Goal: Task Accomplishment & Management: Manage account settings

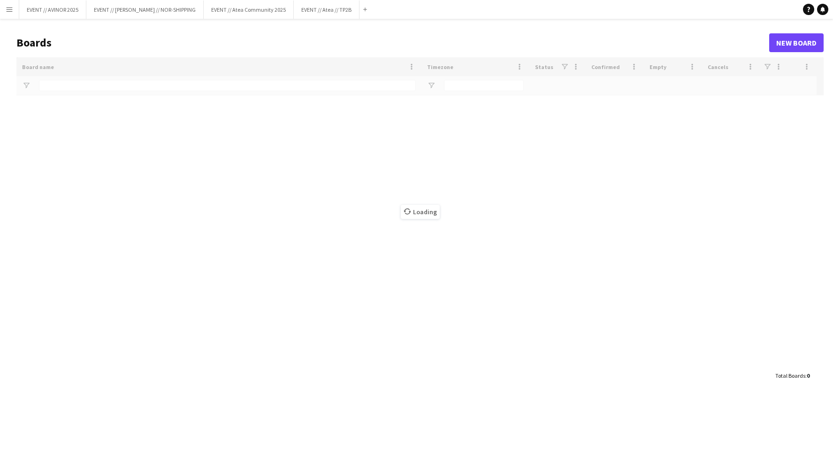
type input "****"
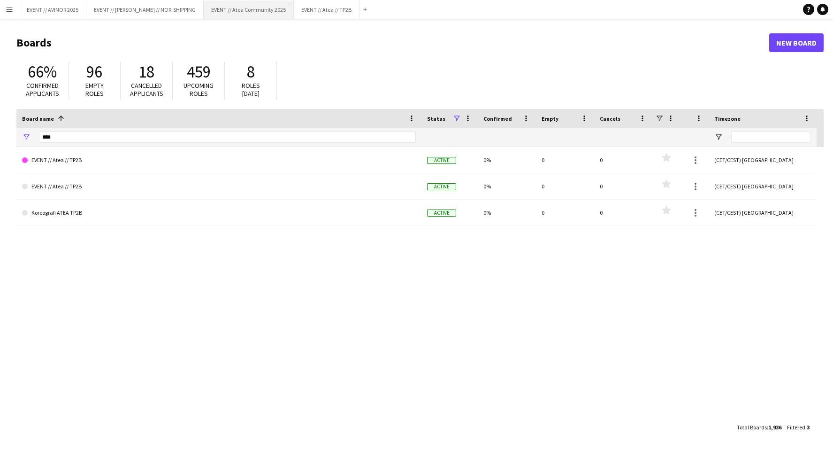
click at [259, 10] on button "EVENT // Atea Community 2025 Close" at bounding box center [249, 9] width 90 height 18
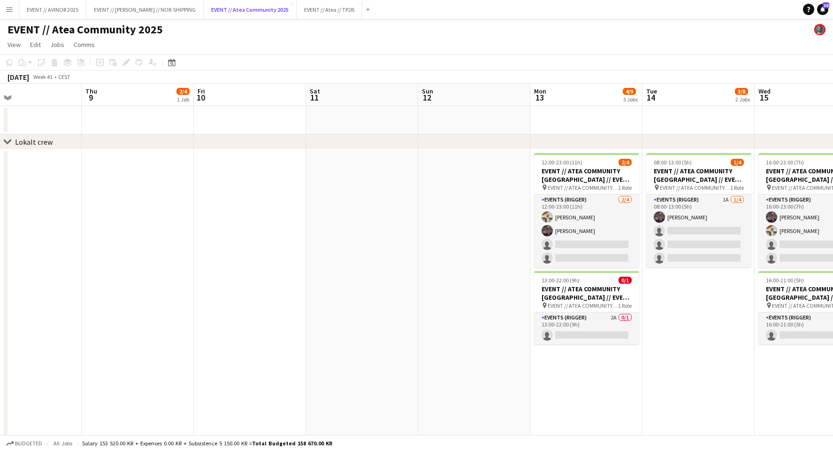
scroll to position [0, 270]
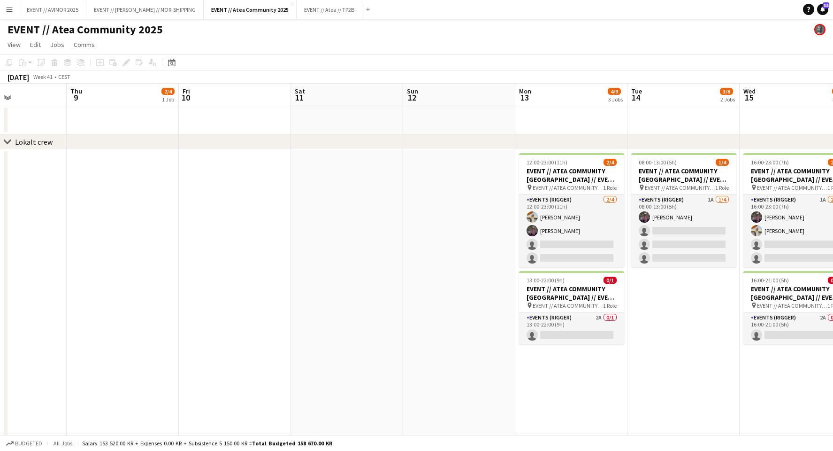
click at [225, 86] on app-board-header-date "Fri 10" at bounding box center [235, 95] width 112 height 23
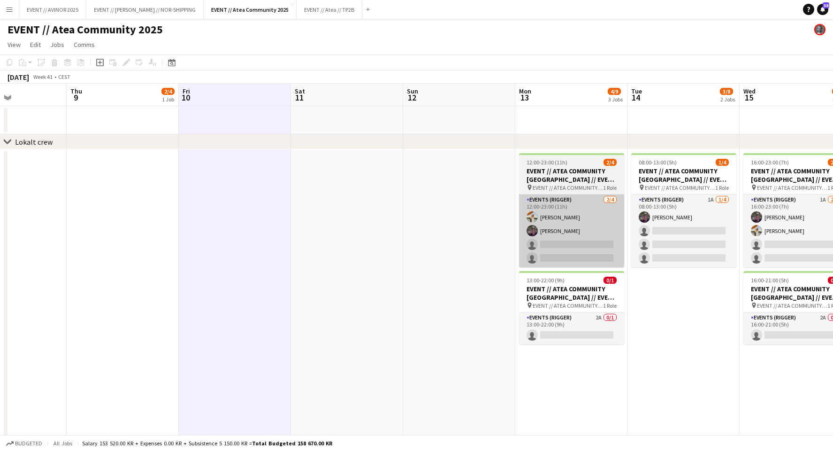
scroll to position [0, 404]
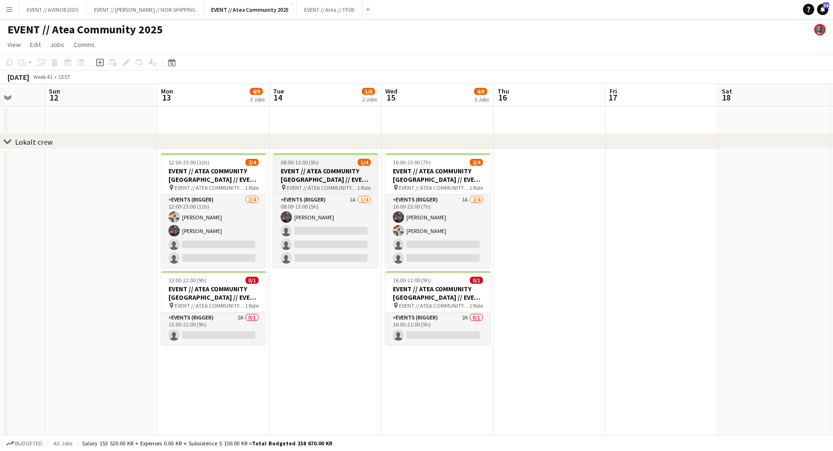
click at [337, 161] on div "08:00-13:00 (5h) 1/4" at bounding box center [325, 162] width 105 height 7
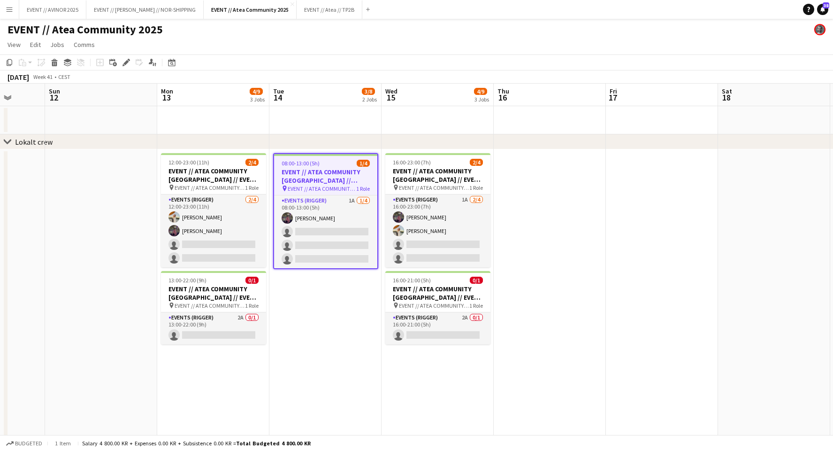
click at [326, 317] on app-date-cell "08:00-13:00 (5h) 1/4 EVENT // ATEA COMMUNITY [GEOGRAPHIC_DATA] // EVENT CREW pi…" at bounding box center [325, 295] width 112 height 293
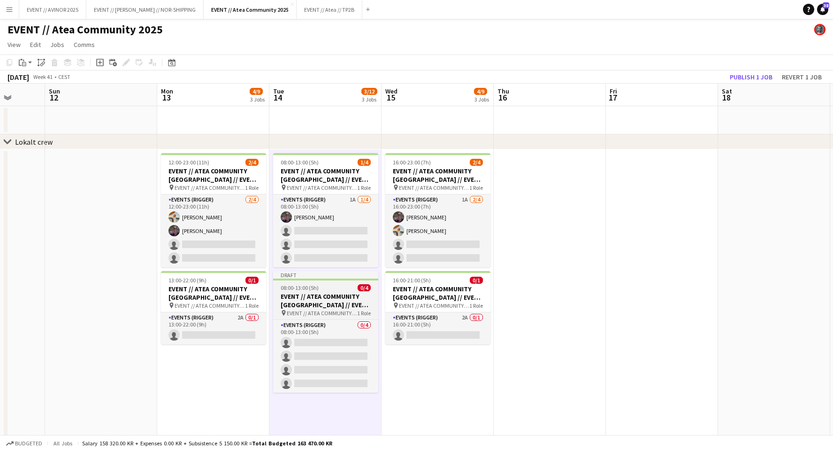
click at [315, 306] on h3 "EVENT // ATEA COMMUNITY [GEOGRAPHIC_DATA] // EVENT CREW" at bounding box center [325, 300] width 105 height 17
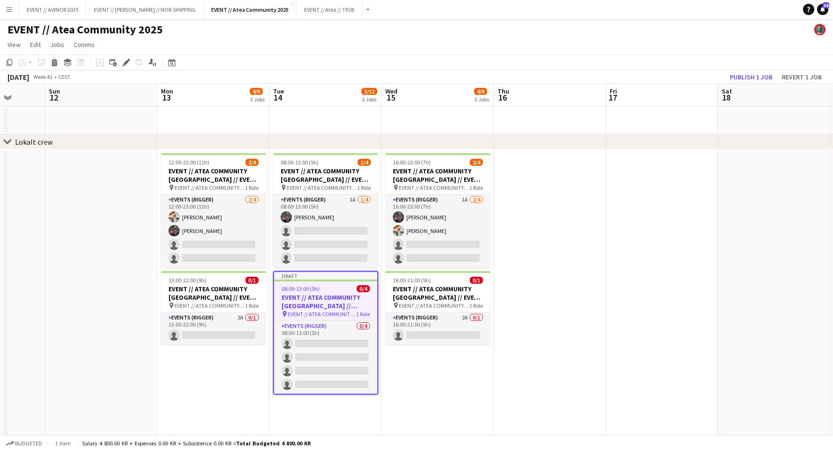
click at [340, 283] on app-job-card "Draft 08:00-13:00 (5h) 0/4 EVENT // [GEOGRAPHIC_DATA] COMMUNITY [GEOGRAPHIC_DAT…" at bounding box center [325, 332] width 105 height 123
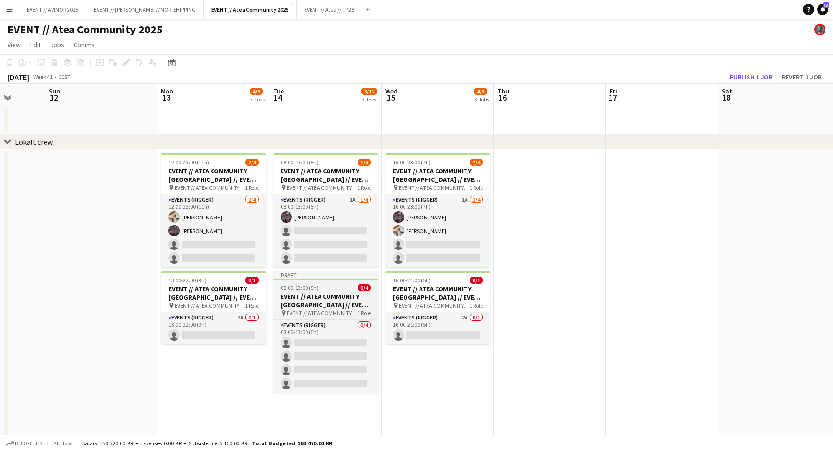
click at [329, 294] on h3 "EVENT // ATEA COMMUNITY [GEOGRAPHIC_DATA] // EVENT CREW" at bounding box center [325, 300] width 105 height 17
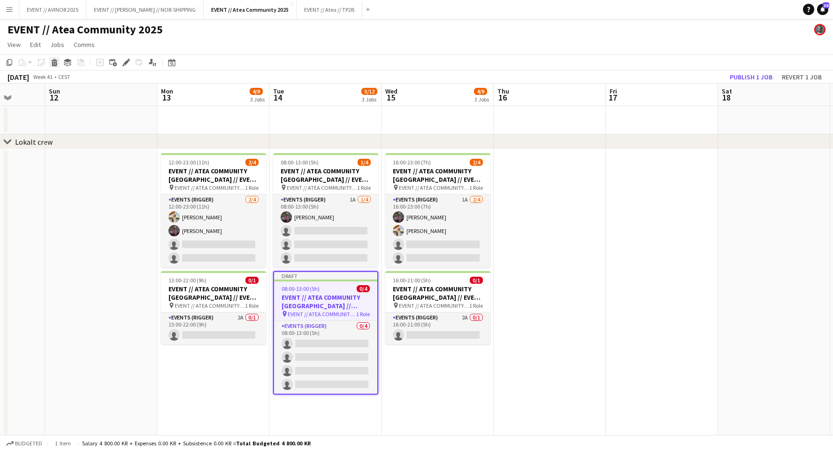
click at [57, 60] on icon "Delete" at bounding box center [55, 63] width 8 height 8
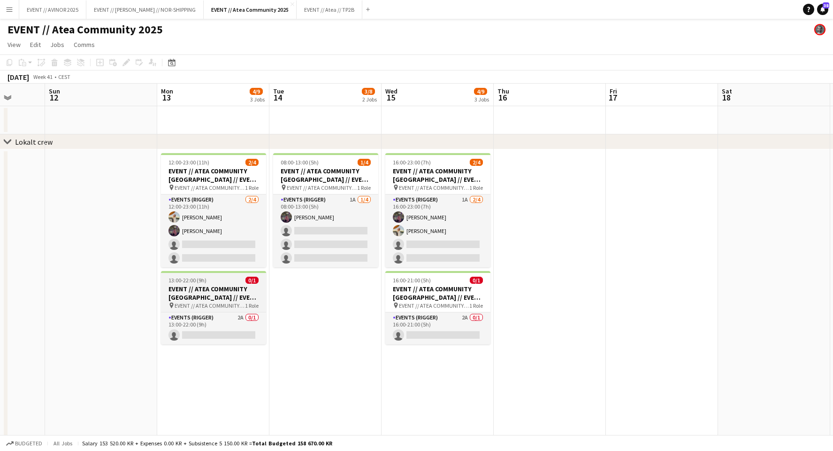
click at [206, 275] on app-job-card "13:00-22:00 (9h) 0/1 EVENT // ATEA COMMUNITY [GEOGRAPHIC_DATA] // EVENT CREW pi…" at bounding box center [213, 307] width 105 height 73
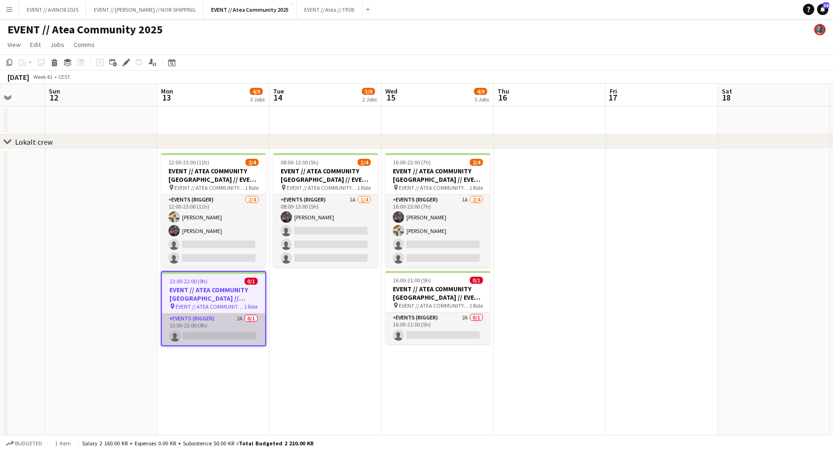
click at [232, 319] on app-card-role "Events (Rigger) 2A 0/1 13:00-22:00 (9h) single-neutral-actions" at bounding box center [213, 329] width 103 height 32
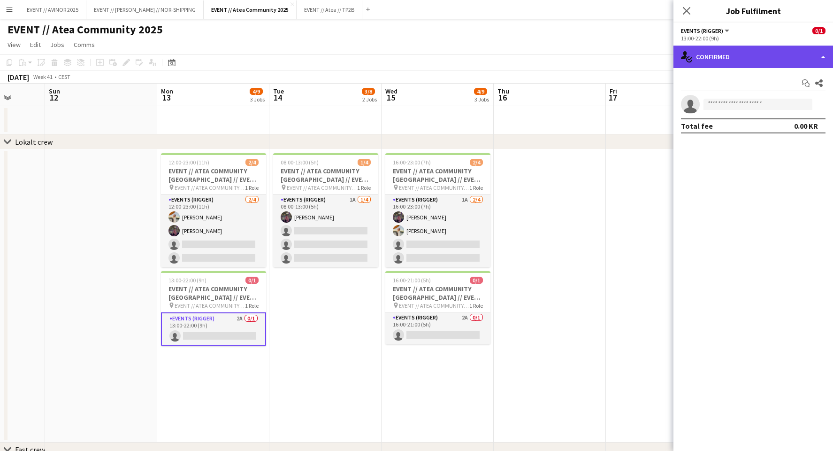
click at [720, 46] on div "single-neutral-actions-check-2 Confirmed" at bounding box center [754, 57] width 160 height 23
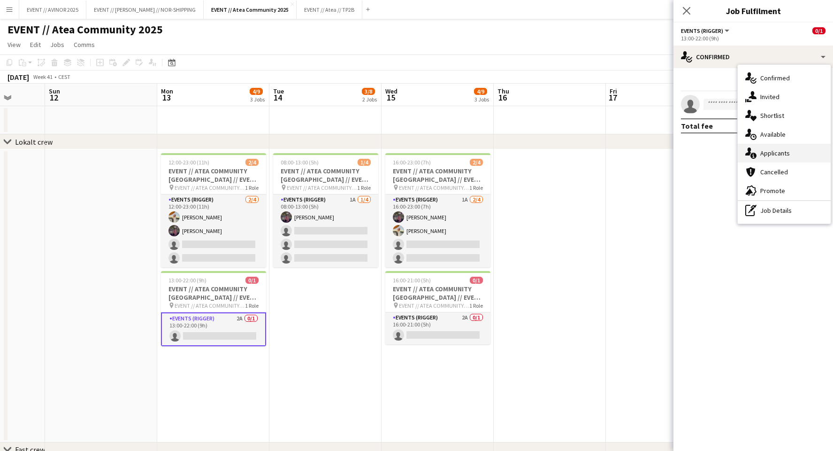
click at [778, 159] on div "single-neutral-actions-information Applicants" at bounding box center [784, 153] width 93 height 19
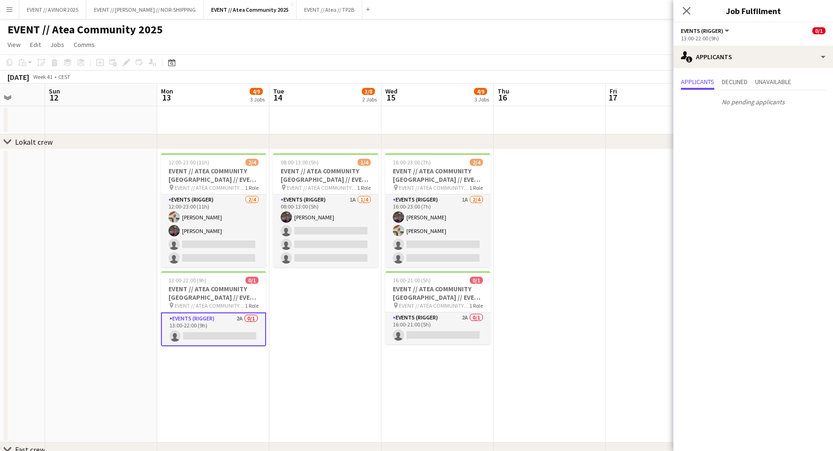
click at [750, 79] on div "Applicants Declined Unavailable" at bounding box center [753, 83] width 145 height 15
click at [745, 79] on span "Declined" at bounding box center [735, 81] width 26 height 7
click at [779, 86] on span "Unavailable" at bounding box center [773, 83] width 36 height 14
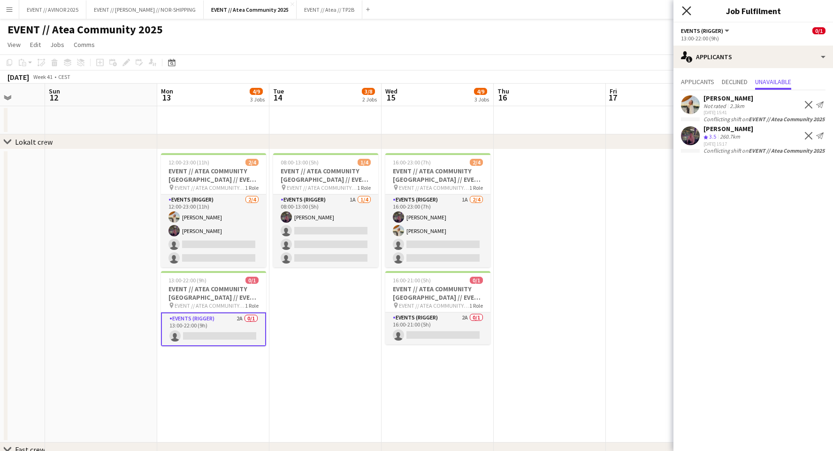
click at [683, 8] on icon "Close pop-in" at bounding box center [686, 10] width 9 height 9
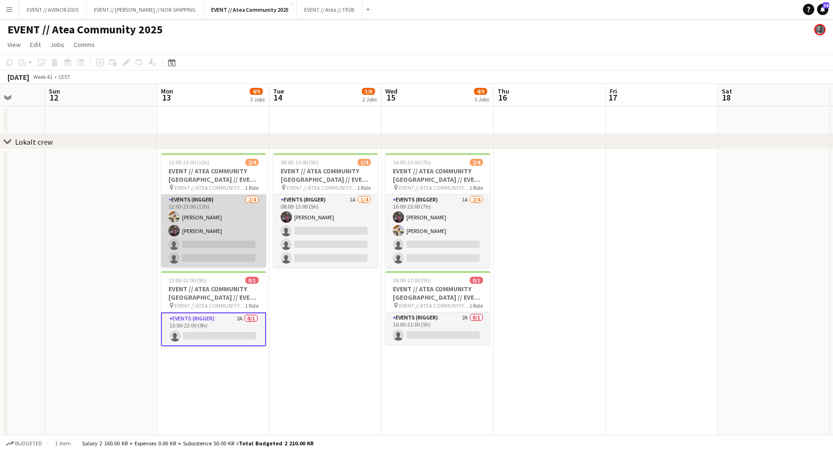
click at [221, 214] on app-card-role "Events (Rigger) [DATE] 12:00-23:00 (11h) [PERSON_NAME] [PERSON_NAME] single-neu…" at bounding box center [213, 230] width 105 height 73
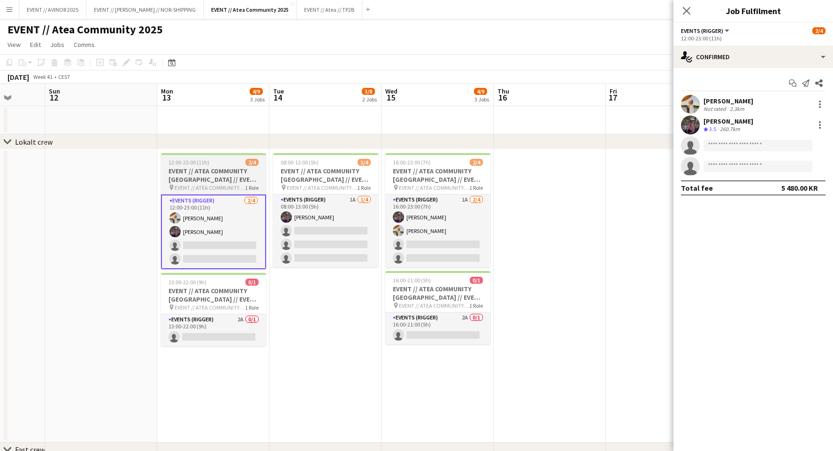
click at [213, 185] on span "EVENT // ATEA COMMUNITY [GEOGRAPHIC_DATA] // EVENT CREW" at bounding box center [210, 187] width 70 height 7
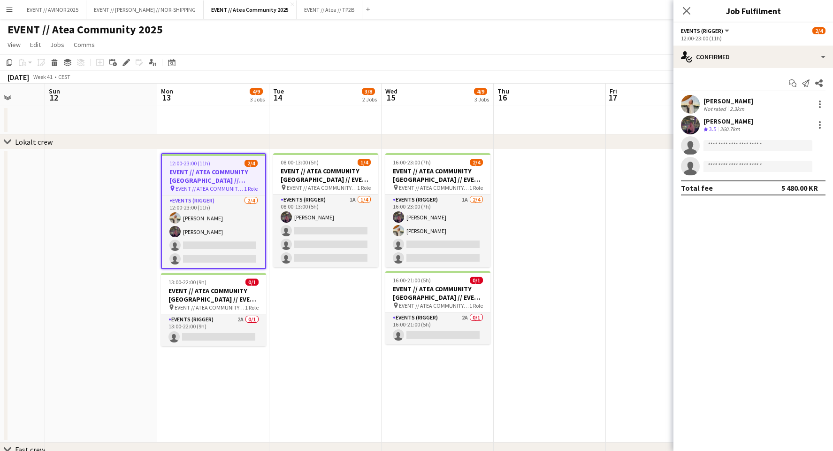
click at [207, 382] on app-date-cell "12:00-23:00 (11h) 2/4 EVENT // [GEOGRAPHIC_DATA] COMMUNITY [GEOGRAPHIC_DATA] //…" at bounding box center [213, 295] width 112 height 293
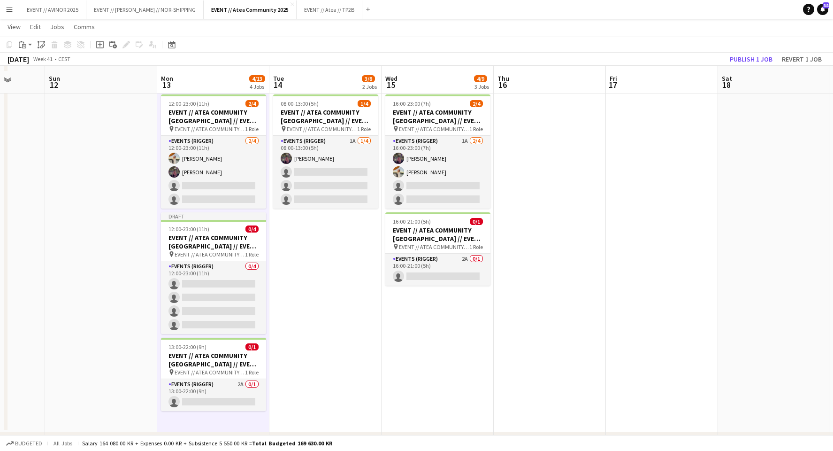
scroll to position [66, 0]
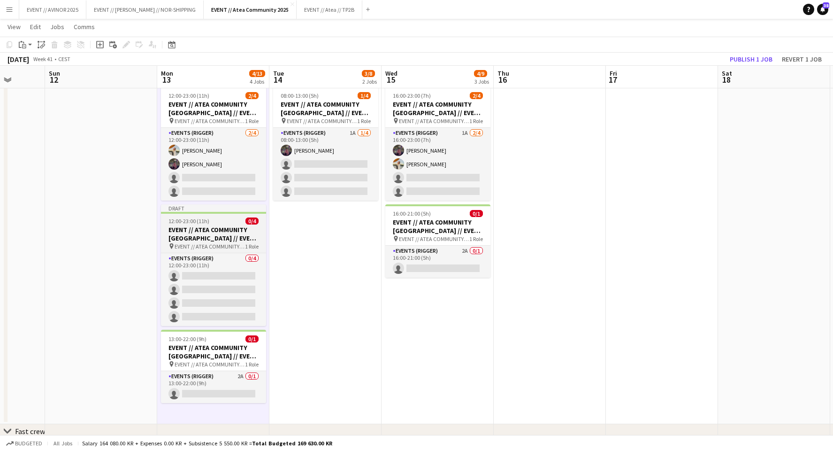
click at [234, 245] on span "EVENT // ATEA COMMUNITY [GEOGRAPHIC_DATA] // EVENT CREW" at bounding box center [210, 246] width 70 height 7
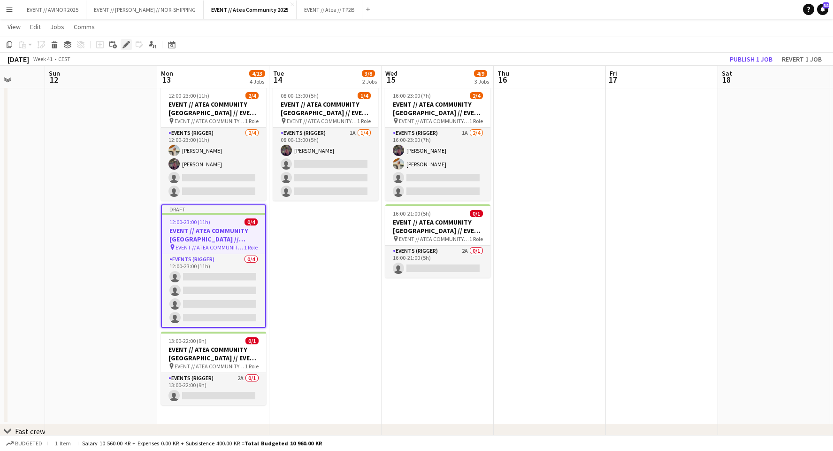
click at [129, 44] on icon "Edit" at bounding box center [127, 45] width 8 height 8
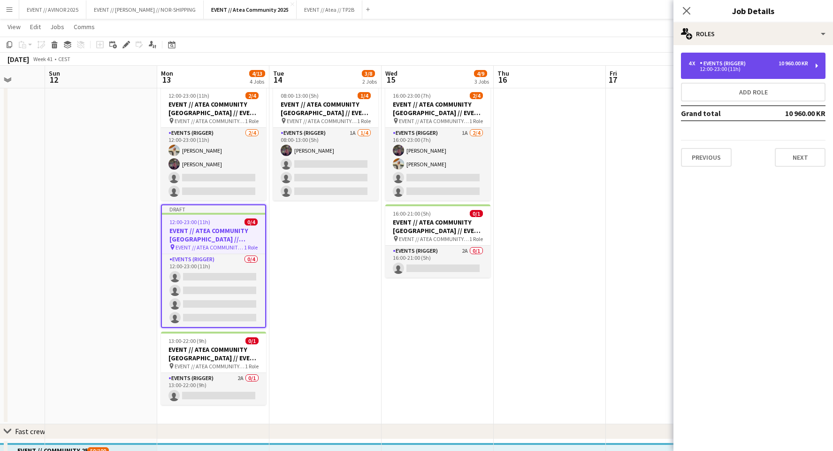
click at [800, 59] on div "4 x Events (Rigger) 10 960.00 KR 12:00-23:00 (11h)" at bounding box center [753, 66] width 145 height 26
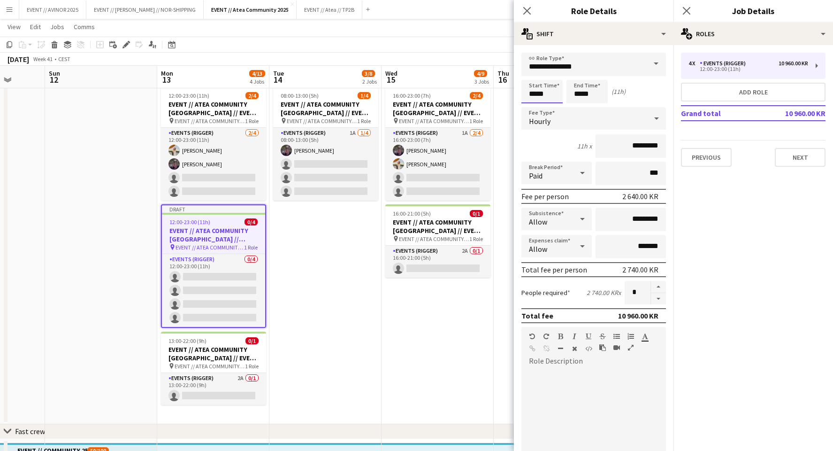
click at [540, 93] on input "*****" at bounding box center [541, 91] width 41 height 23
type input "*****"
click at [527, 9] on icon "Close pop-in" at bounding box center [526, 10] width 9 height 9
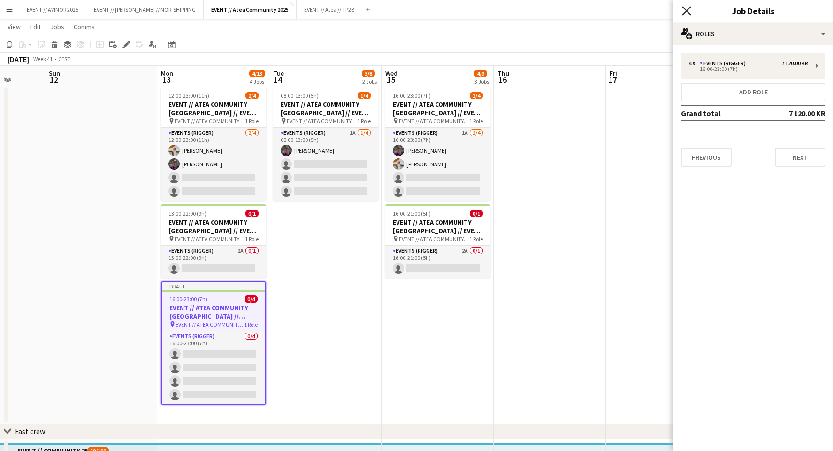
click at [689, 8] on icon at bounding box center [686, 10] width 9 height 9
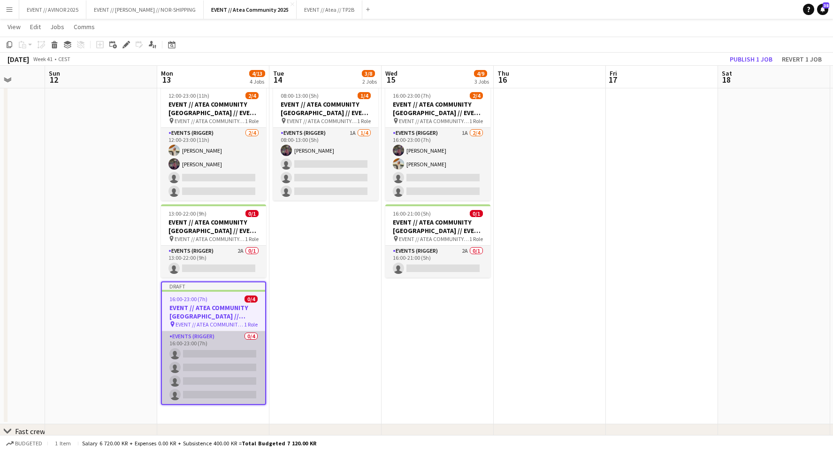
click at [203, 379] on app-card-role "Events (Rigger) 0/4 16:00-23:00 (7h) single-neutral-actions single-neutral-acti…" at bounding box center [213, 367] width 103 height 73
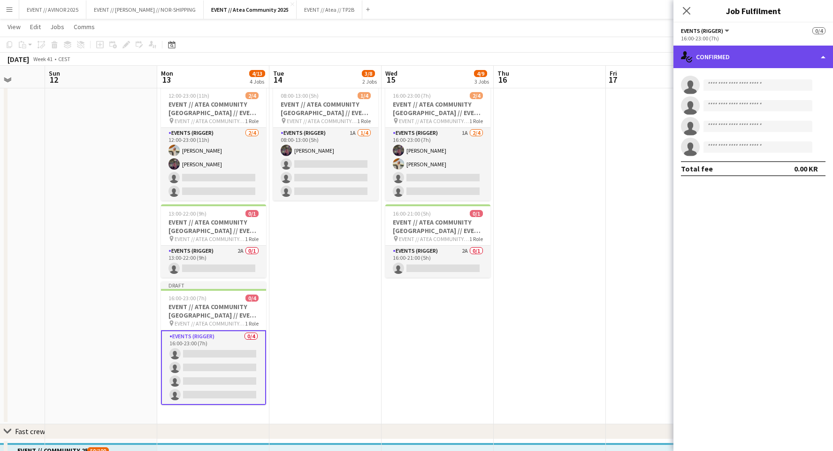
click at [727, 52] on div "single-neutral-actions-check-2 Confirmed" at bounding box center [754, 57] width 160 height 23
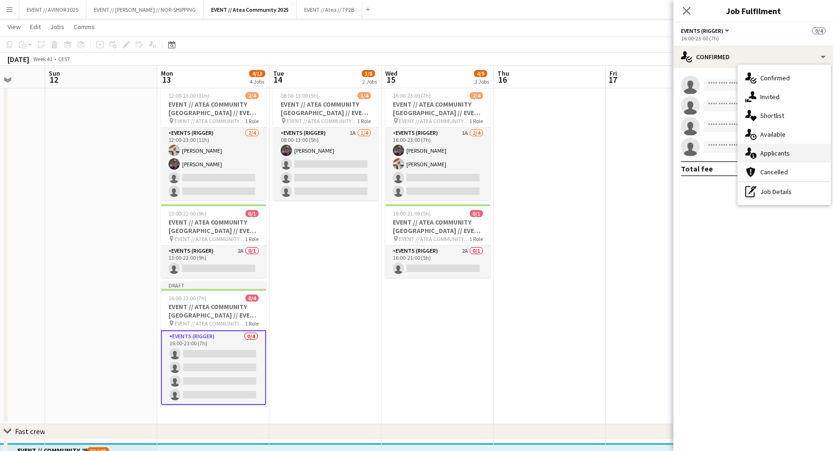
click at [781, 145] on div "single-neutral-actions-information Applicants" at bounding box center [784, 153] width 93 height 19
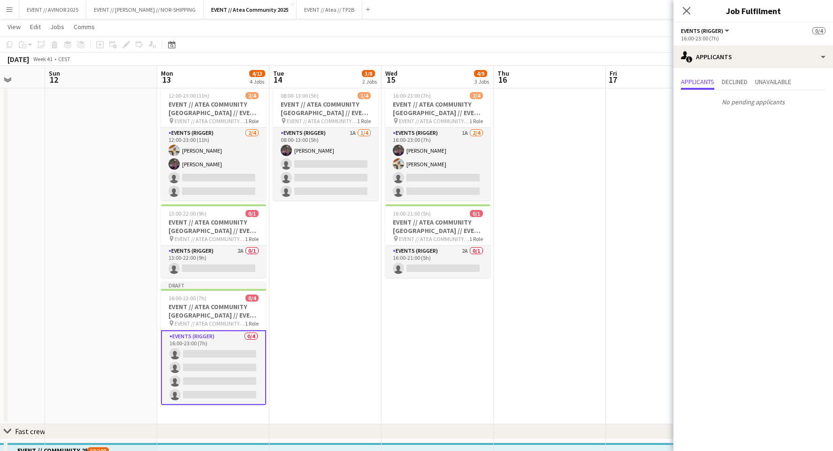
click at [731, 38] on div "16:00-23:00 (7h)" at bounding box center [753, 38] width 145 height 7
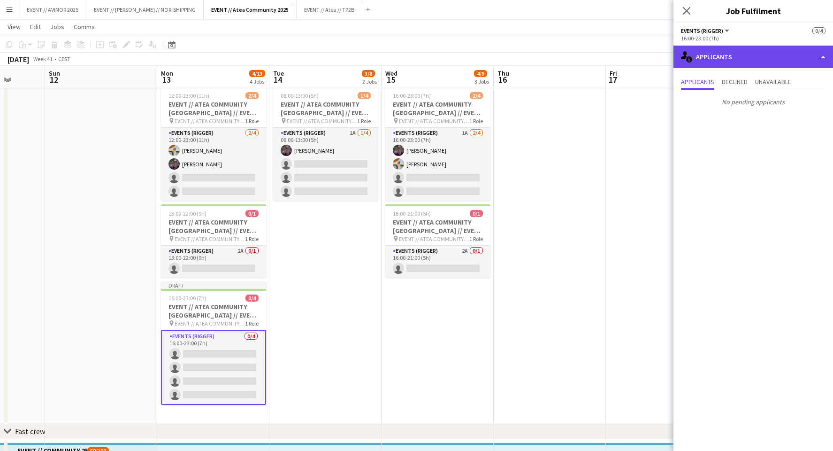
click at [734, 53] on div "single-neutral-actions-information Applicants" at bounding box center [754, 57] width 160 height 23
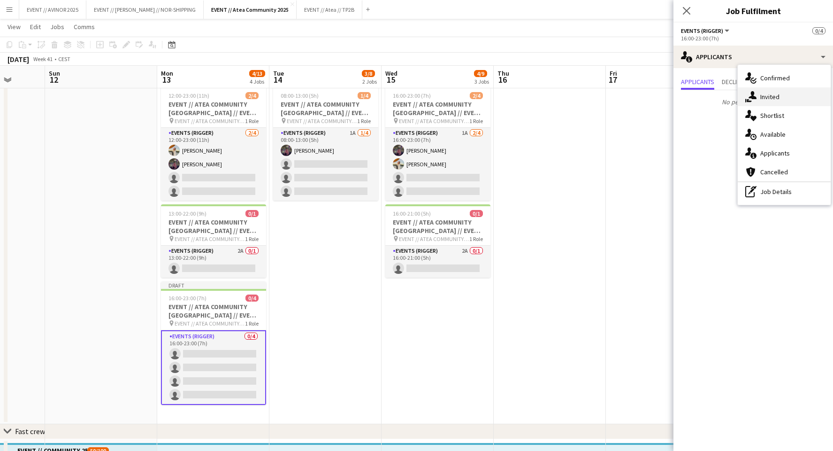
click at [765, 94] on span "Invited" at bounding box center [769, 96] width 19 height 8
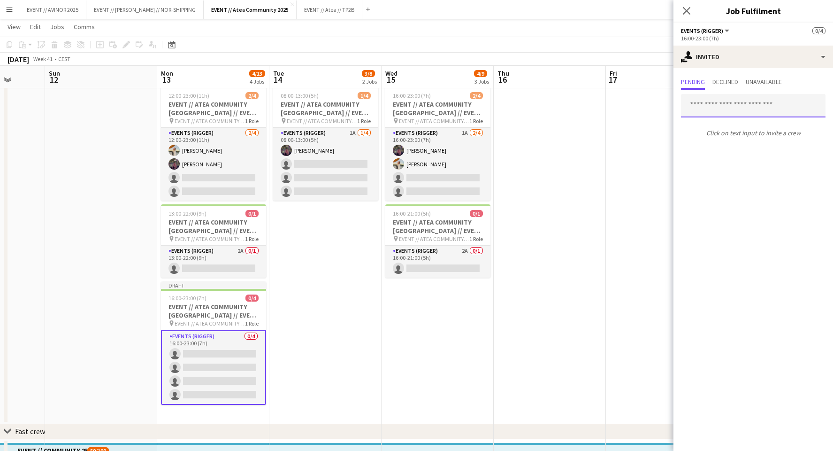
click at [735, 115] on input "text" at bounding box center [753, 105] width 145 height 23
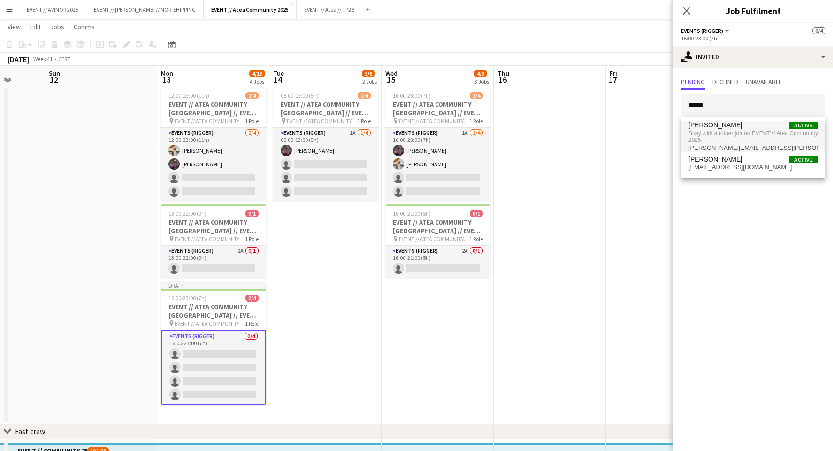
type input "*****"
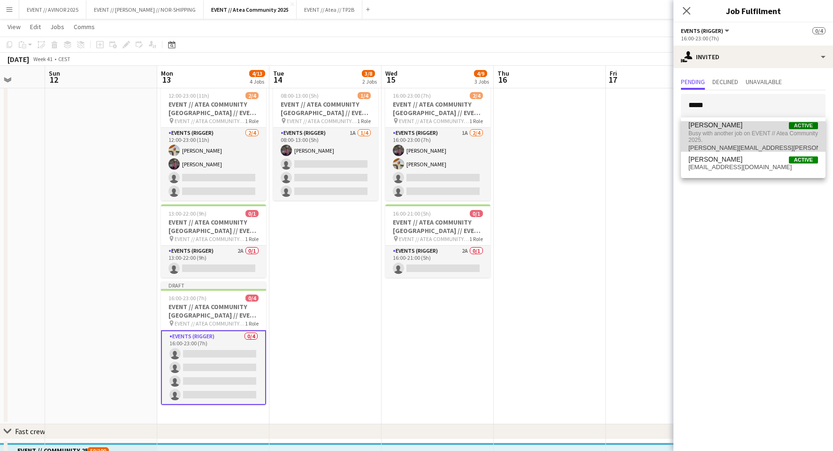
click at [716, 131] on span "Busy with another job on EVENT // Atea Community 2025." at bounding box center [754, 136] width 130 height 15
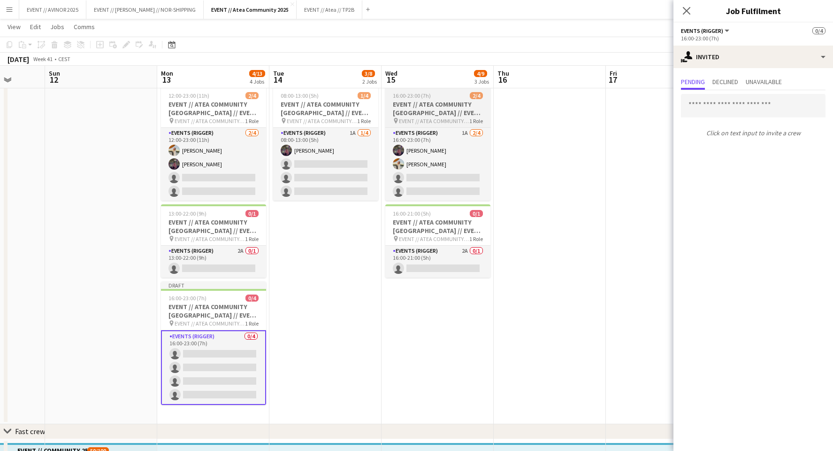
click at [424, 115] on h3 "EVENT // ATEA COMMUNITY [GEOGRAPHIC_DATA] // EVENT CREW" at bounding box center [437, 108] width 105 height 17
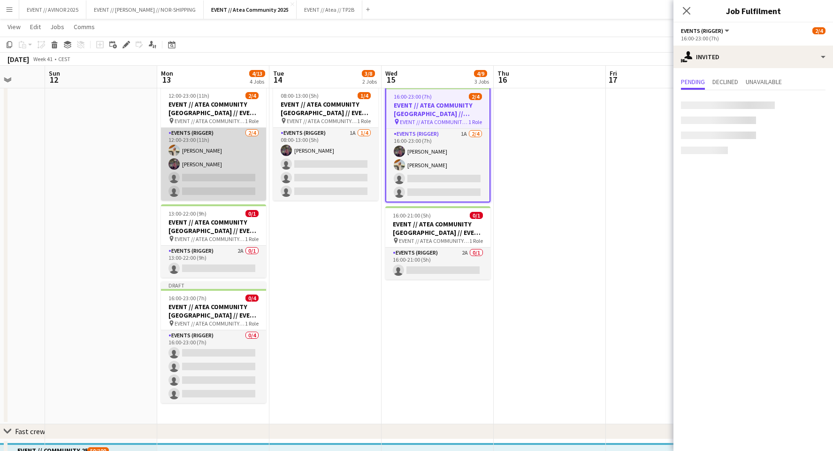
click at [198, 153] on app-card-role "Events (Rigger) [DATE] 12:00-23:00 (11h) [PERSON_NAME] [PERSON_NAME] single-neu…" at bounding box center [213, 164] width 105 height 73
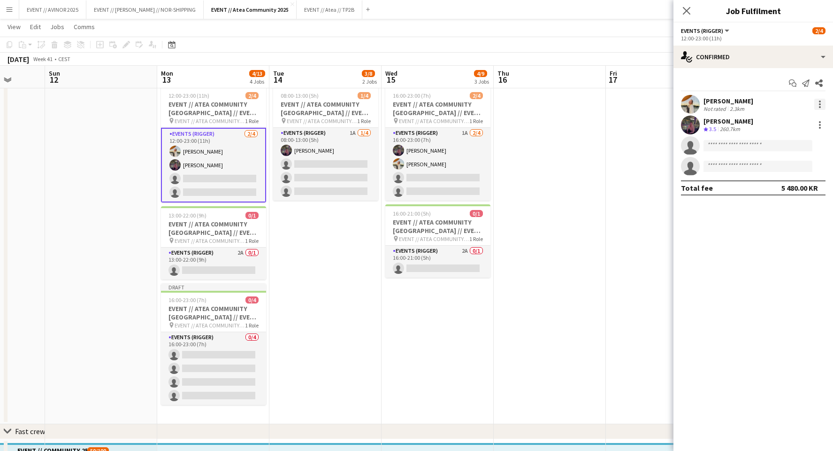
click at [821, 106] on div at bounding box center [819, 104] width 11 height 11
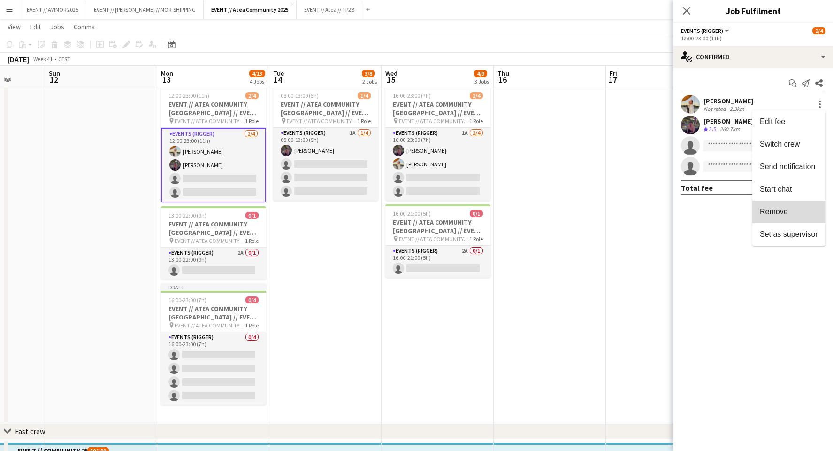
click at [793, 222] on button "Remove" at bounding box center [788, 211] width 73 height 23
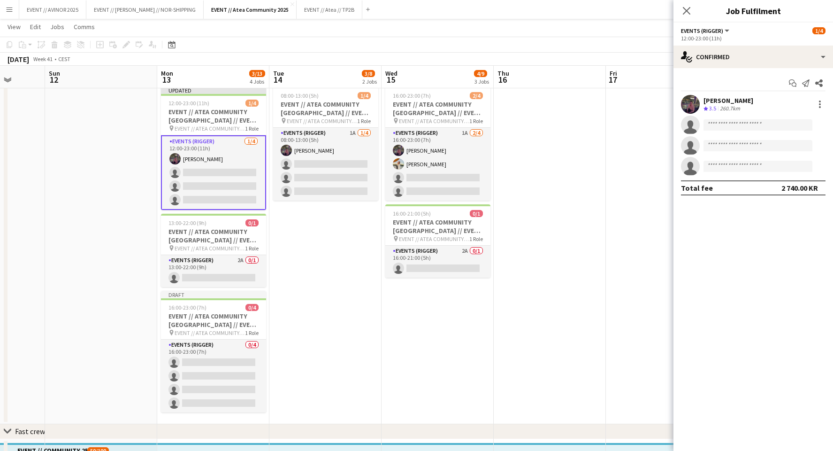
click at [270, 366] on app-date-cell "08:00-13:00 (5h) 1/4 EVENT // ATEA COMMUNITY [GEOGRAPHIC_DATA] // EVENT CREW pi…" at bounding box center [325, 253] width 112 height 341
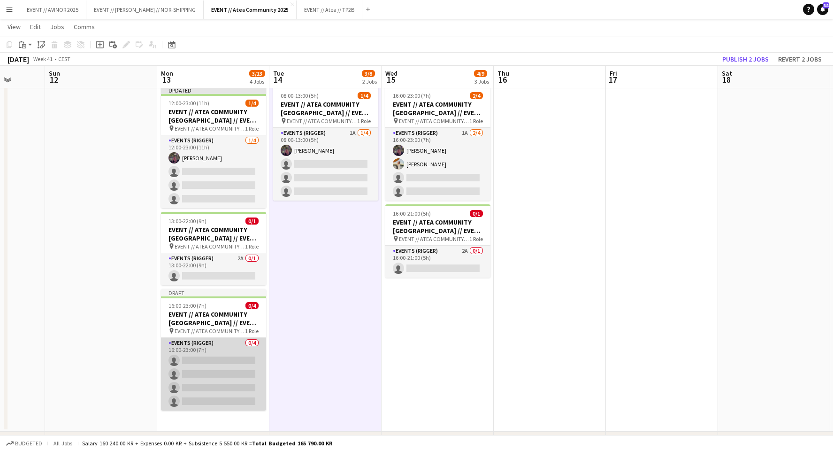
click at [233, 355] on app-card-role "Events (Rigger) 0/4 16:00-23:00 (7h) single-neutral-actions single-neutral-acti…" at bounding box center [213, 373] width 105 height 73
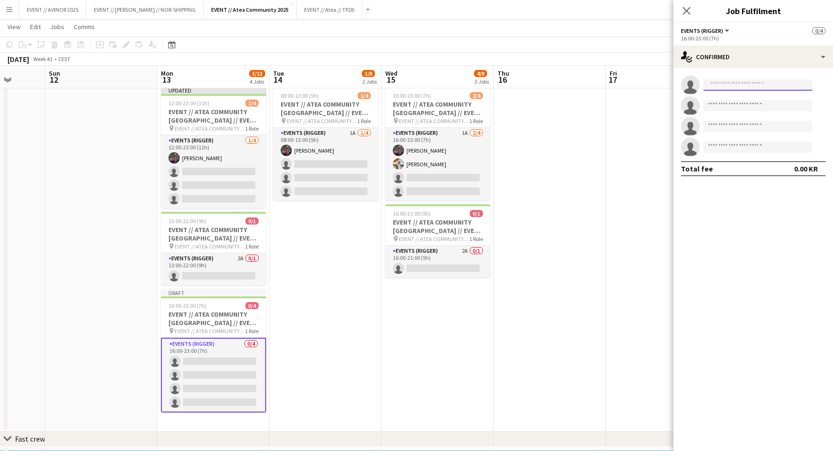
click at [746, 86] on input at bounding box center [758, 84] width 109 height 11
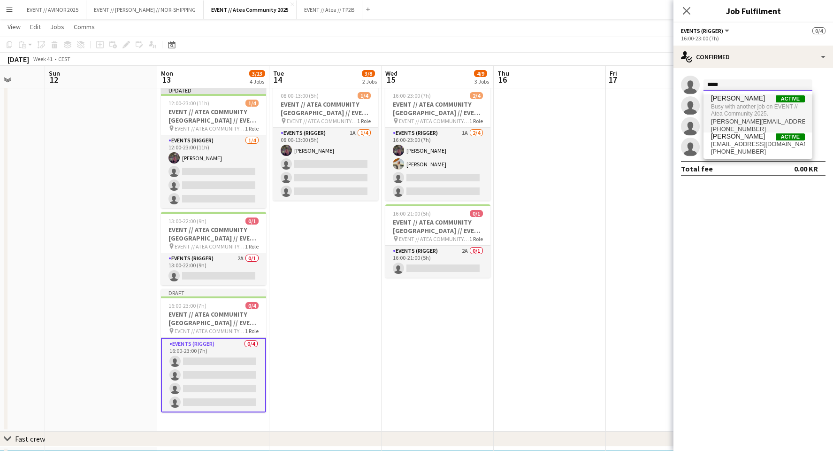
type input "*****"
click at [737, 99] on span "[PERSON_NAME]" at bounding box center [738, 98] width 54 height 8
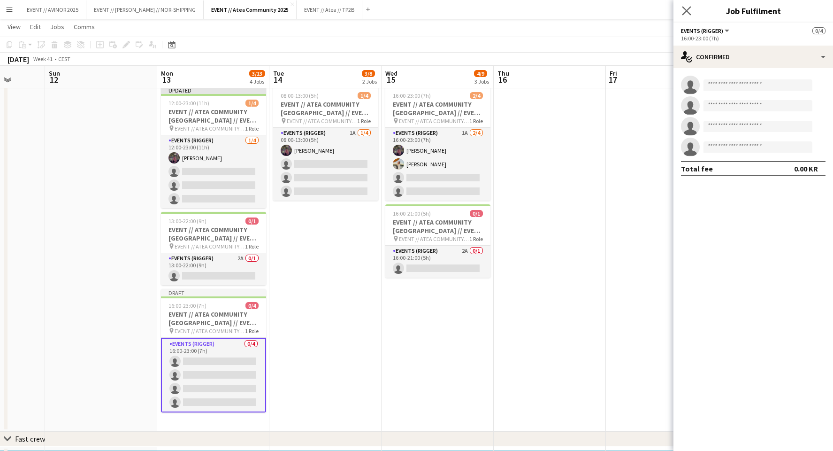
click at [682, 9] on app-icon "Close pop-in" at bounding box center [687, 11] width 14 height 14
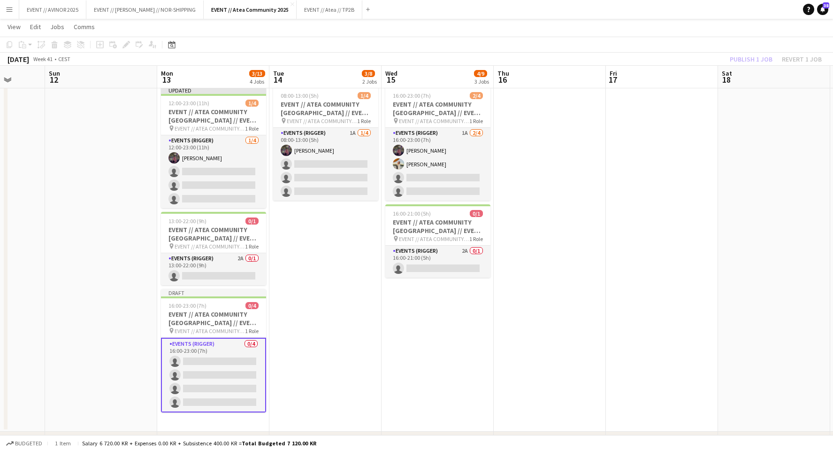
click at [746, 57] on div "Publish 1 job Revert 1 job" at bounding box center [776, 59] width 115 height 12
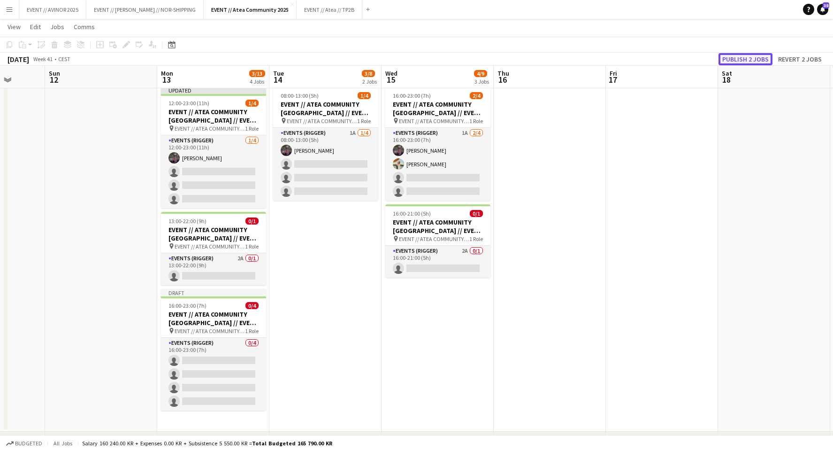
click at [735, 55] on button "Publish 2 jobs" at bounding box center [746, 59] width 54 height 12
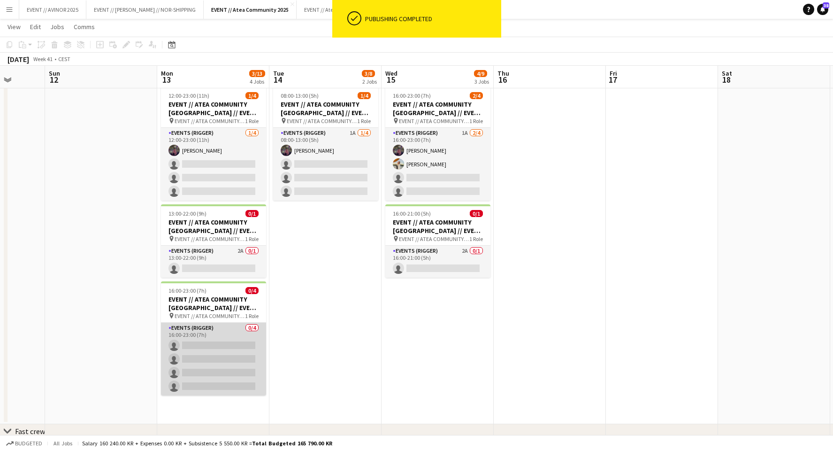
click at [220, 339] on app-card-role "Events (Rigger) 0/4 16:00-23:00 (7h) single-neutral-actions single-neutral-acti…" at bounding box center [213, 358] width 105 height 73
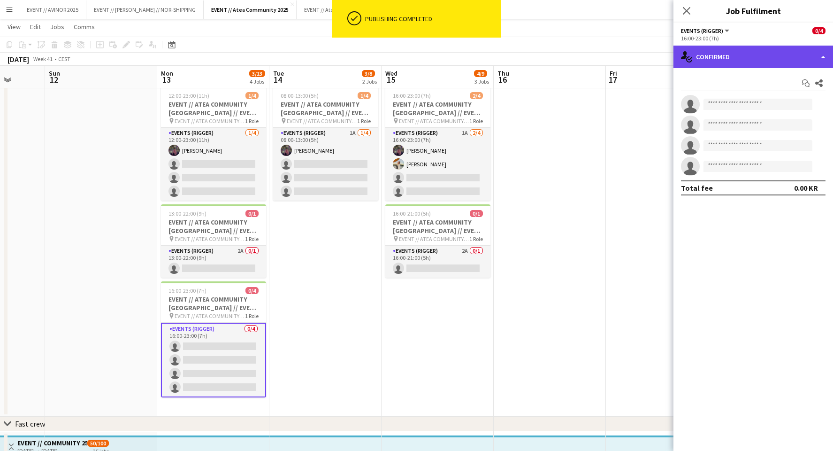
click at [775, 55] on div "single-neutral-actions-check-2 Confirmed" at bounding box center [754, 57] width 160 height 23
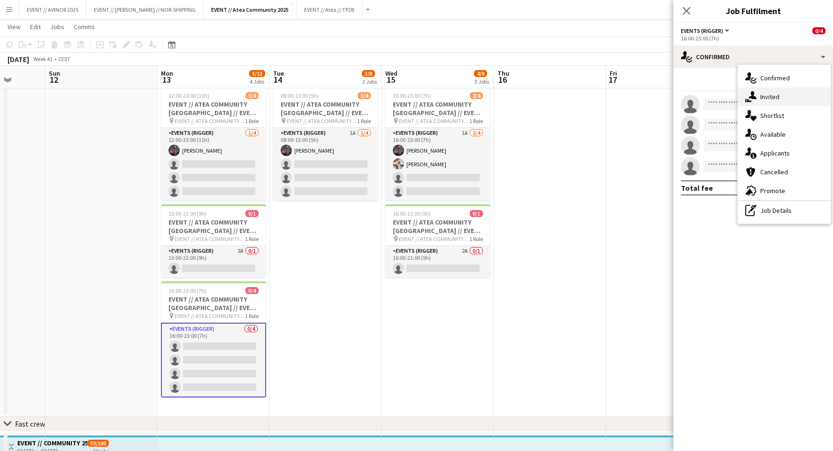
click at [778, 92] on span "Invited" at bounding box center [769, 96] width 19 height 8
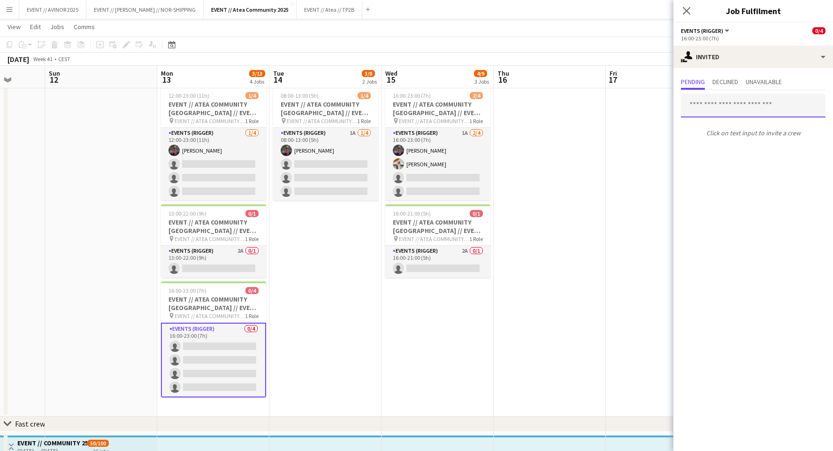
click at [738, 101] on input "text" at bounding box center [753, 105] width 145 height 23
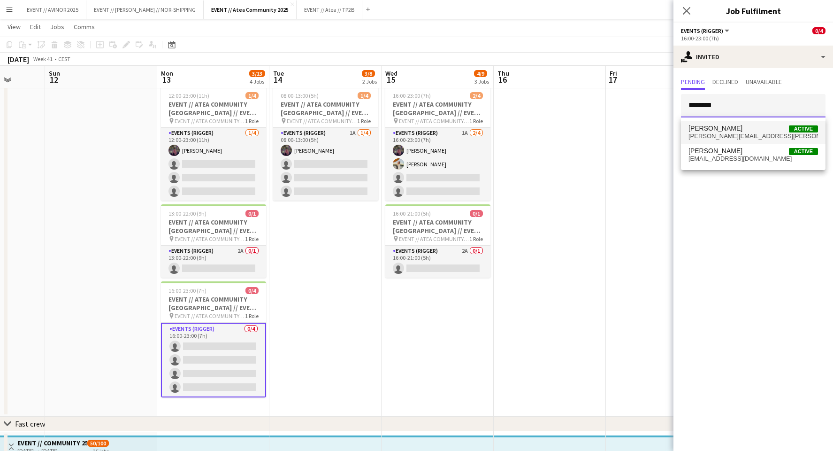
type input "********"
click at [728, 130] on span "[PERSON_NAME]" at bounding box center [716, 128] width 54 height 8
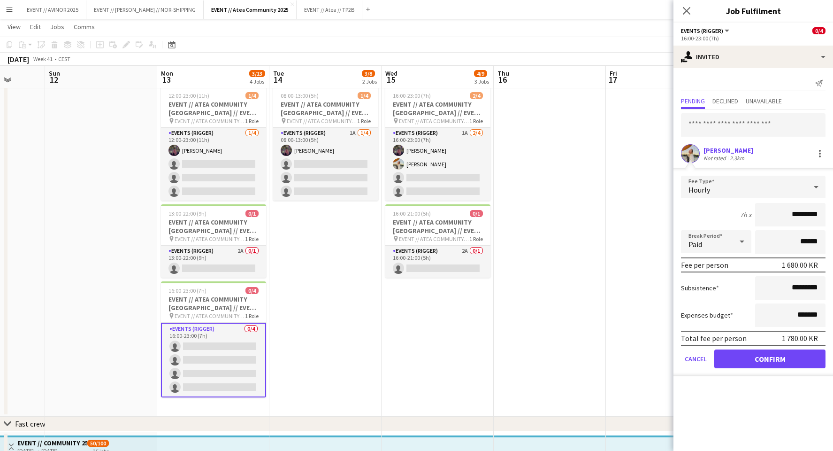
click at [732, 148] on div "[PERSON_NAME]" at bounding box center [729, 150] width 50 height 8
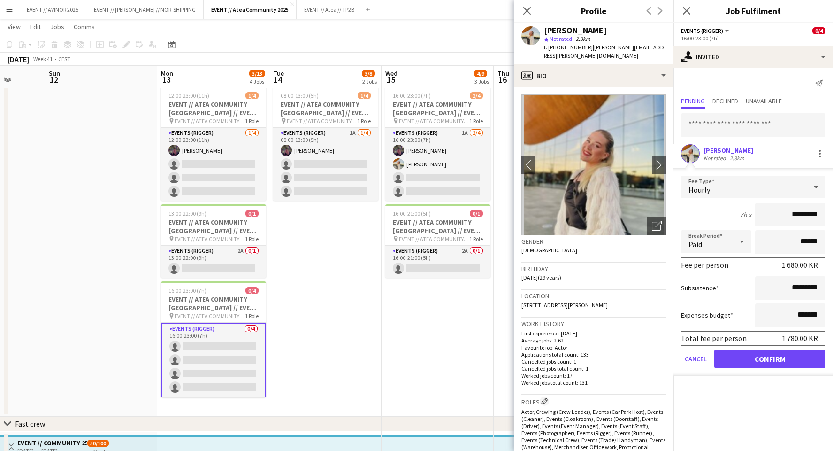
click at [732, 148] on div "[PERSON_NAME]" at bounding box center [729, 150] width 50 height 8
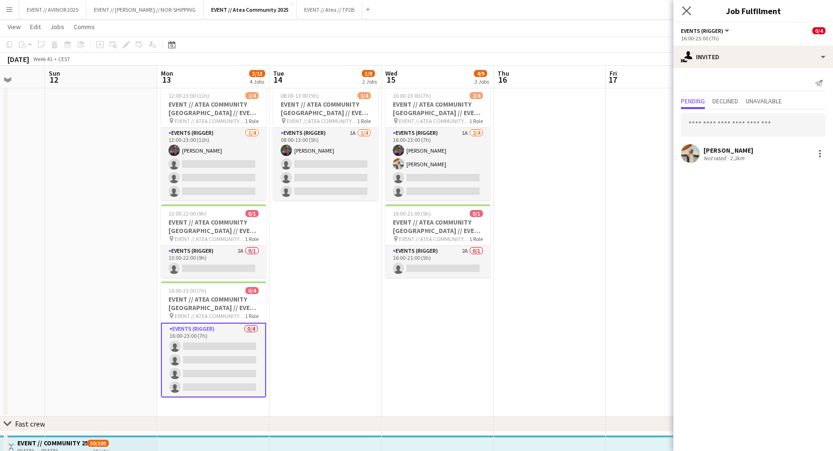
click at [687, 5] on app-icon "Close pop-in" at bounding box center [687, 11] width 14 height 14
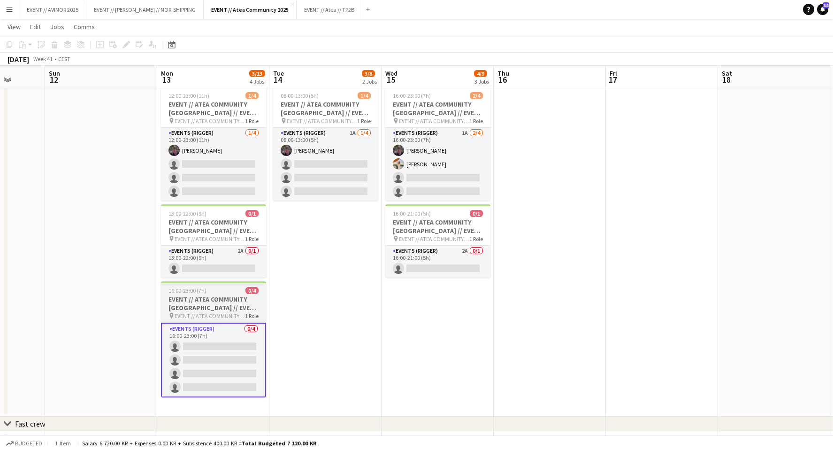
click at [214, 330] on app-card-role "Events (Rigger) 0/4 16:00-23:00 (7h) single-neutral-actions single-neutral-acti…" at bounding box center [213, 359] width 105 height 75
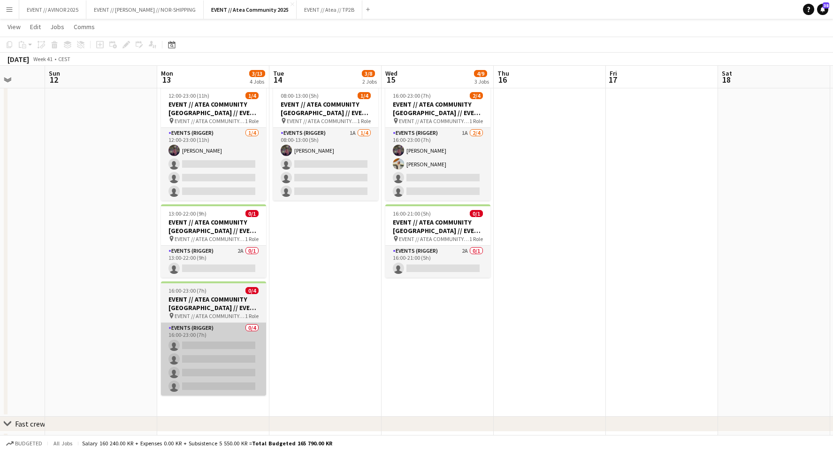
click at [197, 341] on app-card-role "Events (Rigger) 0/4 16:00-23:00 (7h) single-neutral-actions single-neutral-acti…" at bounding box center [213, 358] width 105 height 73
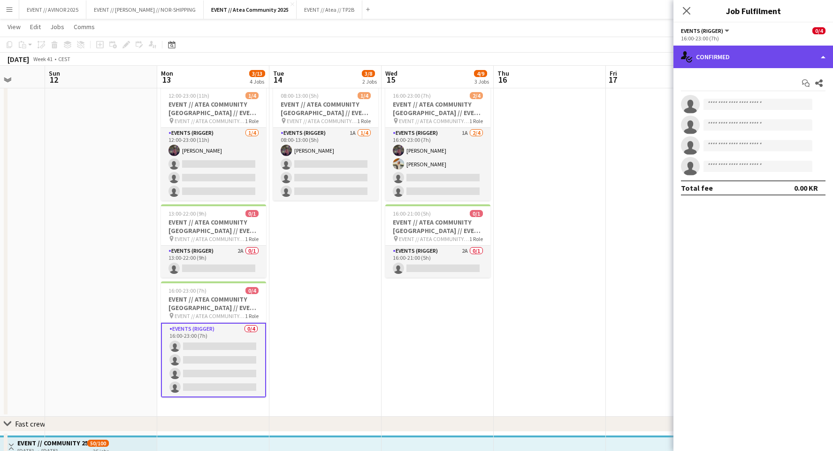
click at [737, 48] on div "single-neutral-actions-check-2 Confirmed" at bounding box center [754, 57] width 160 height 23
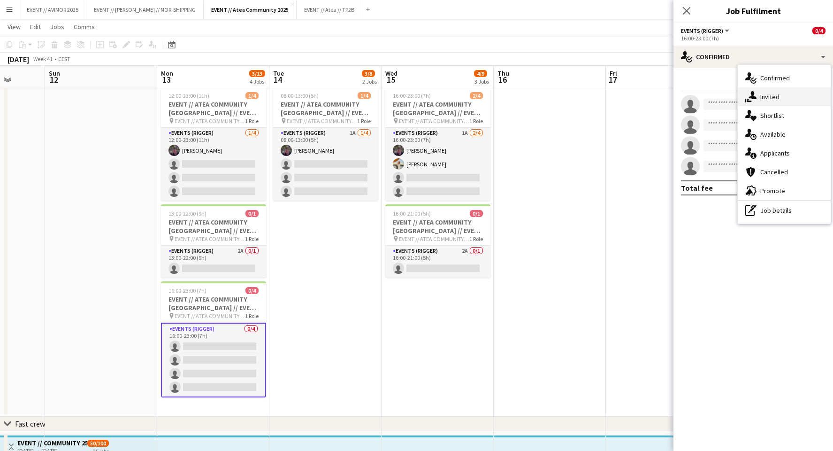
click at [763, 99] on span "Invited" at bounding box center [769, 96] width 19 height 8
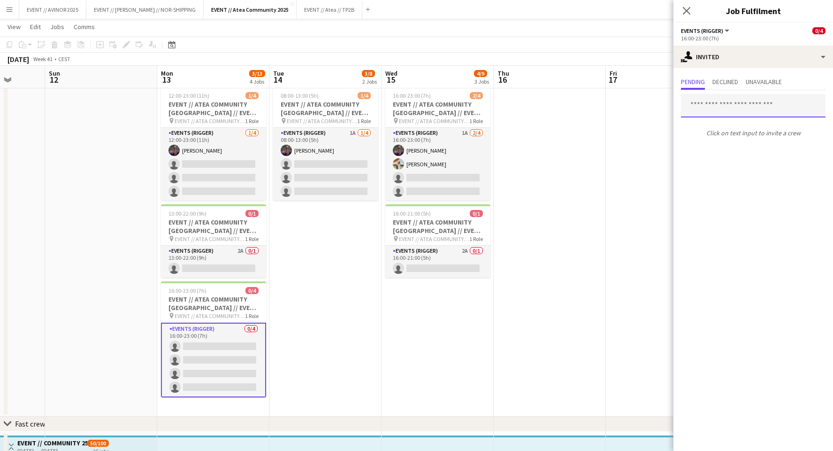
click at [726, 105] on input "text" at bounding box center [753, 105] width 145 height 23
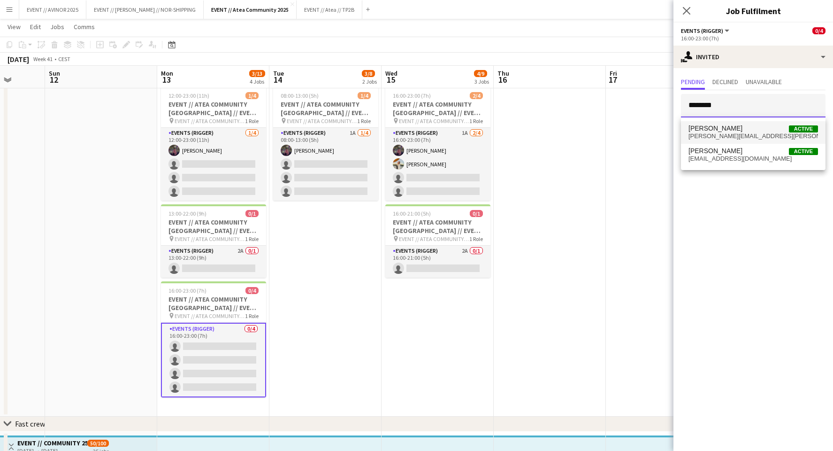
type input "********"
click at [722, 133] on span "[PERSON_NAME][EMAIL_ADDRESS][PERSON_NAME][DOMAIN_NAME]" at bounding box center [754, 136] width 130 height 8
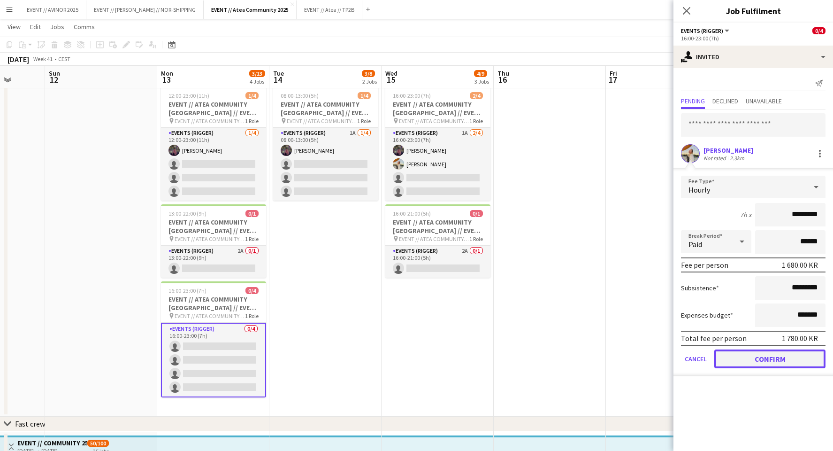
click at [778, 363] on button "Confirm" at bounding box center [769, 358] width 111 height 19
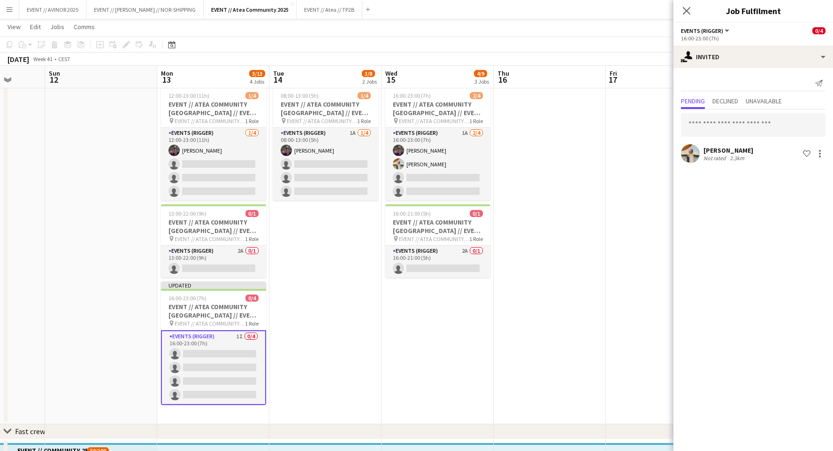
click at [687, 0] on div "Close pop-in" at bounding box center [687, 11] width 26 height 22
click at [687, 7] on icon "Close pop-in" at bounding box center [686, 10] width 9 height 9
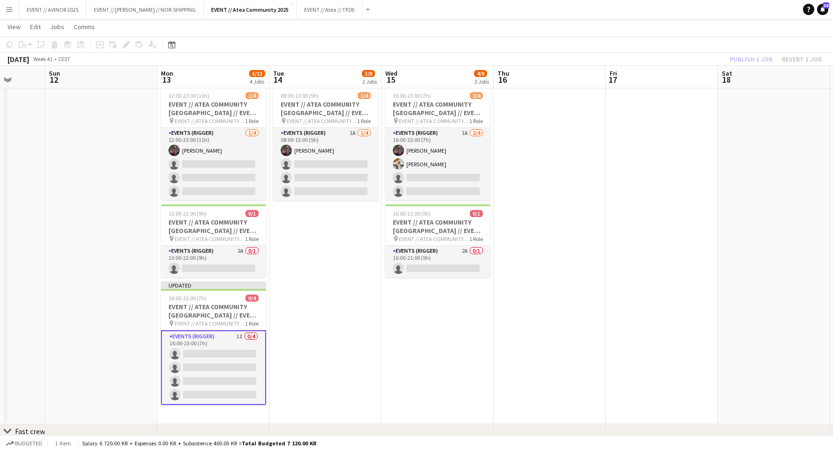
click at [763, 35] on app-page-menu "View Day view expanded Day view collapsed Month view Date picker Jump to [DATE]…" at bounding box center [416, 28] width 833 height 18
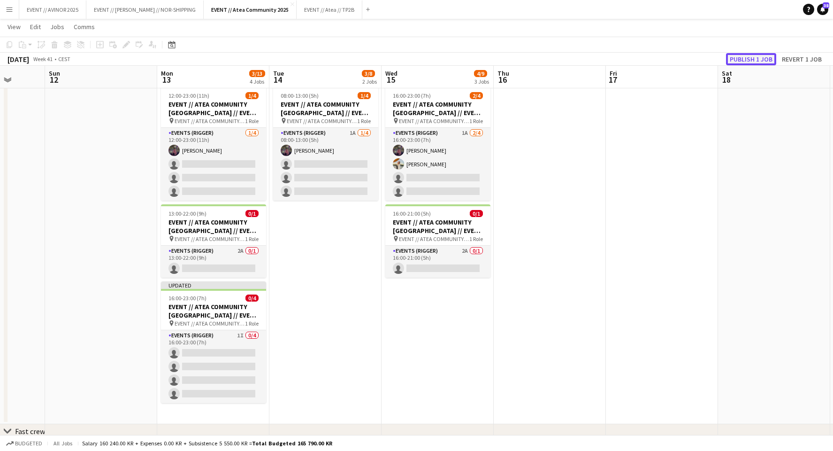
click at [746, 59] on button "Publish 1 job" at bounding box center [751, 59] width 50 height 12
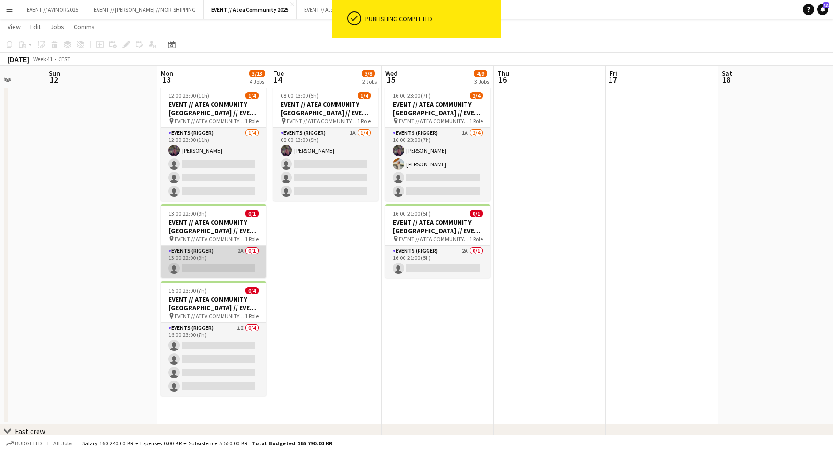
click at [218, 263] on app-card-role "Events (Rigger) 2A 0/1 13:00-22:00 (9h) single-neutral-actions" at bounding box center [213, 261] width 105 height 32
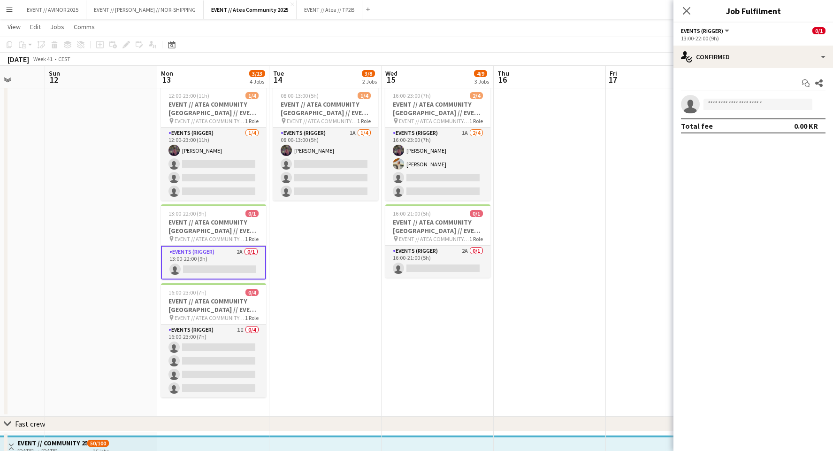
click at [299, 38] on app-toolbar "Copy Paste Paste Command V Paste with crew Command Shift V Paste linked Job [GE…" at bounding box center [416, 45] width 833 height 16
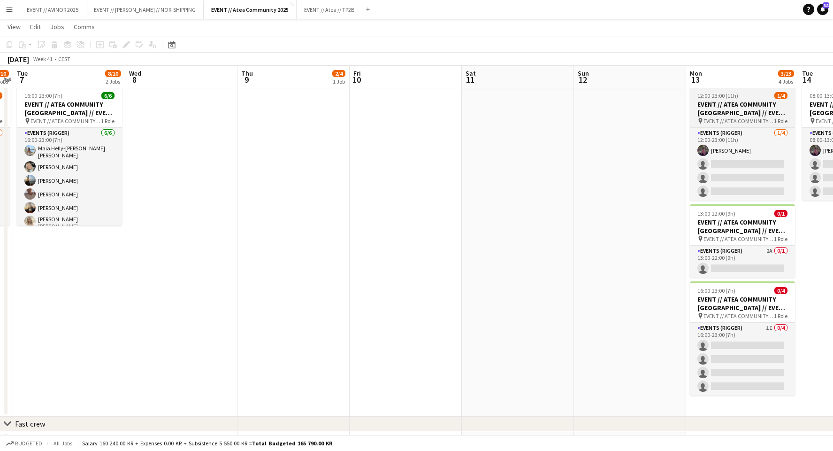
scroll to position [0, 214]
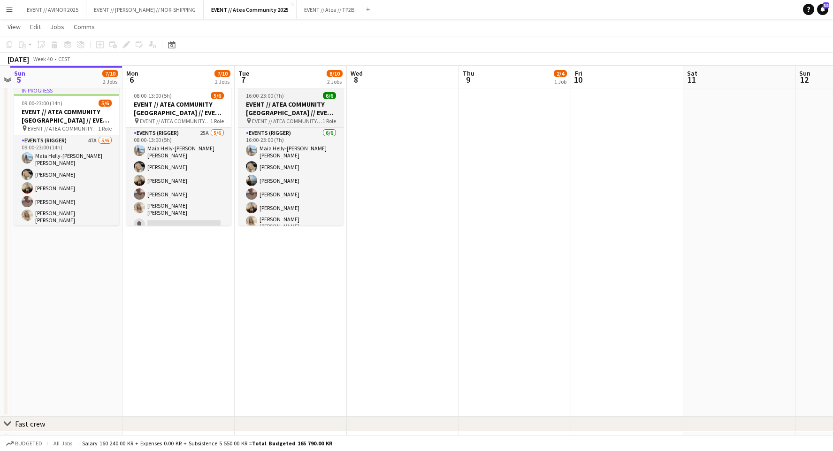
click at [309, 94] on div "16:00-23:00 (7h) 6/6" at bounding box center [290, 95] width 105 height 7
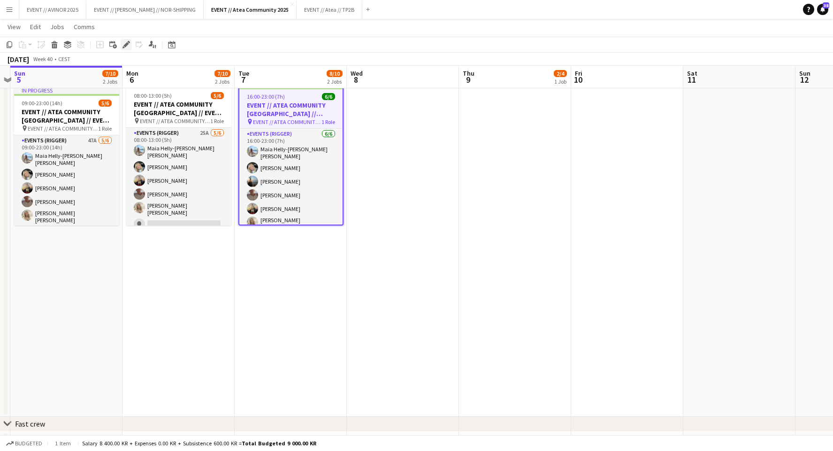
click at [124, 43] on icon "Edit" at bounding box center [127, 45] width 8 height 8
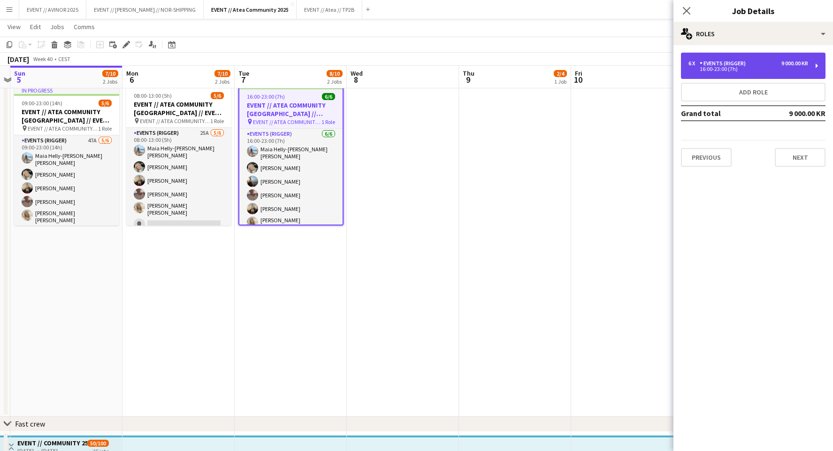
click at [789, 53] on div "6 x Events (Rigger) 9 000.00 KR 16:00-23:00 (7h)" at bounding box center [753, 66] width 145 height 26
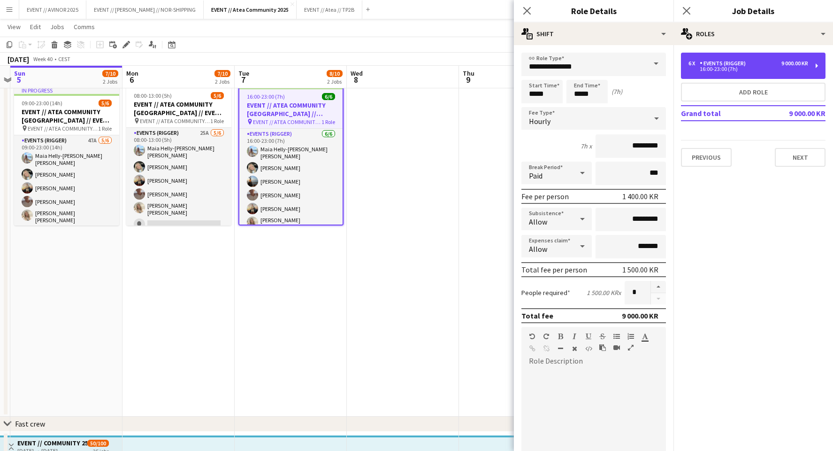
scroll to position [34, 0]
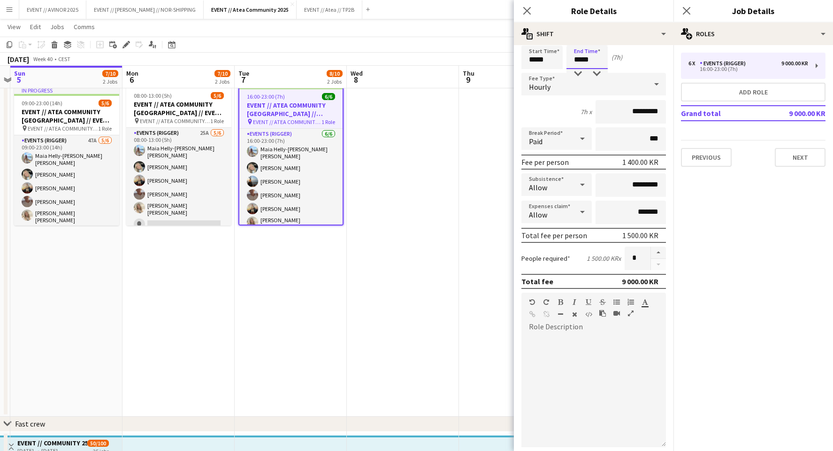
click at [584, 55] on input "*****" at bounding box center [587, 57] width 41 height 23
click at [574, 71] on div at bounding box center [577, 73] width 19 height 9
click at [597, 73] on div at bounding box center [596, 73] width 19 height 9
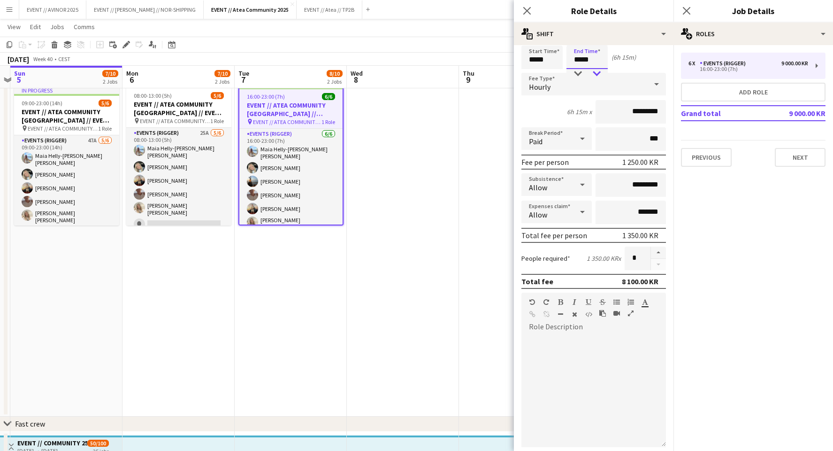
click at [597, 73] on div at bounding box center [596, 73] width 19 height 9
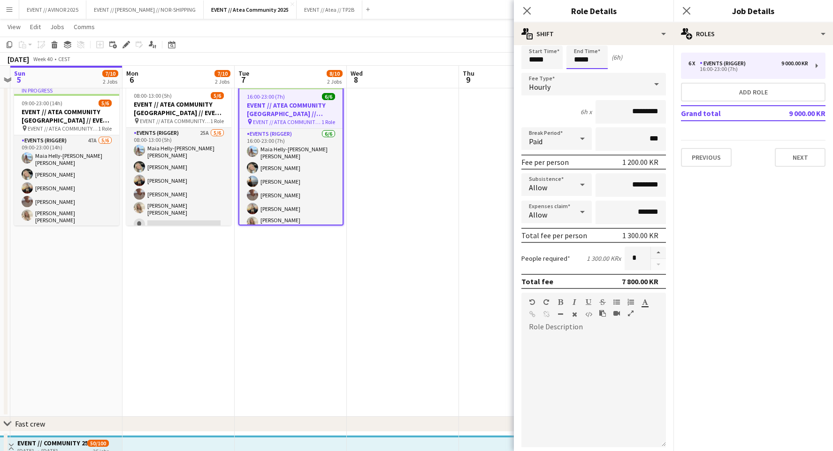
click at [579, 68] on input "*****" at bounding box center [587, 57] width 41 height 23
click at [582, 74] on div at bounding box center [577, 73] width 19 height 9
click at [575, 61] on input "*****" at bounding box center [587, 57] width 41 height 23
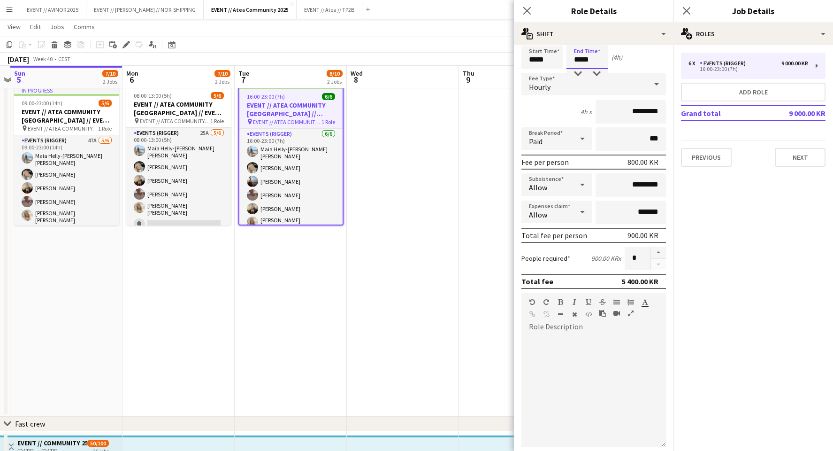
scroll to position [0, 0]
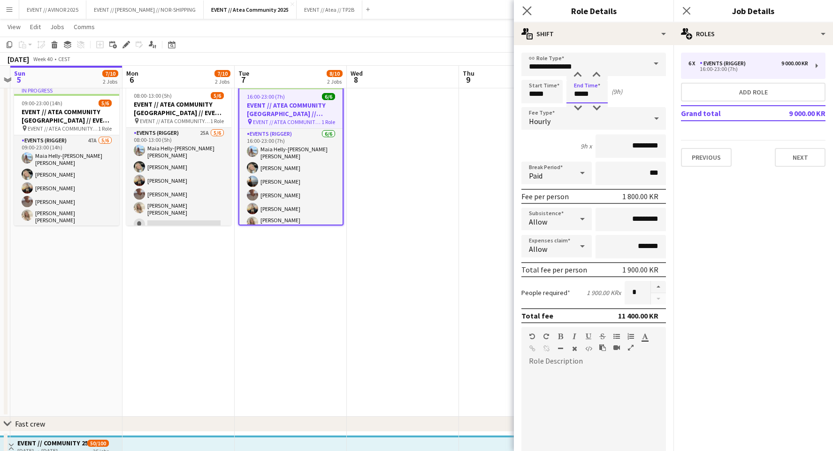
type input "*****"
click at [530, 6] on app-icon "Close pop-in" at bounding box center [528, 11] width 14 height 14
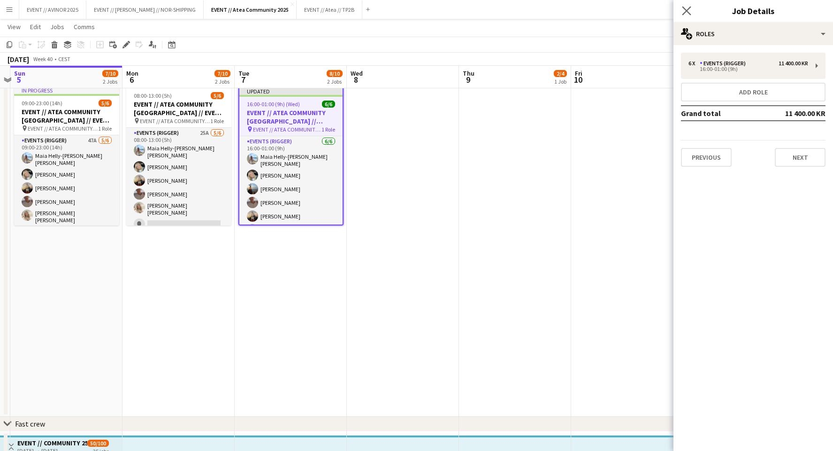
click at [691, 12] on app-icon "Close pop-in" at bounding box center [687, 11] width 14 height 14
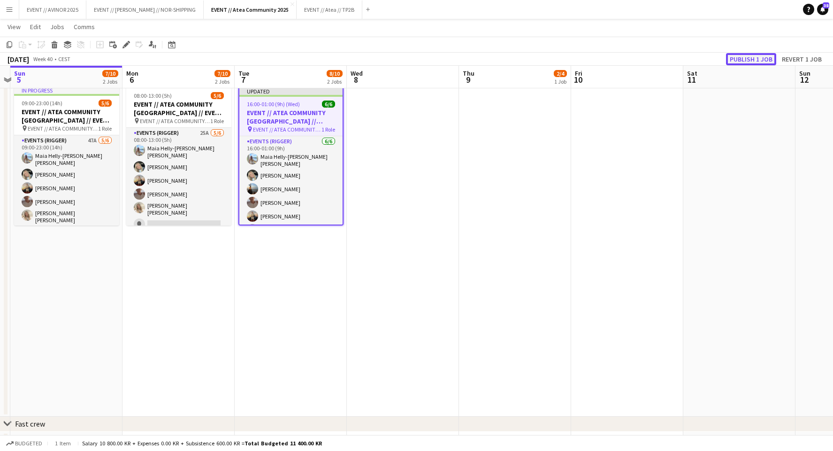
click at [751, 64] on button "Publish 1 job" at bounding box center [751, 59] width 50 height 12
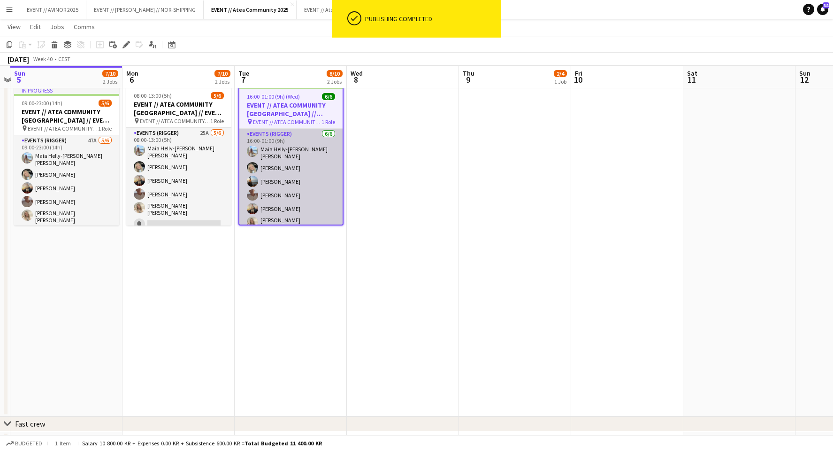
scroll to position [4, 0]
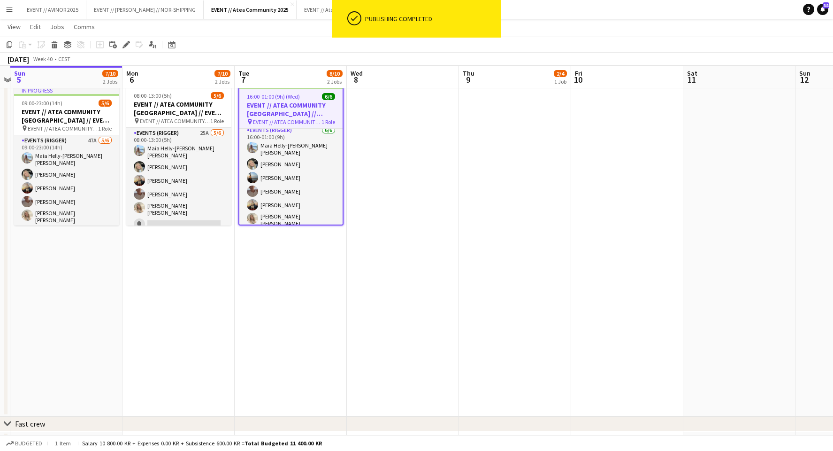
click at [294, 40] on app-toolbar "Copy Paste Paste Command V Paste with crew Command Shift V Paste linked Job [GE…" at bounding box center [416, 45] width 833 height 16
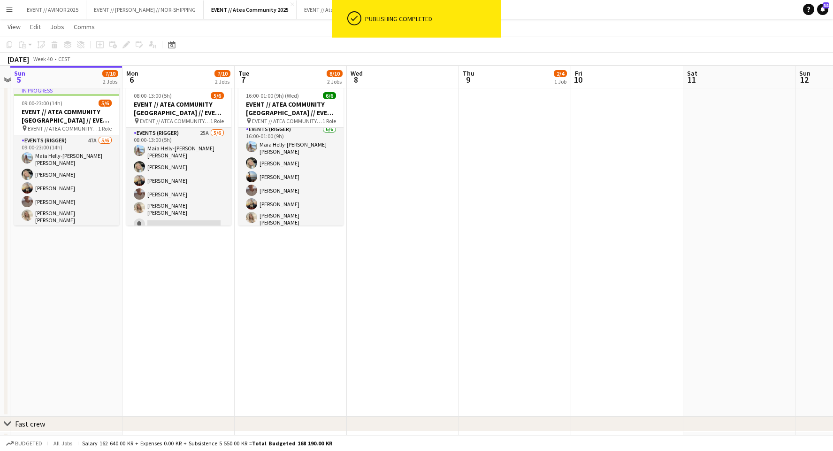
scroll to position [2, 0]
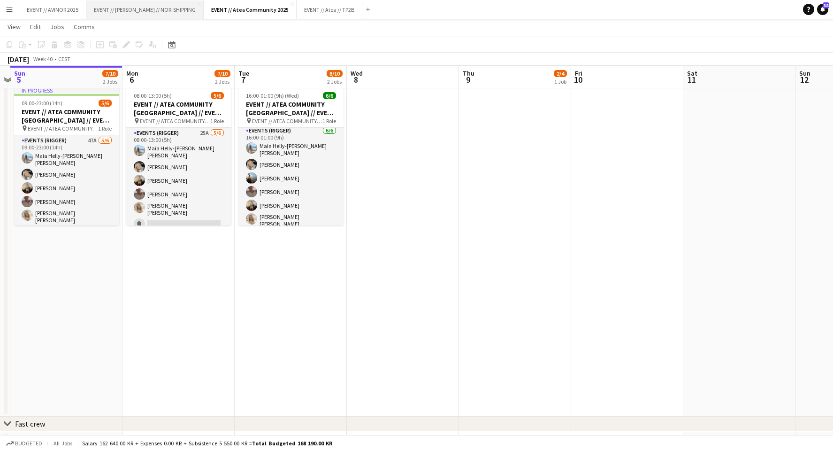
click at [169, 11] on button "EVENT // [PERSON_NAME] // NOR-SHIPPING Close" at bounding box center [144, 9] width 117 height 18
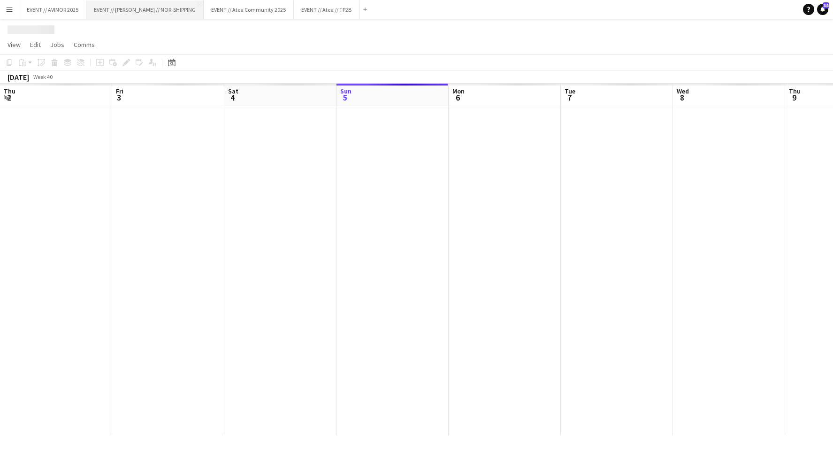
scroll to position [0, 224]
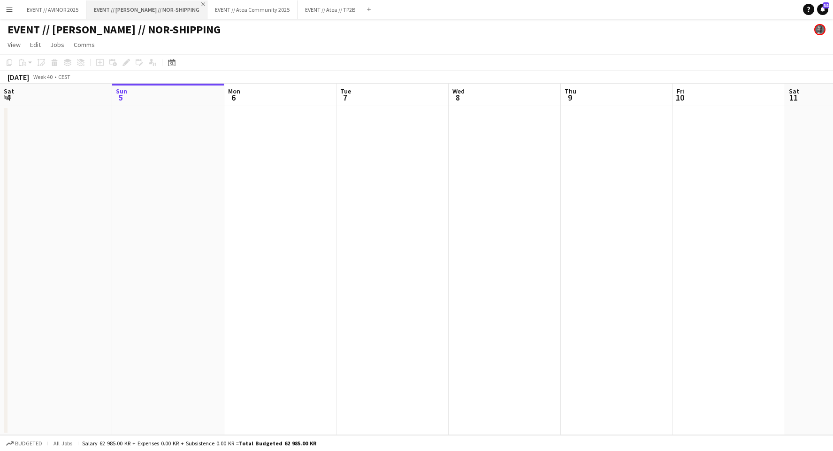
click at [201, 3] on app-icon "Close" at bounding box center [203, 4] width 4 height 4
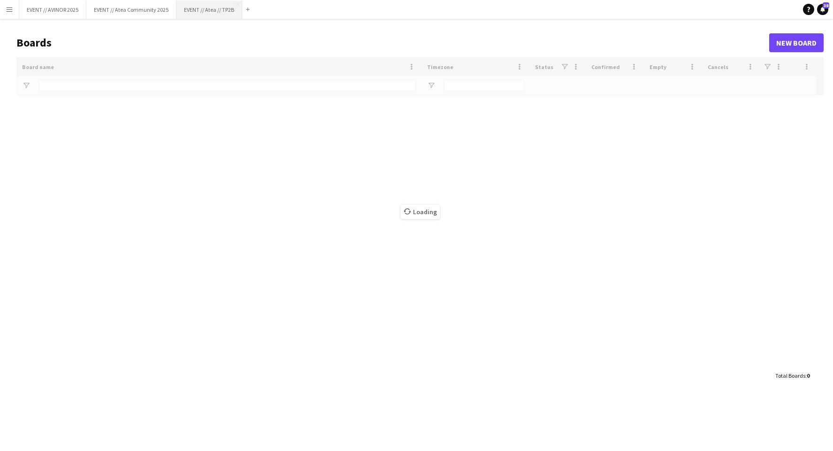
click at [222, 9] on button "EVENT // Atea // TP2B Close" at bounding box center [209, 9] width 66 height 18
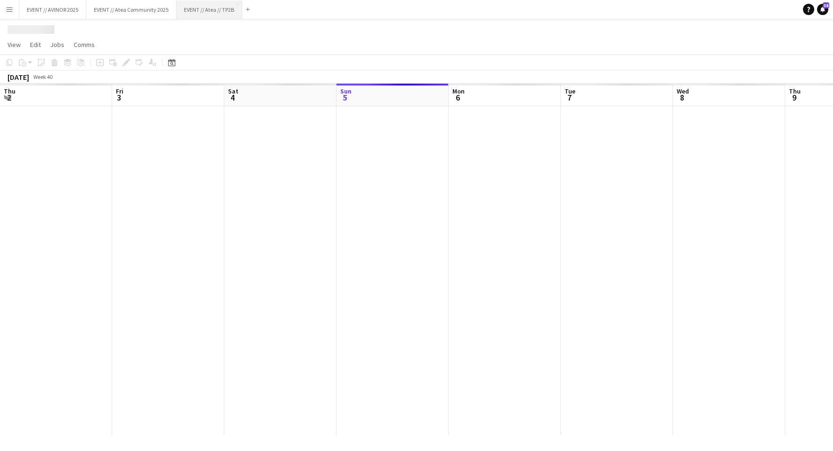
scroll to position [0, 224]
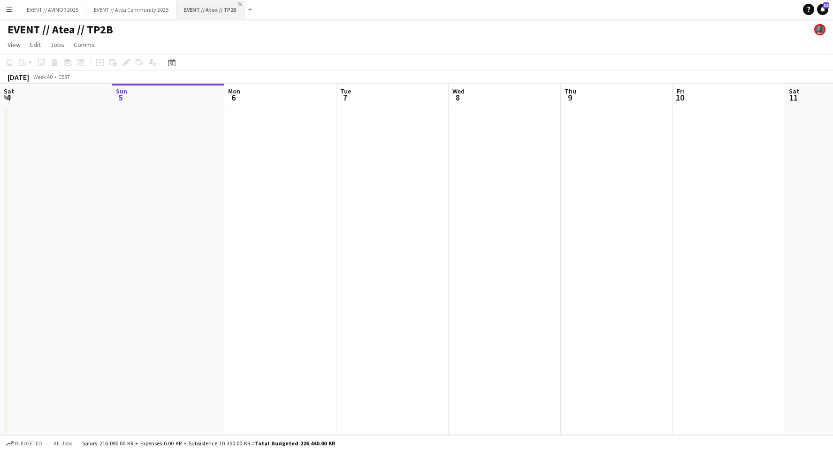
click at [238, 3] on app-icon "Close" at bounding box center [240, 4] width 4 height 4
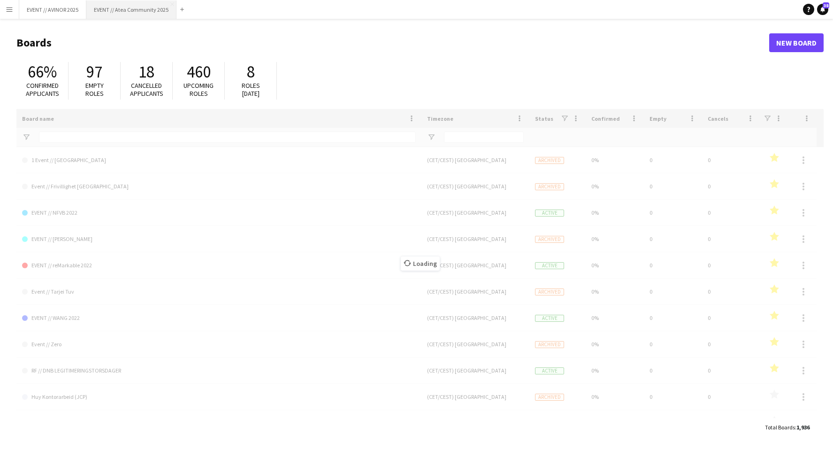
click at [139, 13] on button "EVENT // Atea Community 2025 Close" at bounding box center [131, 9] width 90 height 18
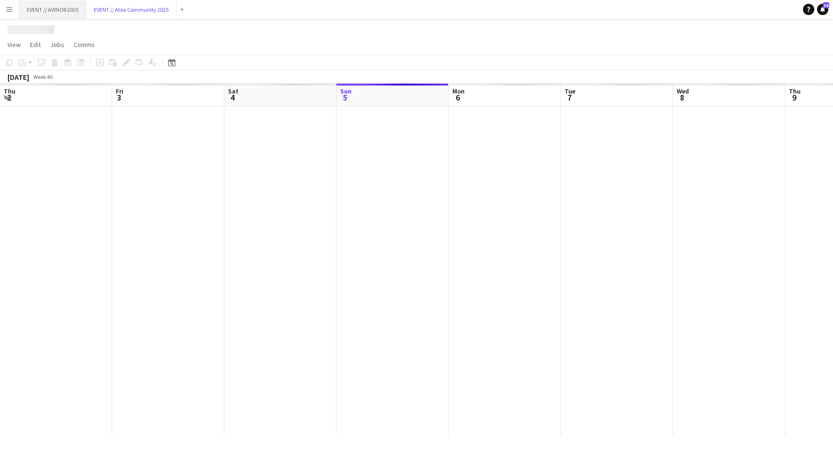
scroll to position [0, 224]
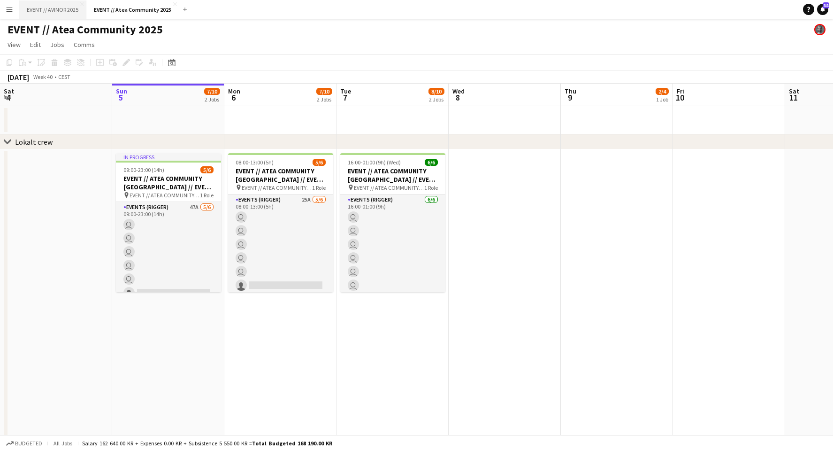
click at [64, 15] on button "EVENT // AVINOR 2025 Close" at bounding box center [52, 9] width 67 height 18
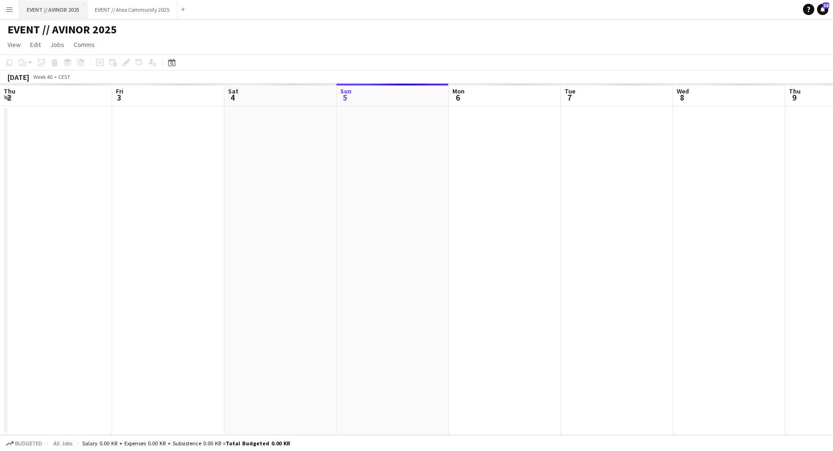
scroll to position [0, 224]
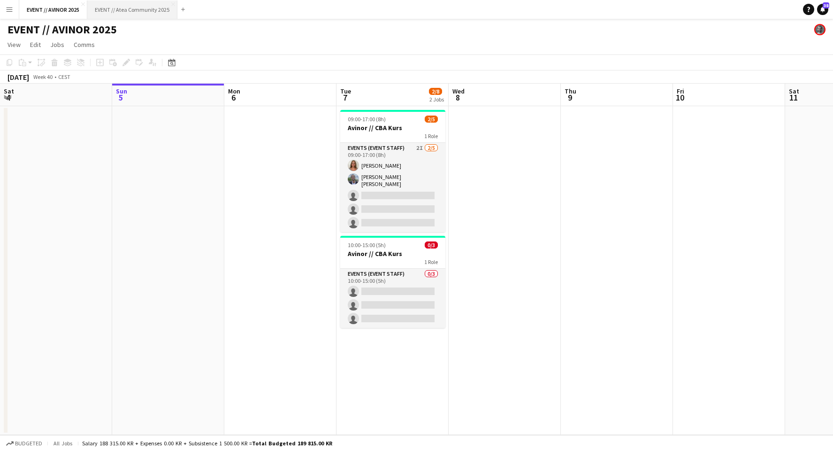
click at [109, 9] on button "EVENT // Atea Community 2025 Close" at bounding box center [132, 9] width 90 height 18
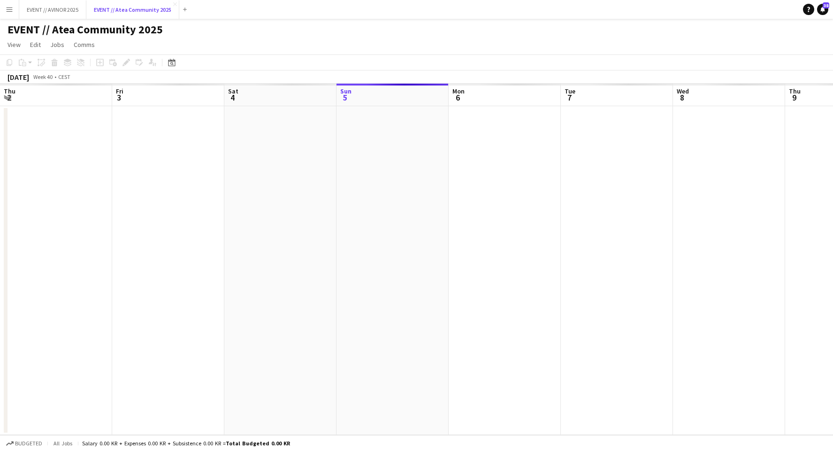
scroll to position [0, 224]
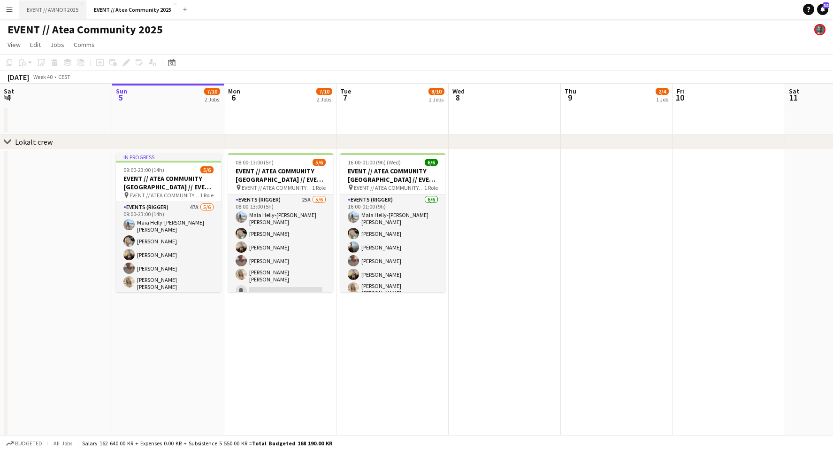
click at [65, 10] on button "EVENT // AVINOR 2025 Close" at bounding box center [52, 9] width 67 height 18
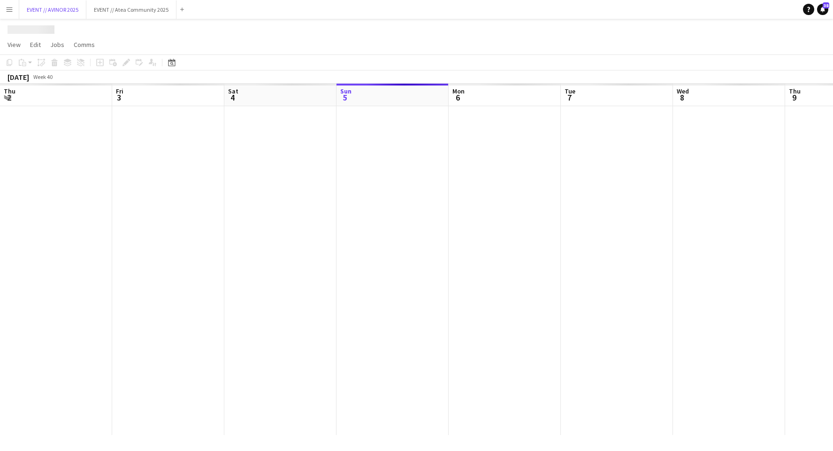
scroll to position [0, 224]
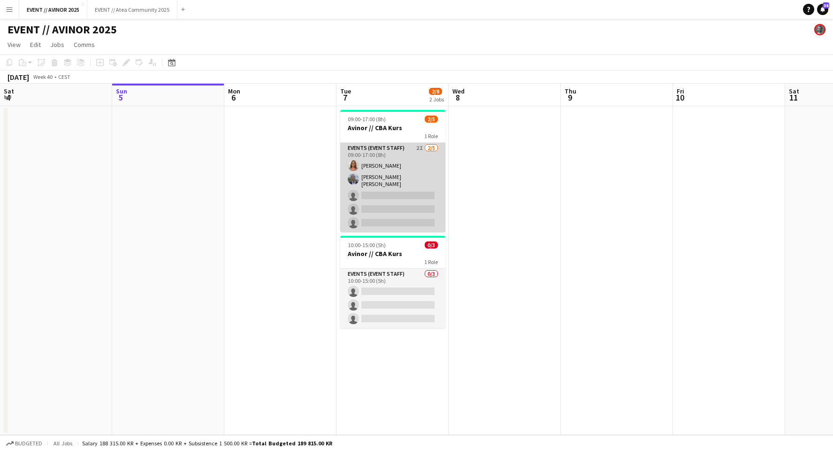
click at [399, 208] on app-card-role "Events (Event Staff) 2I [DATE] 09:00-17:00 (8h) [PERSON_NAME] [PERSON_NAME] [PE…" at bounding box center [392, 187] width 105 height 89
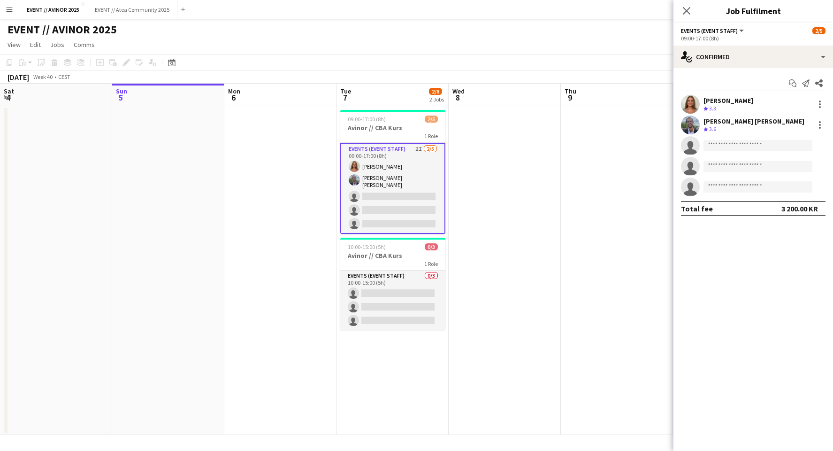
click at [399, 213] on app-card-role "Events (Event Staff) 2I [DATE] 09:00-17:00 (8h) [PERSON_NAME] [PERSON_NAME] [PE…" at bounding box center [392, 188] width 105 height 91
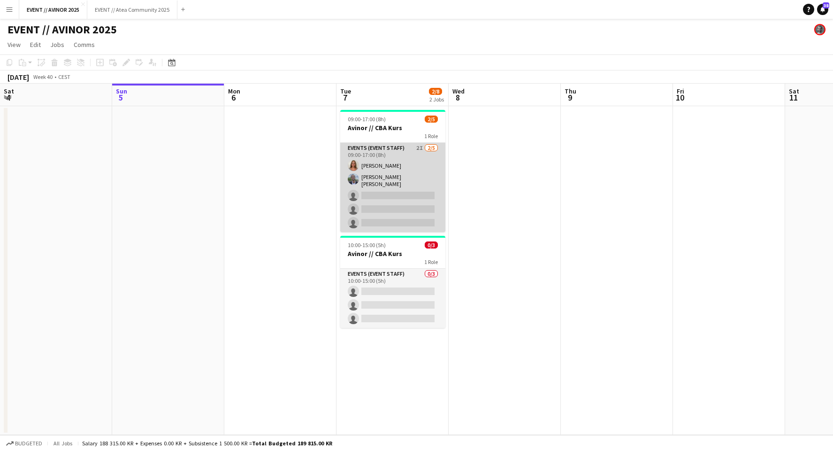
scroll to position [0, 223]
click at [399, 212] on app-card-role "Events (Event Staff) 2I [DATE] 09:00-17:00 (8h) [PERSON_NAME] [PERSON_NAME] [PE…" at bounding box center [393, 187] width 105 height 89
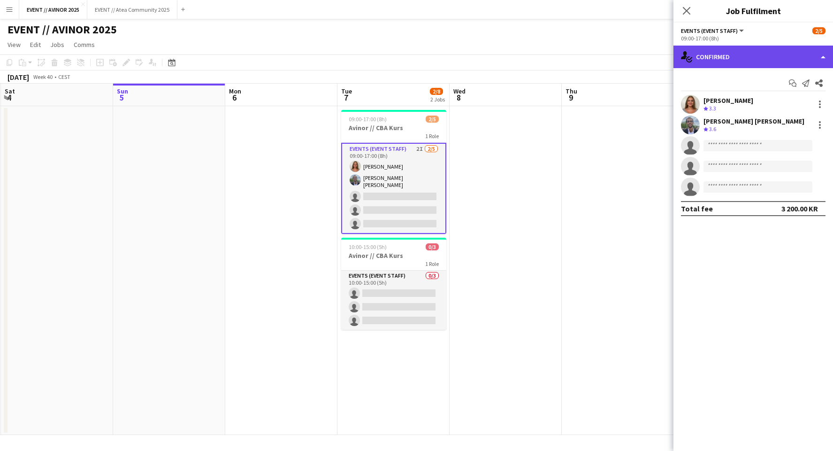
click at [785, 50] on div "single-neutral-actions-check-2 Confirmed" at bounding box center [754, 57] width 160 height 23
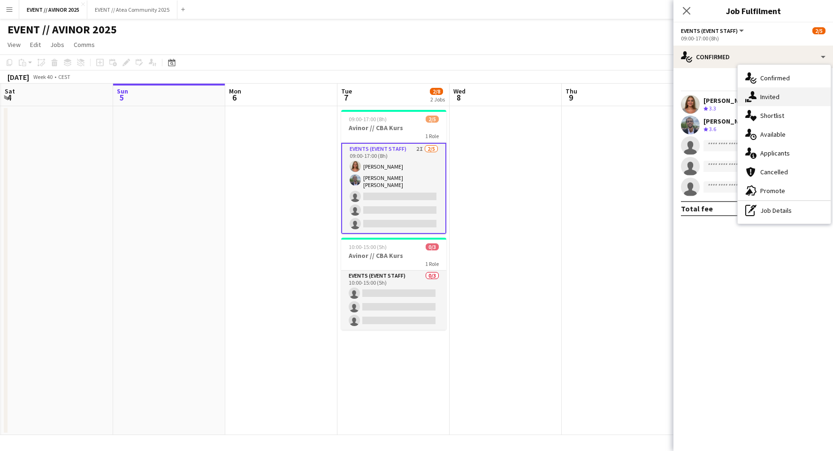
click at [792, 102] on div "single-neutral-actions-share-1 Invited" at bounding box center [784, 96] width 93 height 19
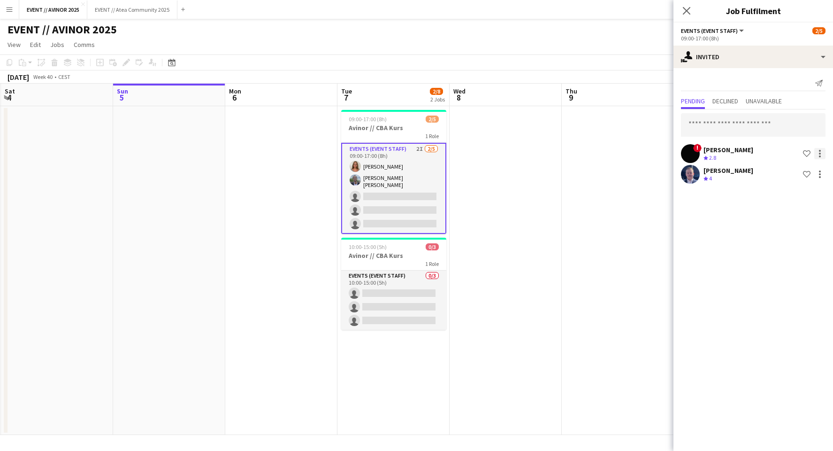
click at [820, 151] on div at bounding box center [819, 153] width 11 height 11
click at [805, 238] on span "Cancel invitation" at bounding box center [790, 238] width 55 height 8
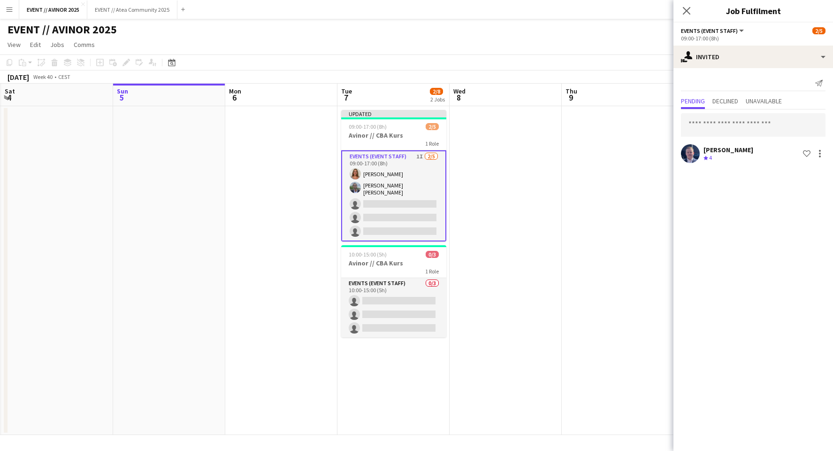
click at [621, 185] on app-date-cell at bounding box center [618, 270] width 112 height 329
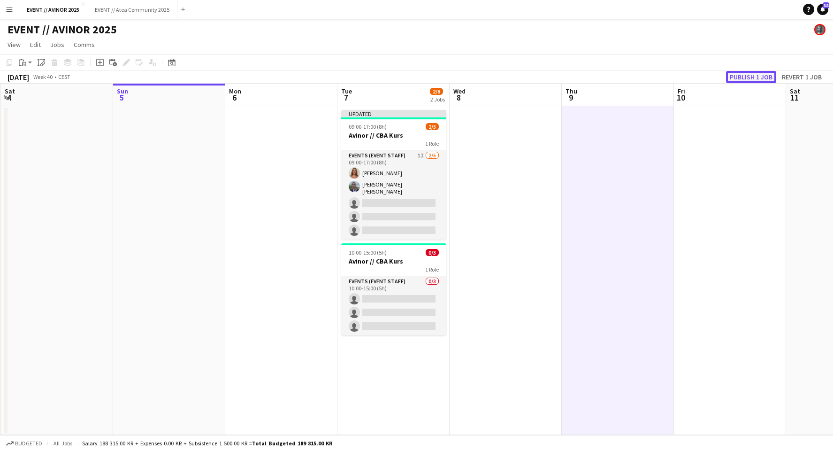
click at [735, 72] on button "Publish 1 job" at bounding box center [751, 77] width 50 height 12
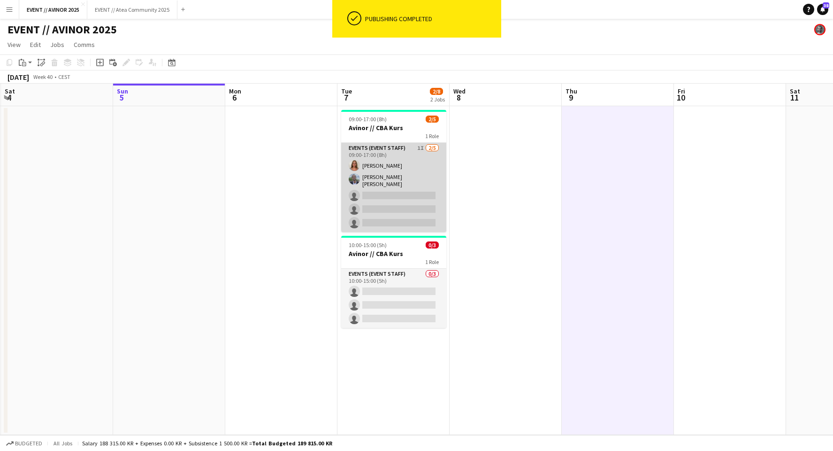
click at [390, 180] on app-card-role "Events (Event Staff) 1I [DATE] 09:00-17:00 (8h) [PERSON_NAME] [PERSON_NAME] [PE…" at bounding box center [393, 187] width 105 height 89
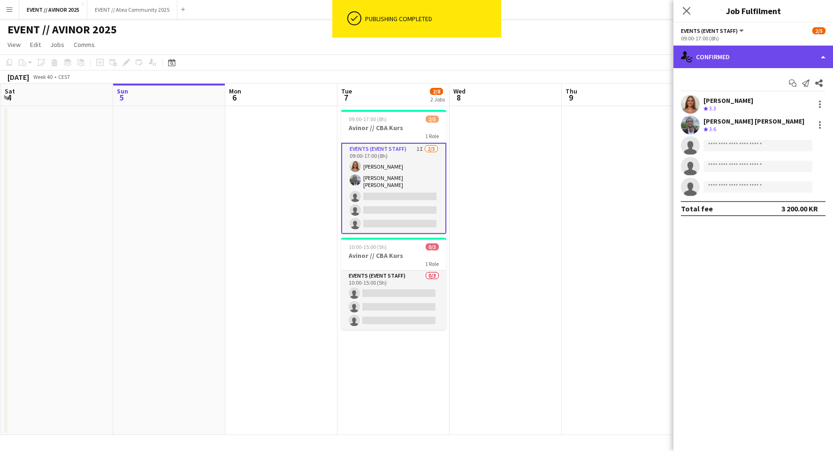
click at [789, 61] on div "single-neutral-actions-check-2 Confirmed" at bounding box center [754, 57] width 160 height 23
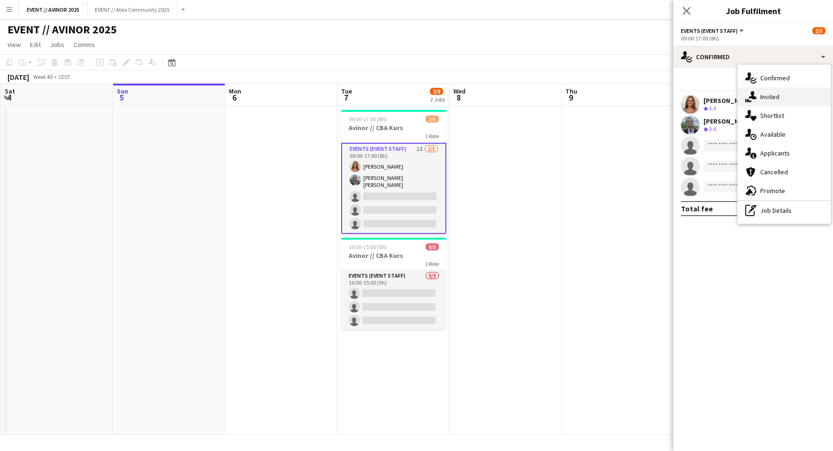
click at [793, 98] on div "single-neutral-actions-share-1 Invited" at bounding box center [784, 96] width 93 height 19
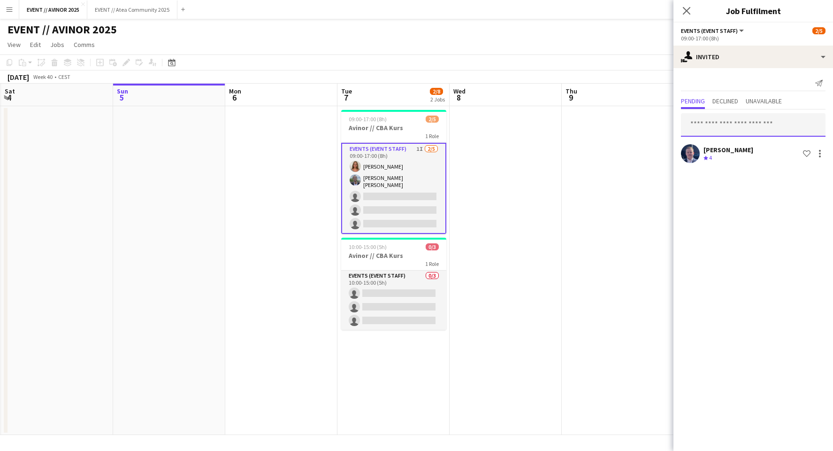
click at [722, 128] on input "text" at bounding box center [753, 124] width 145 height 23
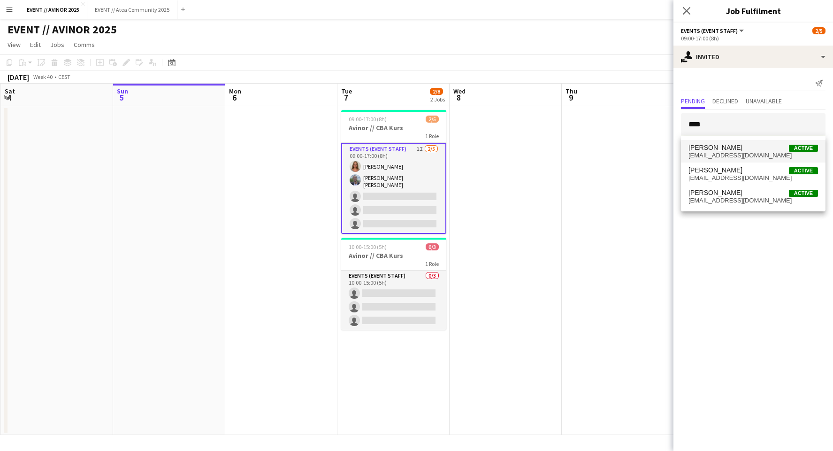
type input "****"
click at [719, 144] on span "[PERSON_NAME]" at bounding box center [716, 148] width 54 height 8
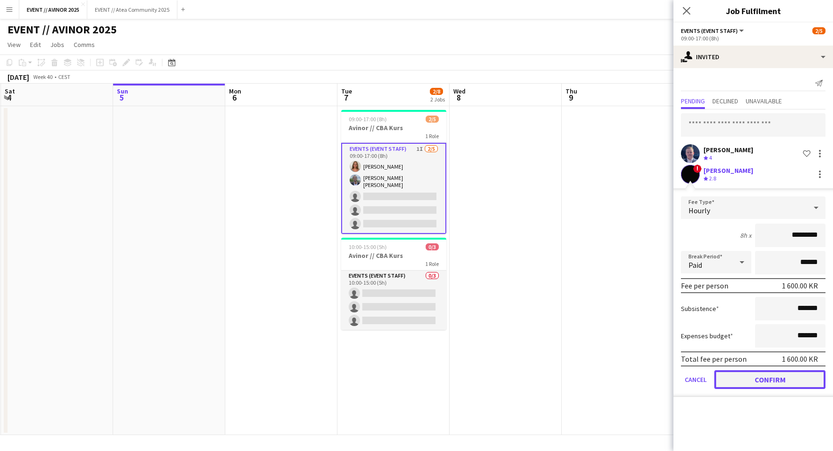
click at [771, 383] on button "Confirm" at bounding box center [769, 379] width 111 height 19
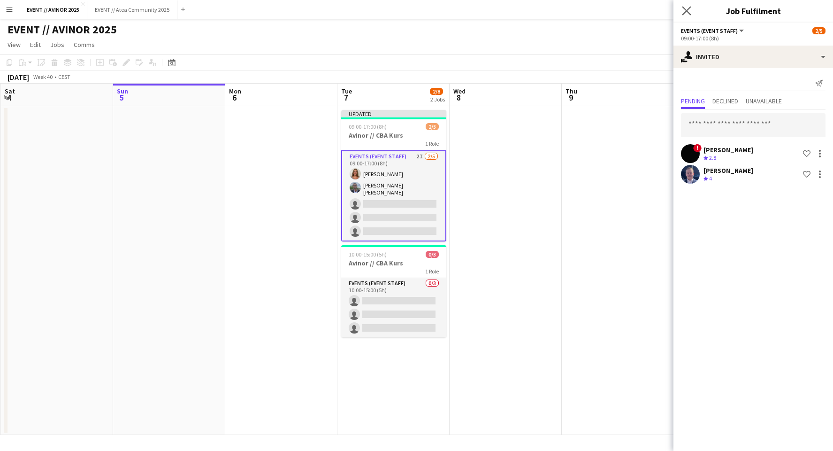
click at [685, 6] on app-icon "Close pop-in" at bounding box center [687, 11] width 14 height 14
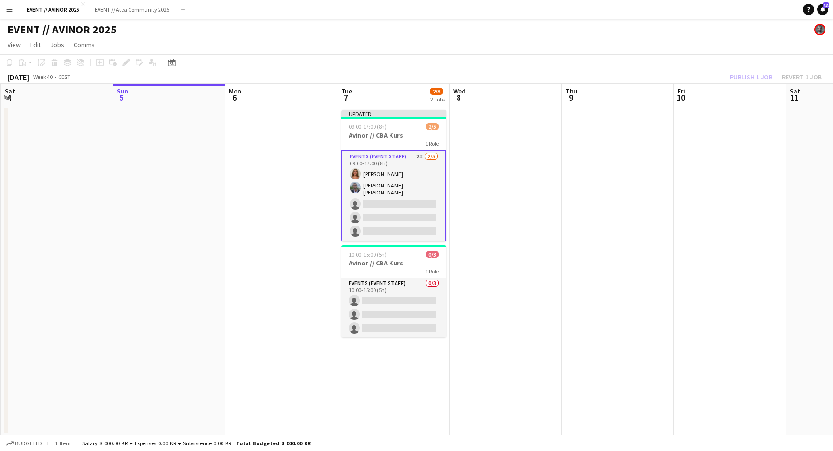
click at [761, 67] on app-toolbar "Copy Paste Paste Command V Paste with crew Command Shift V Paste linked Job [GE…" at bounding box center [416, 62] width 833 height 16
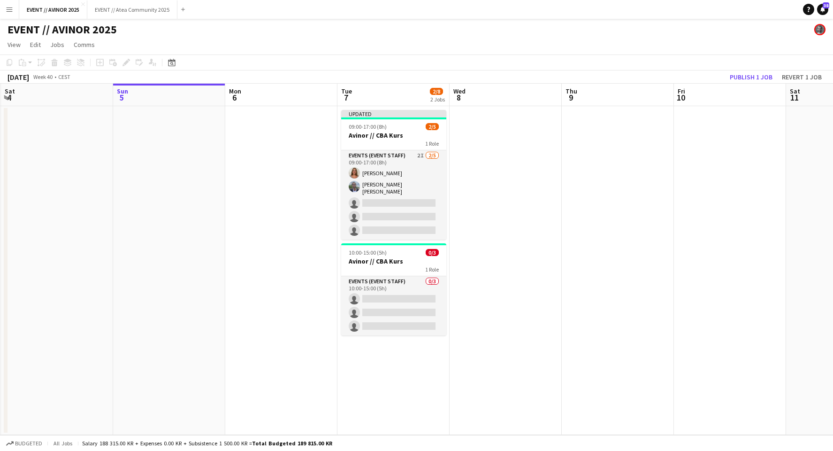
click at [751, 70] on app-toolbar "Copy Paste Paste Command V Paste with crew Command Shift V Paste linked Job [GE…" at bounding box center [416, 62] width 833 height 16
click at [752, 71] on div "Copy Paste Paste Command V Paste with crew Command Shift V Paste linked Job [GE…" at bounding box center [416, 68] width 833 height 29
click at [755, 77] on button "Publish 1 job" at bounding box center [751, 77] width 50 height 12
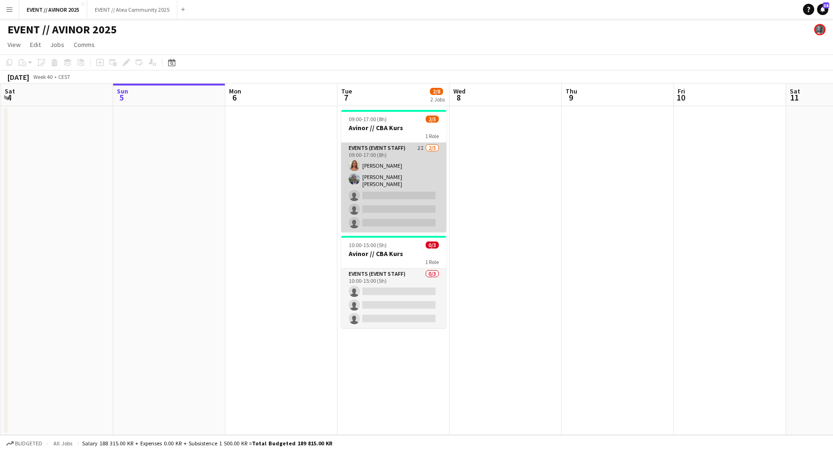
click at [395, 214] on app-card-role "Events (Event Staff) 2I [DATE] 09:00-17:00 (8h) [PERSON_NAME] [PERSON_NAME] [PE…" at bounding box center [393, 187] width 105 height 89
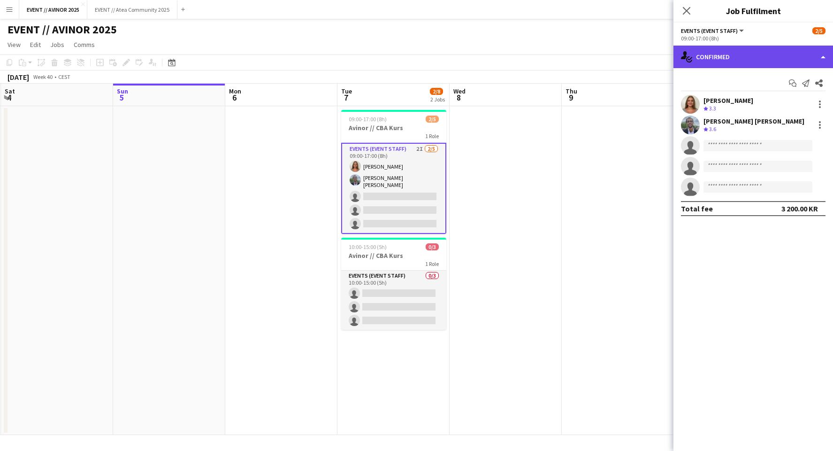
click at [738, 54] on div "single-neutral-actions-check-2 Confirmed" at bounding box center [754, 57] width 160 height 23
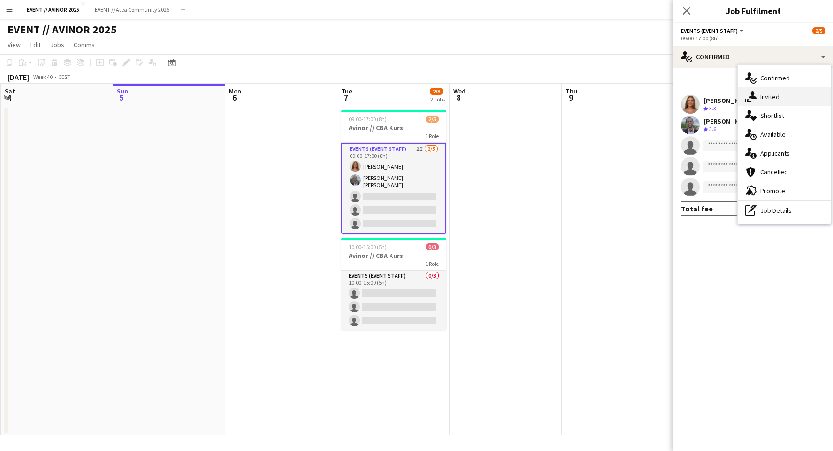
click at [760, 99] on span "Invited" at bounding box center [769, 96] width 19 height 8
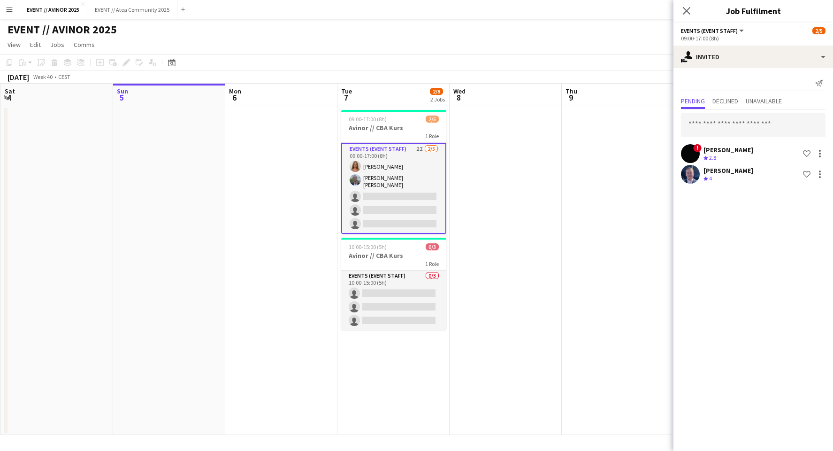
click at [574, 94] on span "9" at bounding box center [570, 97] width 13 height 11
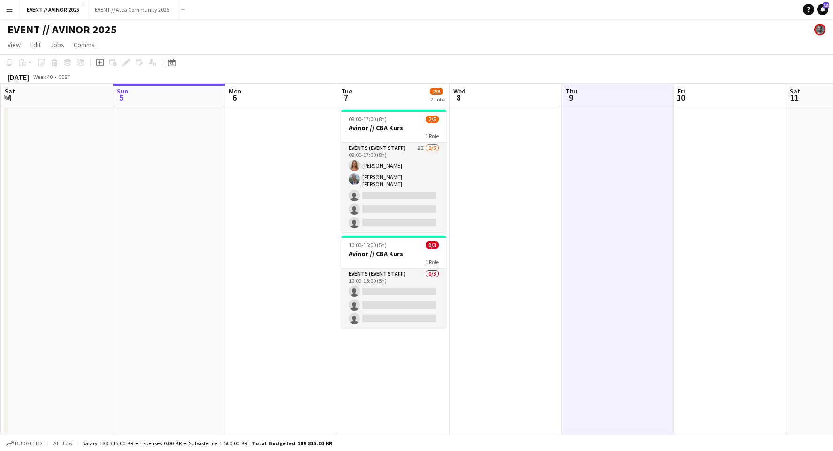
click at [448, 51] on app-page-menu "View Day view expanded Day view collapsed Month view Date picker Jump to [DATE]…" at bounding box center [416, 46] width 833 height 18
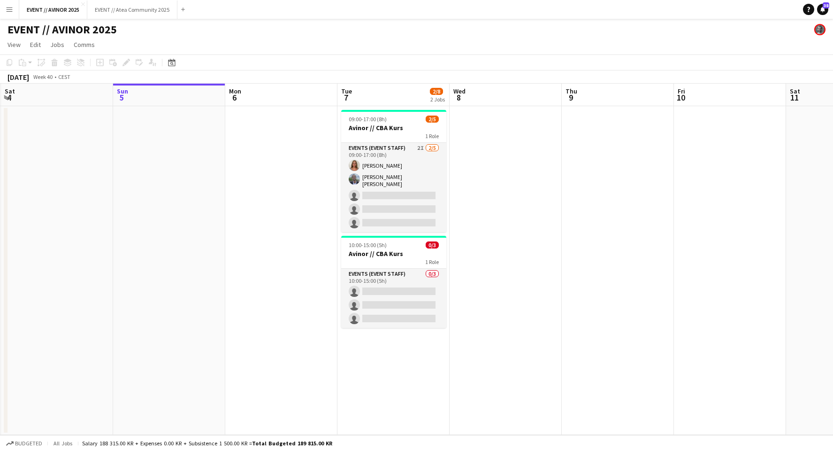
click at [151, 21] on div "EVENT // AVINOR 2025" at bounding box center [416, 28] width 833 height 18
click at [143, 13] on button "EVENT // Atea Community 2025 Close" at bounding box center [132, 9] width 90 height 18
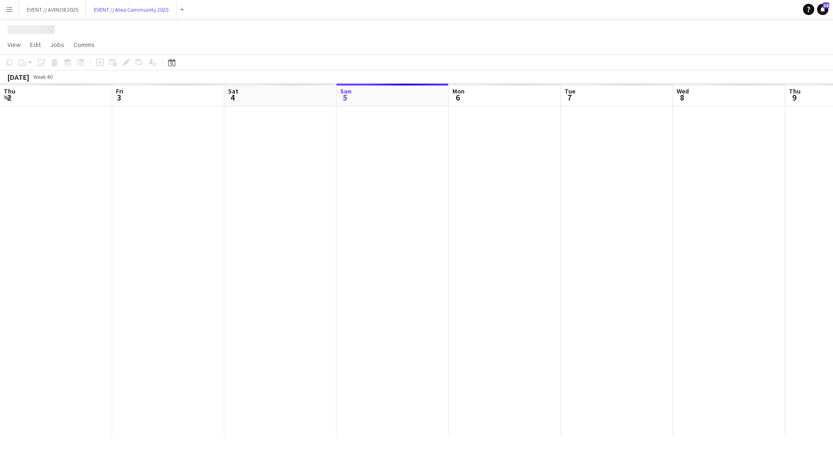
scroll to position [0, 224]
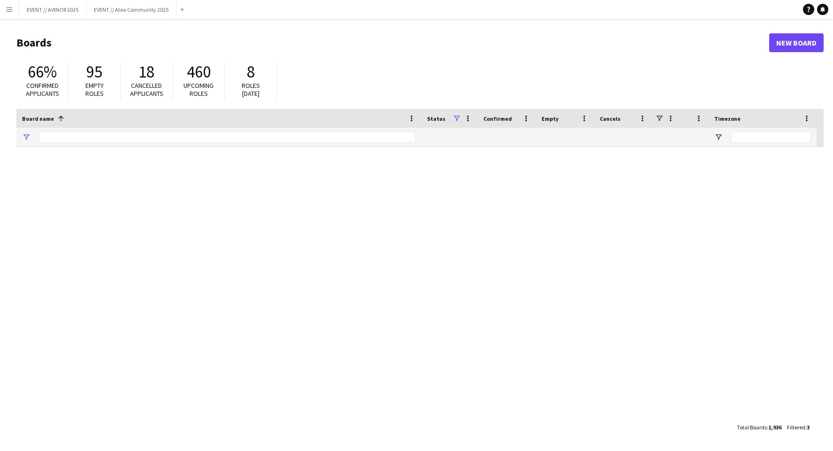
type input "****"
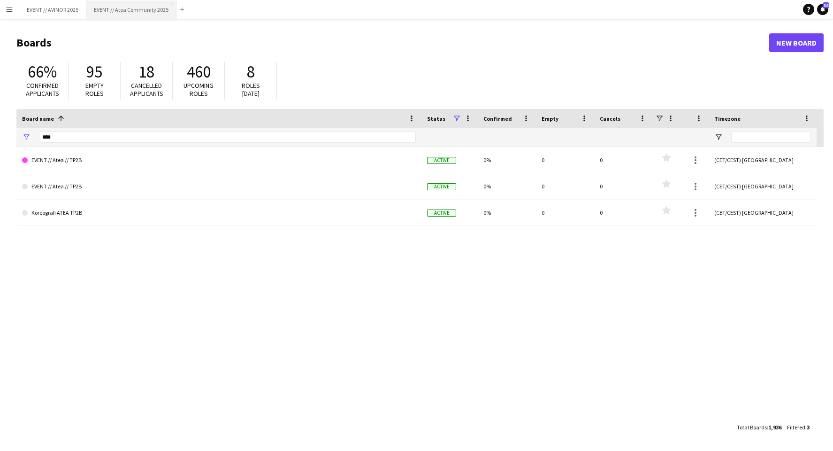
click at [134, 8] on button "EVENT // Atea Community 2025 Close" at bounding box center [131, 9] width 90 height 18
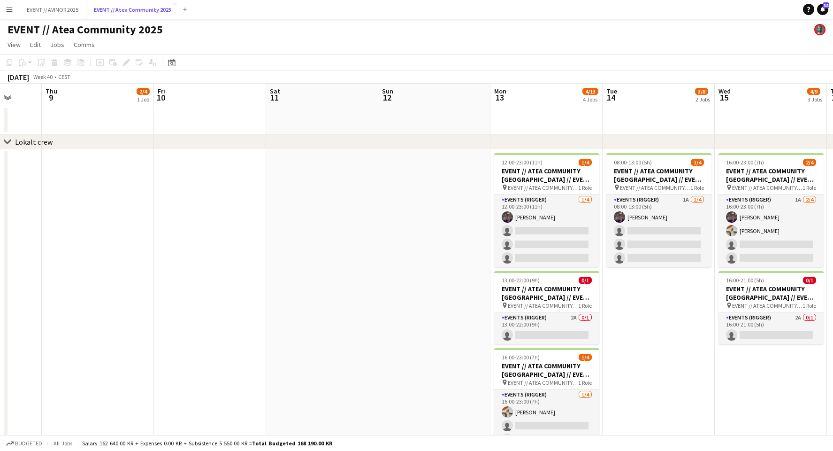
scroll to position [0, 326]
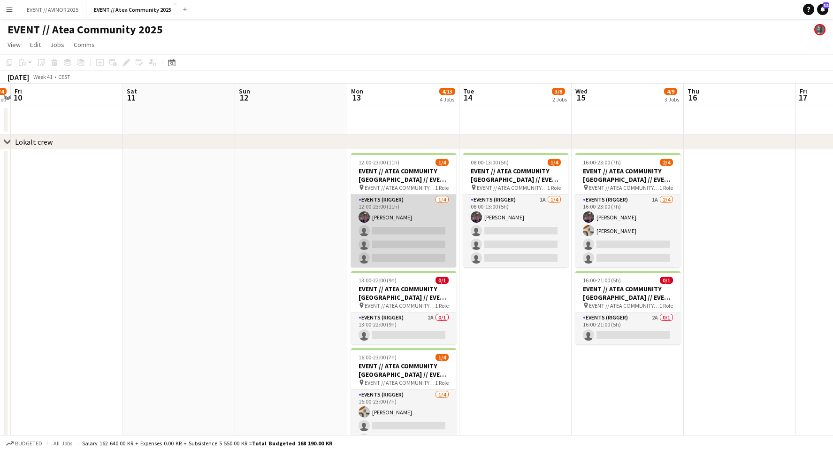
click at [390, 236] on app-card-role "Events (Rigger) 1/4 12:00-23:00 (11h) Thomas Stoltz single-neutral-actions sing…" at bounding box center [403, 230] width 105 height 73
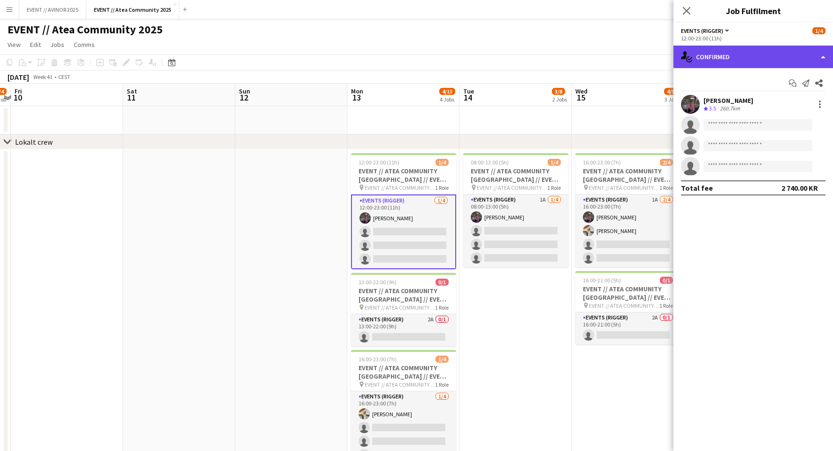
click at [765, 60] on div "single-neutral-actions-check-2 Confirmed" at bounding box center [754, 57] width 160 height 23
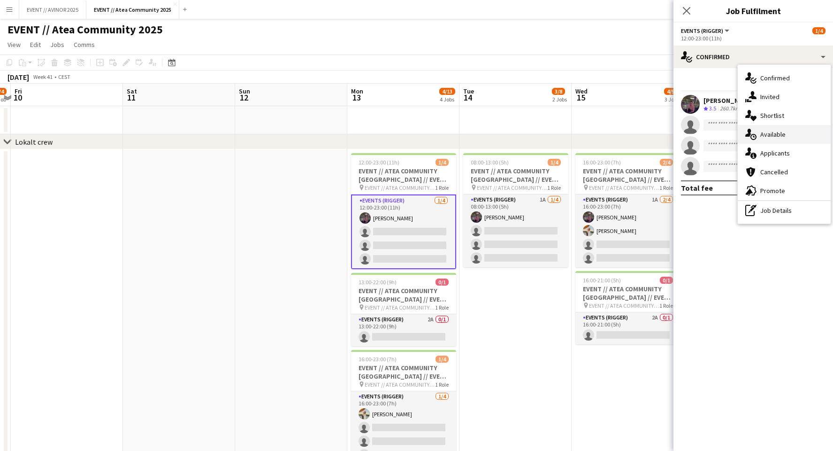
click at [786, 138] on div "single-neutral-actions-upload Available" at bounding box center [784, 134] width 93 height 19
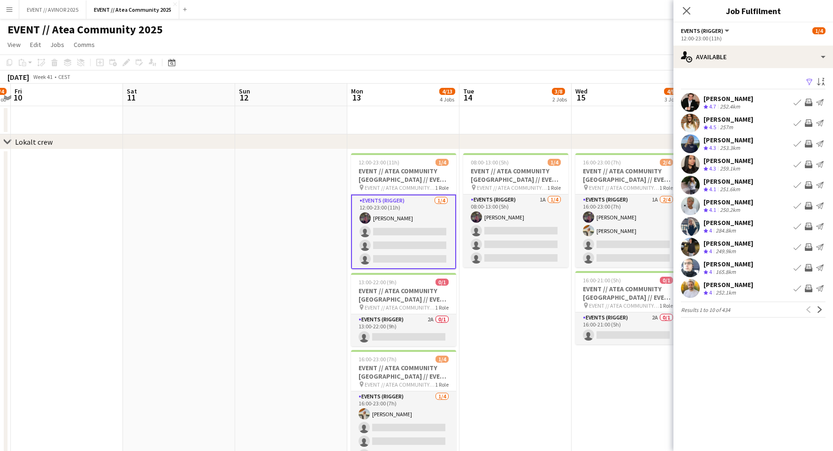
click at [807, 79] on app-icon "Filter" at bounding box center [810, 82] width 8 height 9
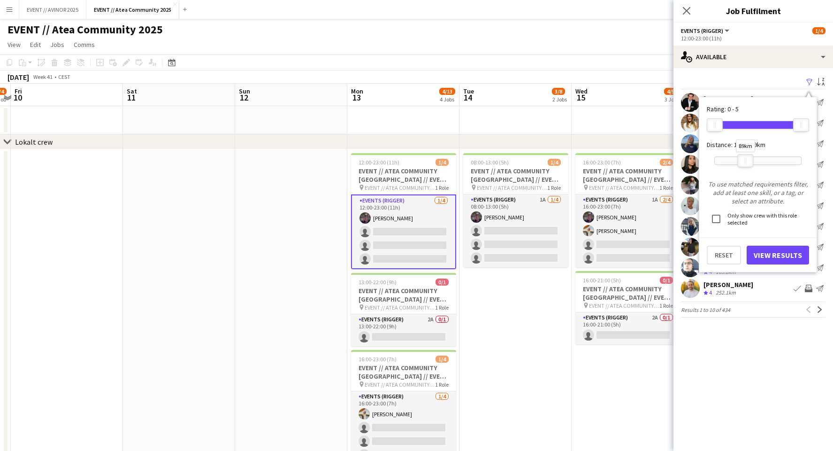
drag, startPoint x: 804, startPoint y: 153, endPoint x: 748, endPoint y: 158, distance: 56.5
click at [748, 158] on div at bounding box center [745, 160] width 15 height 12
click at [775, 247] on button "View Results" at bounding box center [778, 254] width 62 height 19
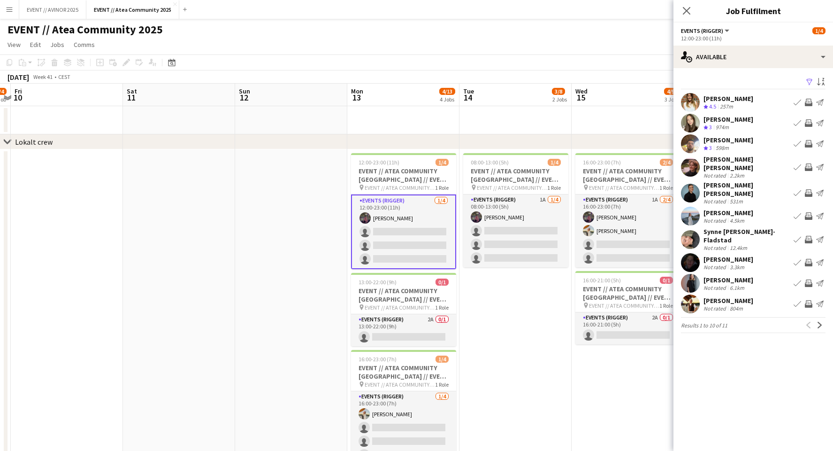
click at [734, 101] on div "Line Olsen" at bounding box center [729, 98] width 50 height 8
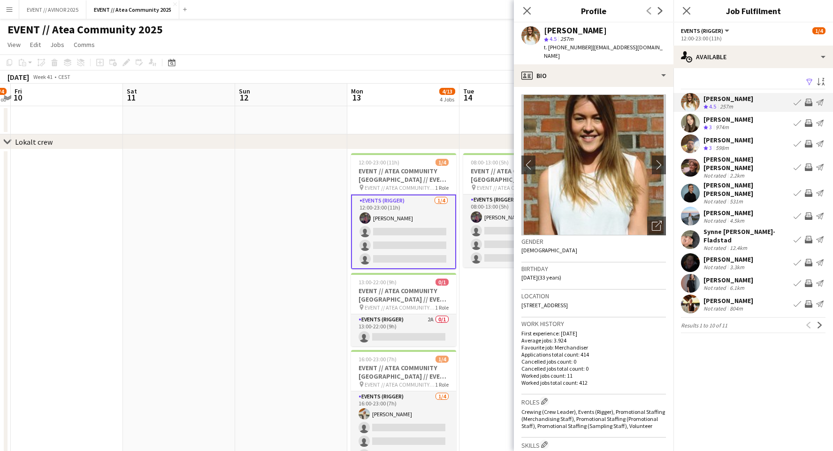
click at [734, 101] on div "Line Olsen" at bounding box center [729, 98] width 50 height 8
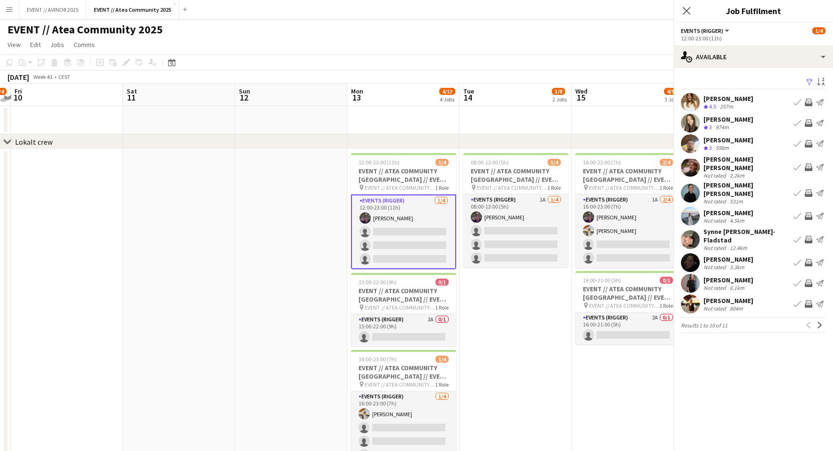
click at [734, 120] on div "Oline Haarklau Govertsen" at bounding box center [729, 119] width 50 height 8
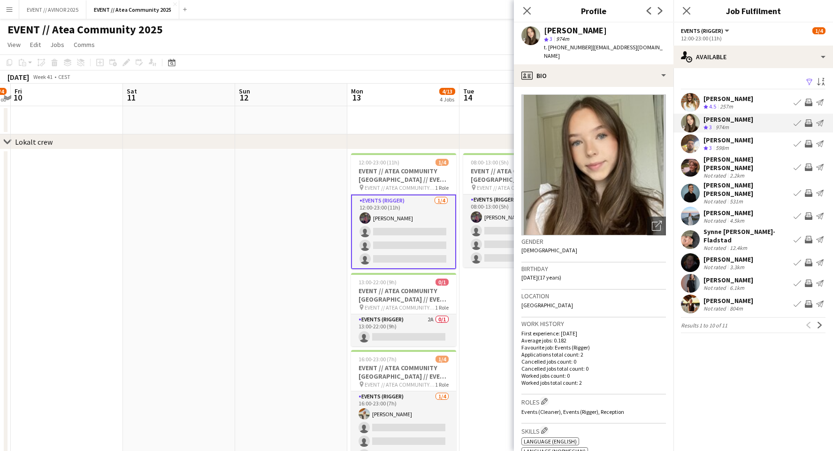
click at [728, 140] on div "Sina Mohebbi" at bounding box center [729, 140] width 50 height 8
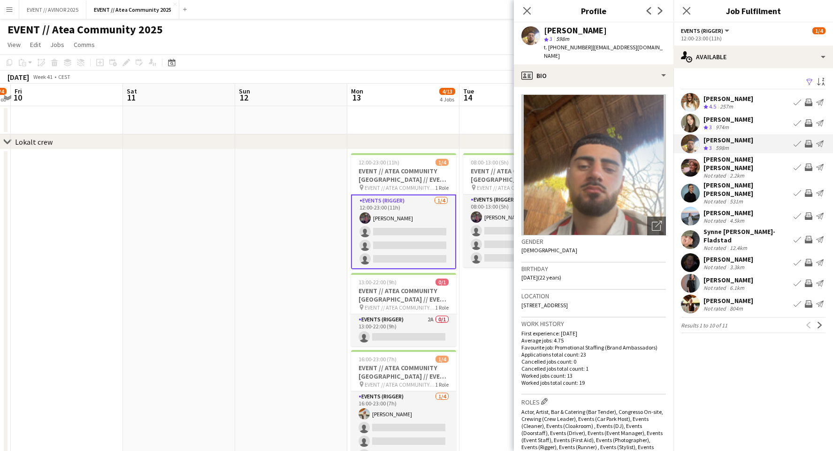
click at [726, 162] on div "Elias Fosser Minge" at bounding box center [747, 163] width 86 height 17
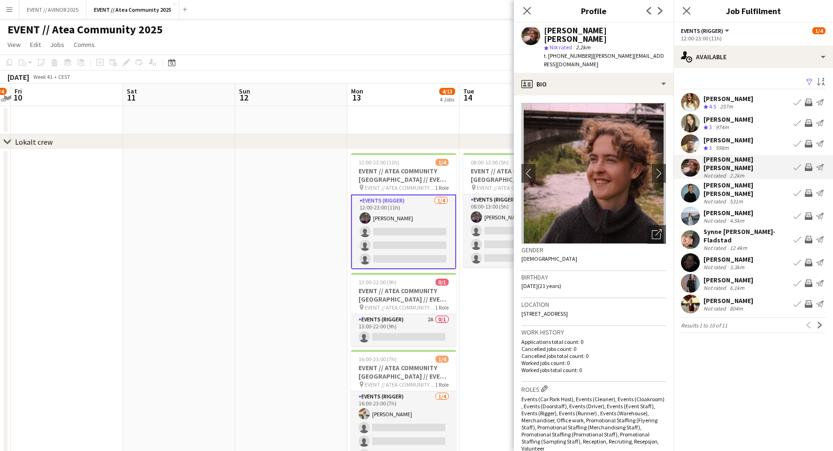
click at [726, 198] on div "Not rated" at bounding box center [716, 201] width 24 height 7
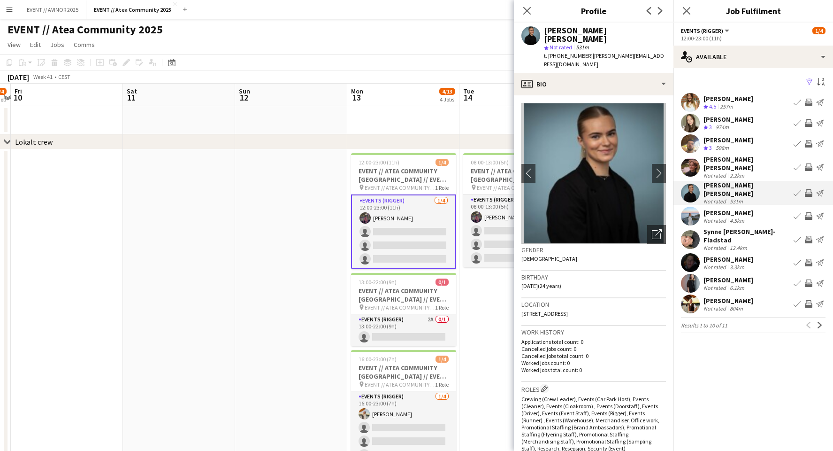
click at [727, 208] on div "Lea Rike Nahiry" at bounding box center [729, 212] width 50 height 8
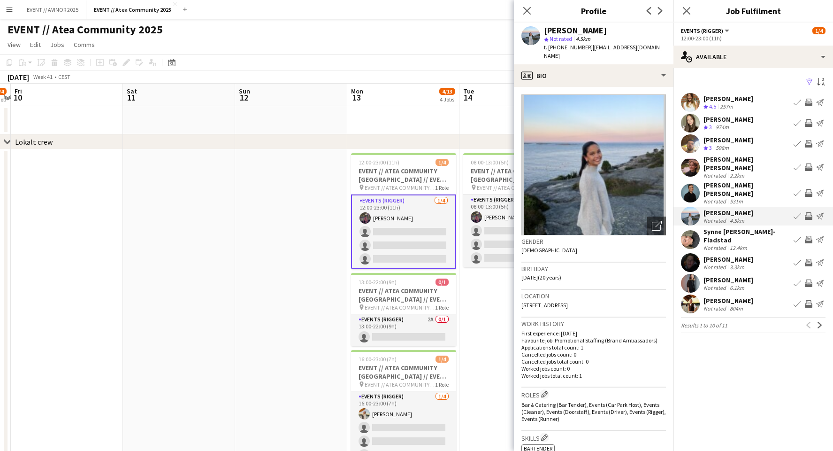
click at [728, 244] on div "12.4km" at bounding box center [738, 247] width 21 height 7
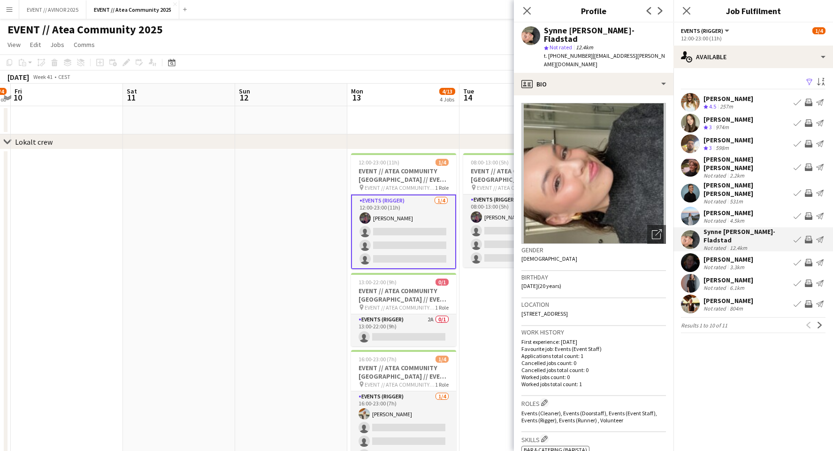
click at [726, 263] on div "Not rated" at bounding box center [716, 266] width 24 height 7
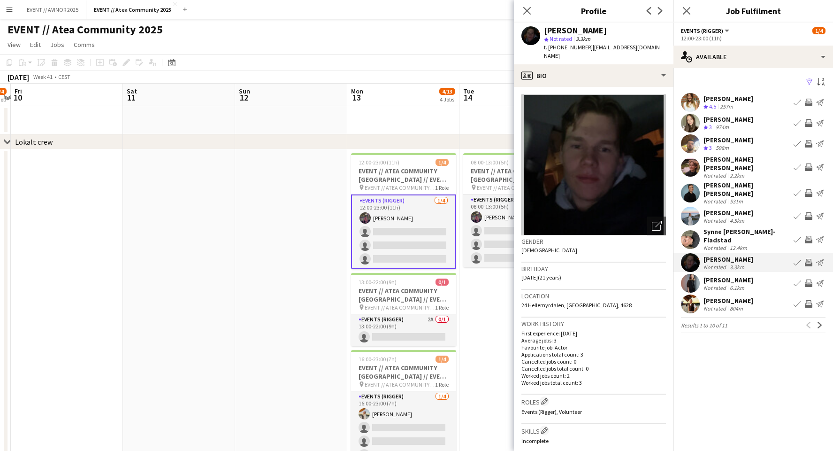
click at [727, 276] on div "Trine Iversen" at bounding box center [729, 280] width 50 height 8
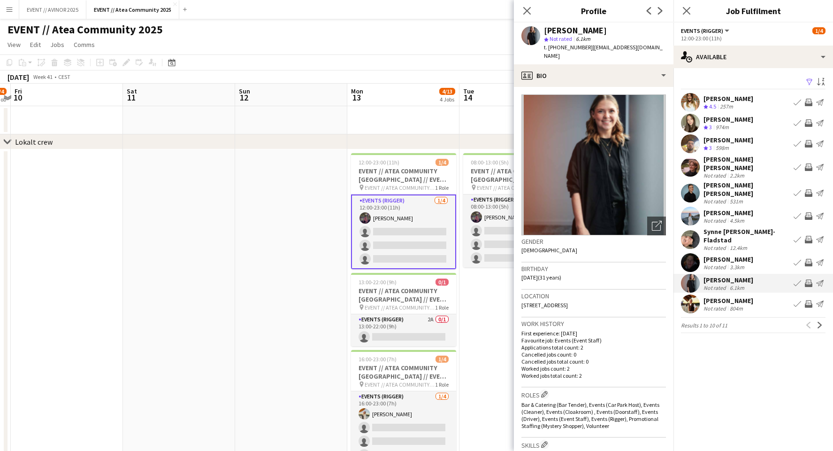
click at [730, 296] on div "Malene Rypestøl" at bounding box center [729, 300] width 50 height 8
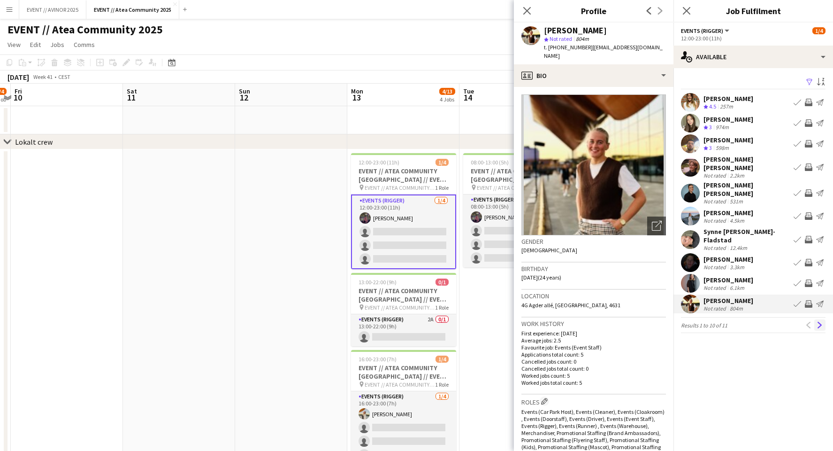
click at [824, 319] on button "Next" at bounding box center [819, 324] width 11 height 11
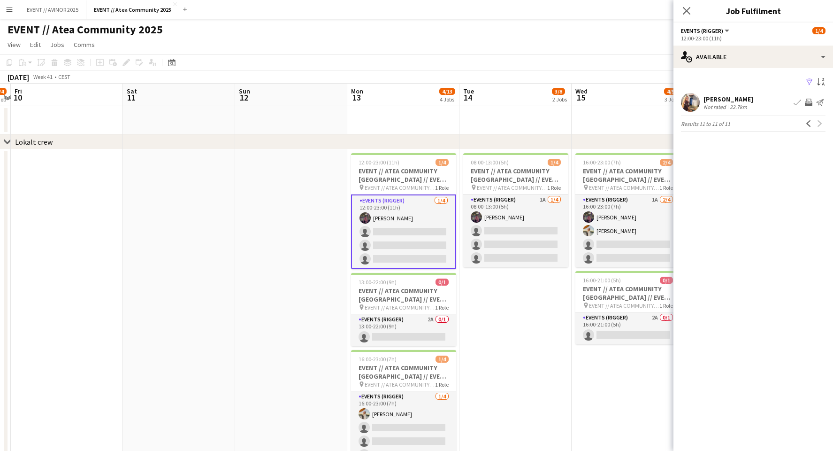
click at [732, 106] on div "22.7km" at bounding box center [738, 106] width 21 height 7
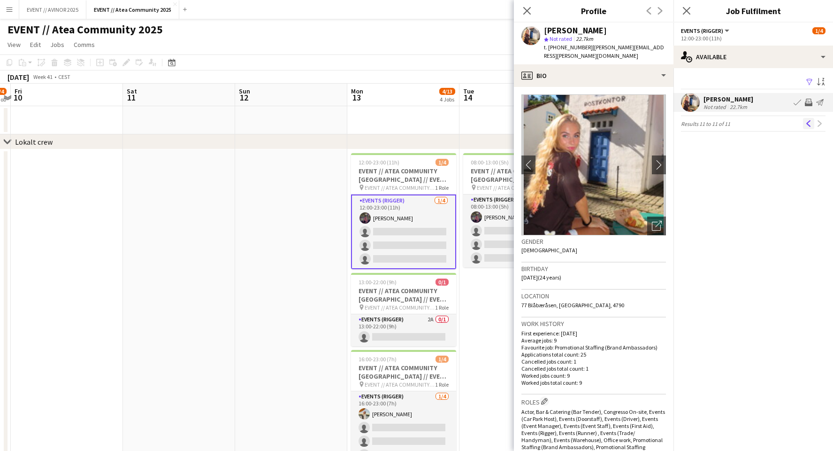
click at [806, 123] on app-icon "Previous" at bounding box center [808, 123] width 7 height 7
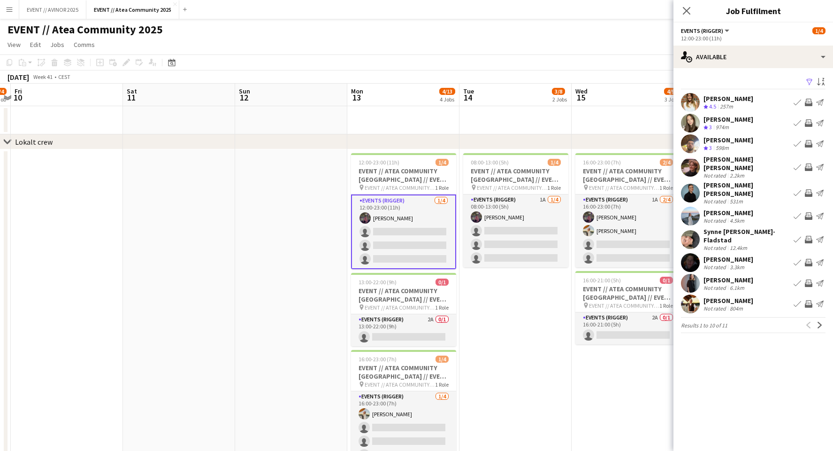
click at [723, 263] on div "Not rated" at bounding box center [716, 266] width 24 height 7
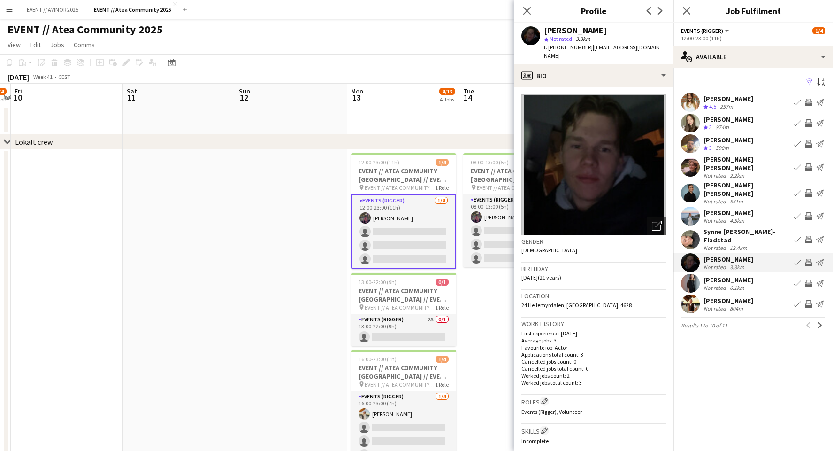
scroll to position [245, 0]
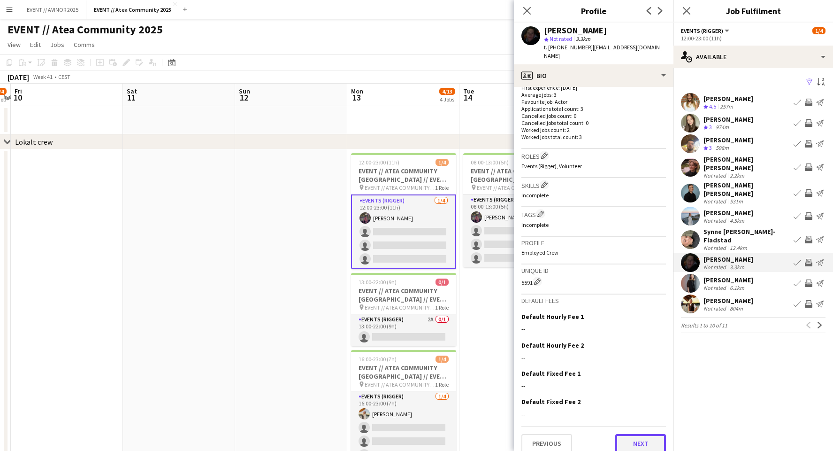
click at [635, 434] on button "Next" at bounding box center [640, 443] width 51 height 19
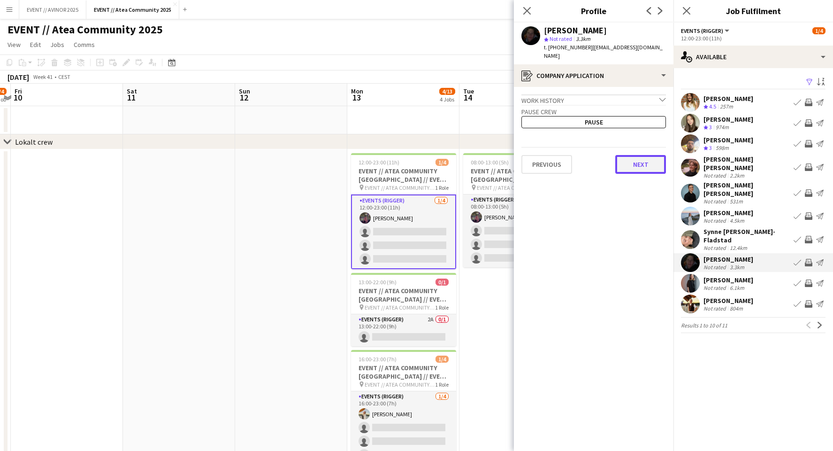
click at [652, 156] on button "Next" at bounding box center [640, 164] width 51 height 19
click at [641, 149] on button "Next" at bounding box center [640, 158] width 51 height 19
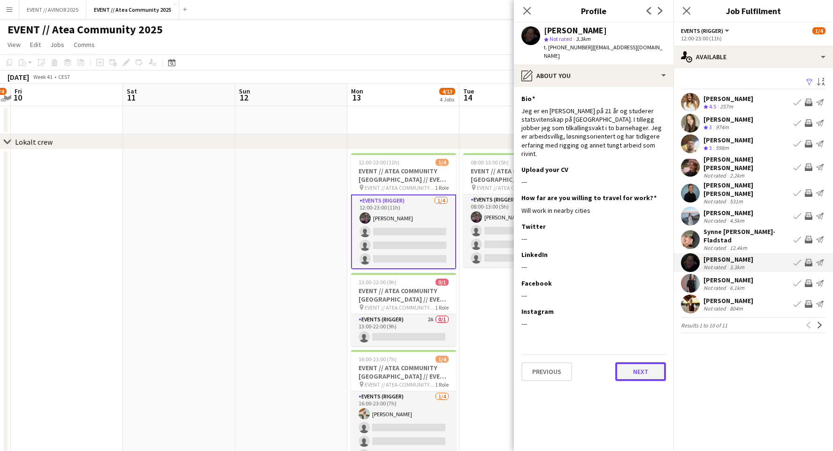
click at [644, 362] on button "Next" at bounding box center [640, 371] width 51 height 19
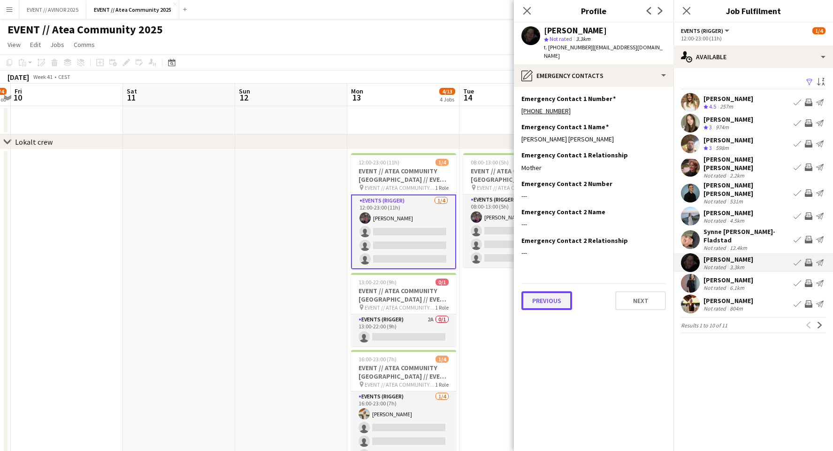
click at [549, 292] on button "Previous" at bounding box center [546, 300] width 51 height 19
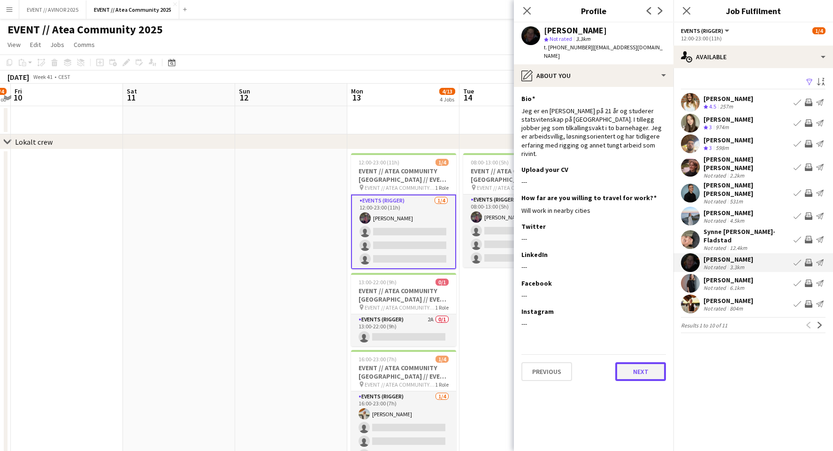
click at [646, 362] on button "Next" at bounding box center [640, 371] width 51 height 19
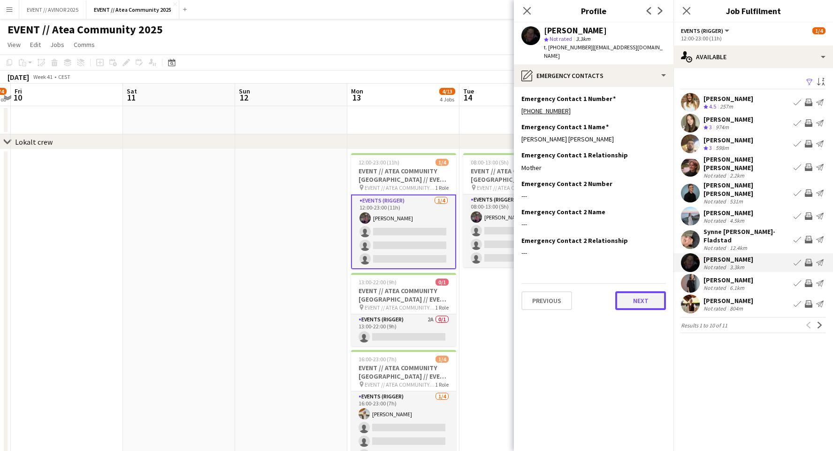
click at [649, 291] on button "Next" at bounding box center [640, 300] width 51 height 19
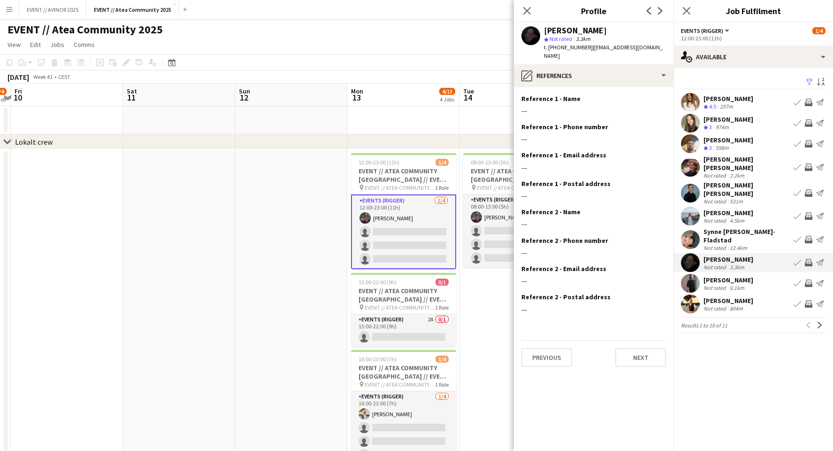
click at [572, 340] on div "Previous Next" at bounding box center [593, 353] width 145 height 27
click at [557, 348] on button "Previous" at bounding box center [546, 357] width 51 height 19
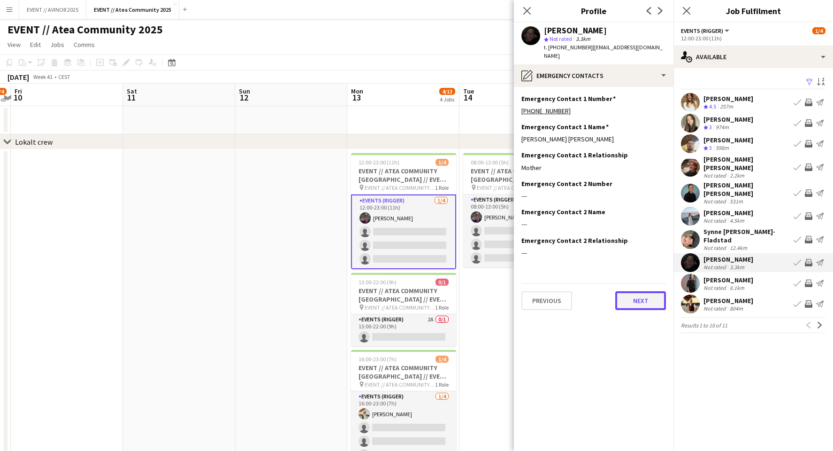
click at [665, 298] on button "Next" at bounding box center [640, 300] width 51 height 19
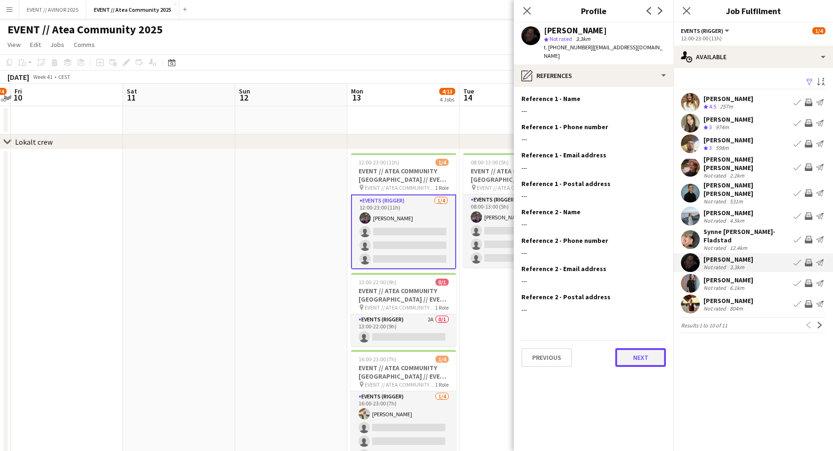
click at [647, 348] on button "Next" at bounding box center [640, 357] width 51 height 19
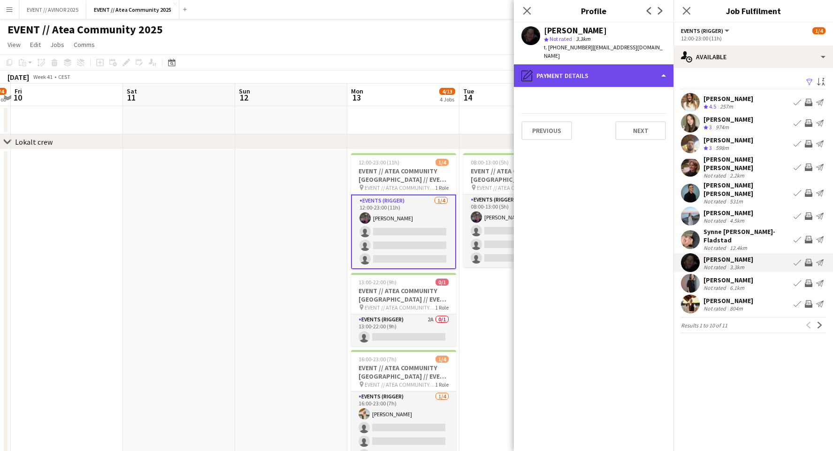
click at [633, 64] on div "pencil4 Payment details" at bounding box center [594, 75] width 160 height 23
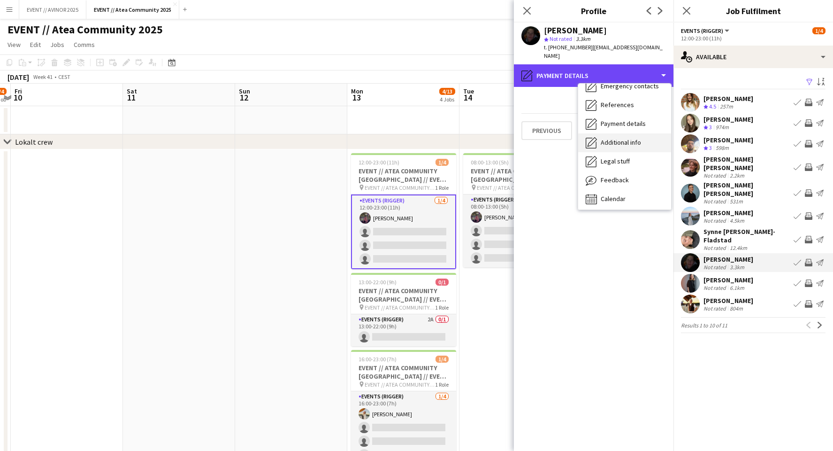
scroll to position [88, 0]
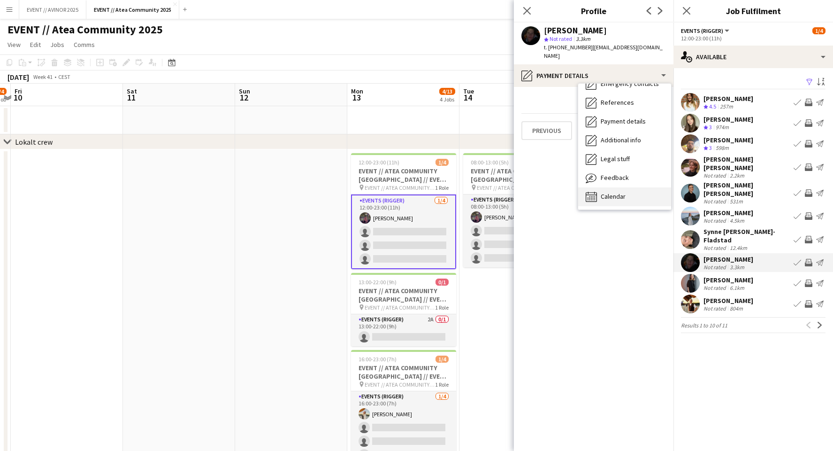
click at [634, 187] on div "Calendar Calendar" at bounding box center [624, 196] width 93 height 19
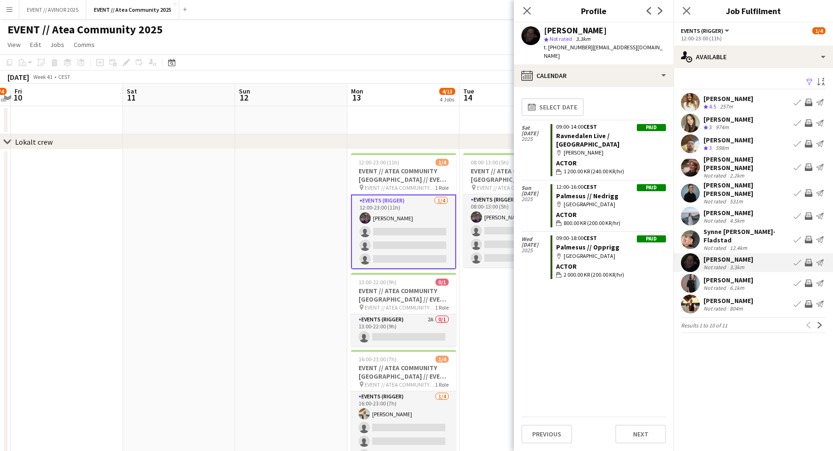
click at [444, 243] on app-card-role "Events (Rigger) 1/4 12:00-23:00 (11h) Thomas Stoltz single-neutral-actions sing…" at bounding box center [403, 231] width 105 height 75
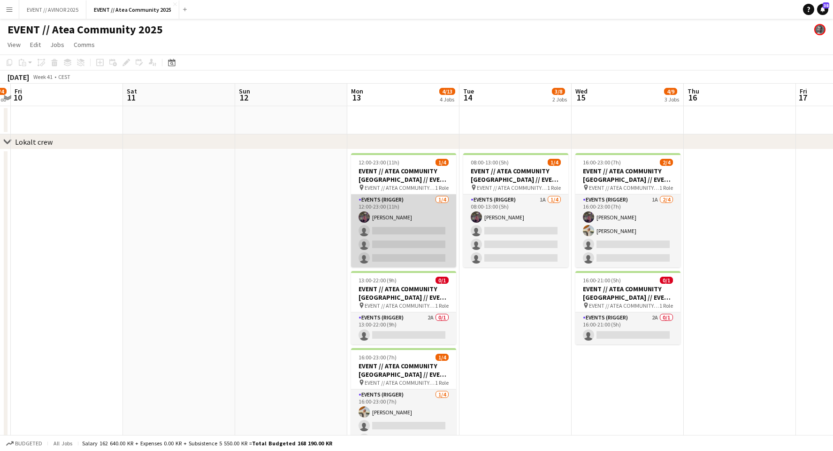
click at [434, 243] on app-card-role "Events (Rigger) 1/4 12:00-23:00 (11h) Thomas Stoltz single-neutral-actions sing…" at bounding box center [403, 230] width 105 height 73
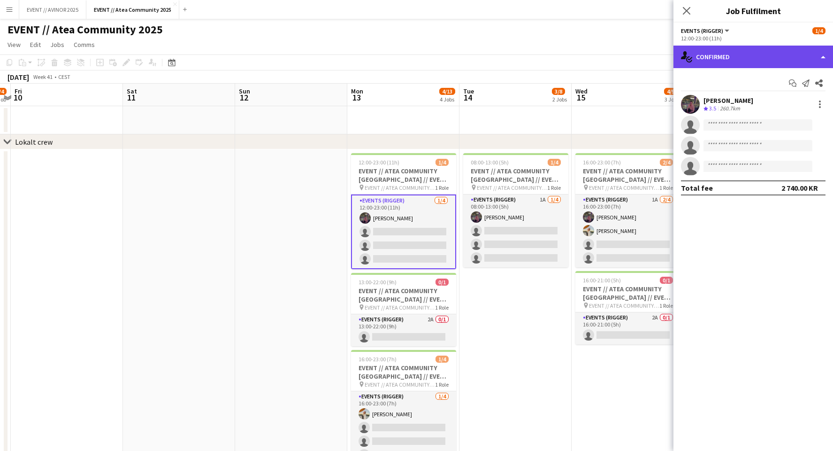
click at [786, 61] on div "single-neutral-actions-check-2 Confirmed" at bounding box center [754, 57] width 160 height 23
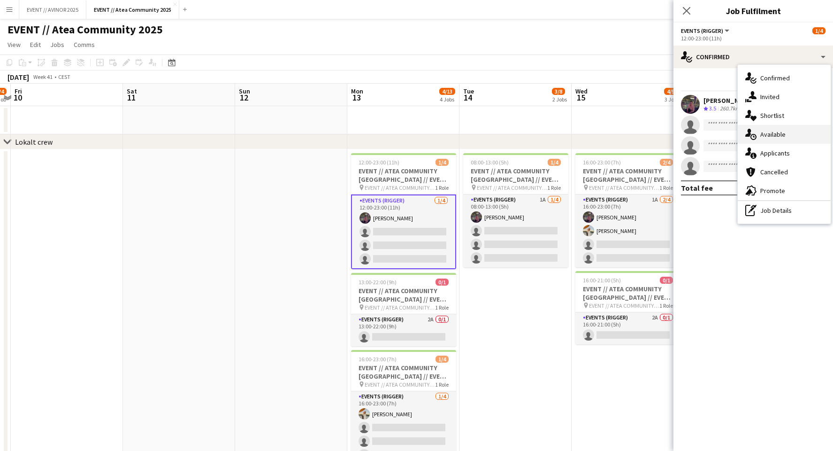
click at [795, 130] on div "single-neutral-actions-upload Available" at bounding box center [784, 134] width 93 height 19
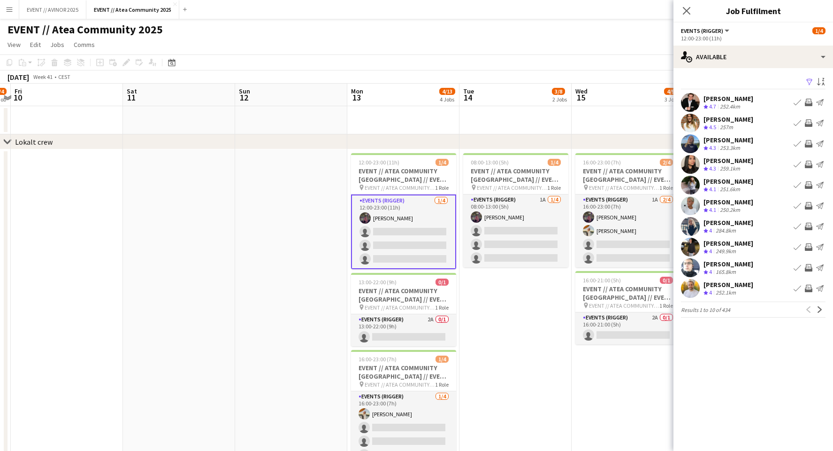
click at [811, 81] on app-icon "Filter" at bounding box center [810, 82] width 8 height 9
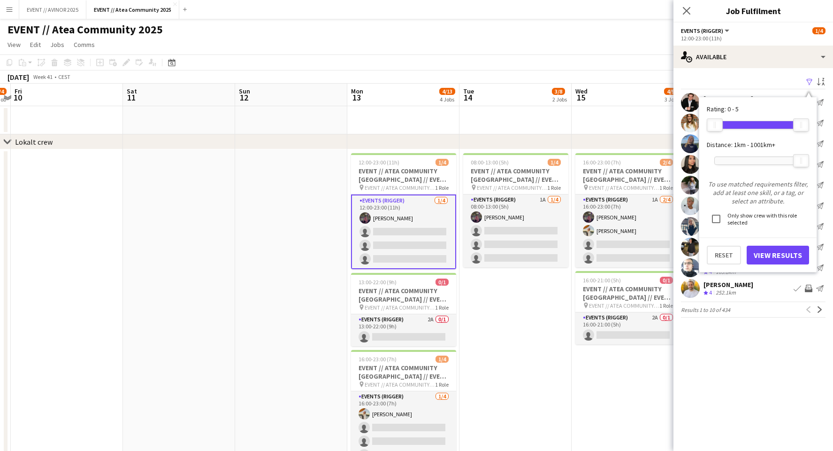
drag, startPoint x: 803, startPoint y: 114, endPoint x: 796, endPoint y: 117, distance: 7.2
click at [793, 116] on app-form-group "0 5" at bounding box center [758, 124] width 102 height 23
drag, startPoint x: 797, startPoint y: 118, endPoint x: 731, endPoint y: 132, distance: 67.7
click at [731, 132] on div "0 1" at bounding box center [757, 124] width 87 height 23
drag, startPoint x: 731, startPoint y: 125, endPoint x: 743, endPoint y: 125, distance: 12.2
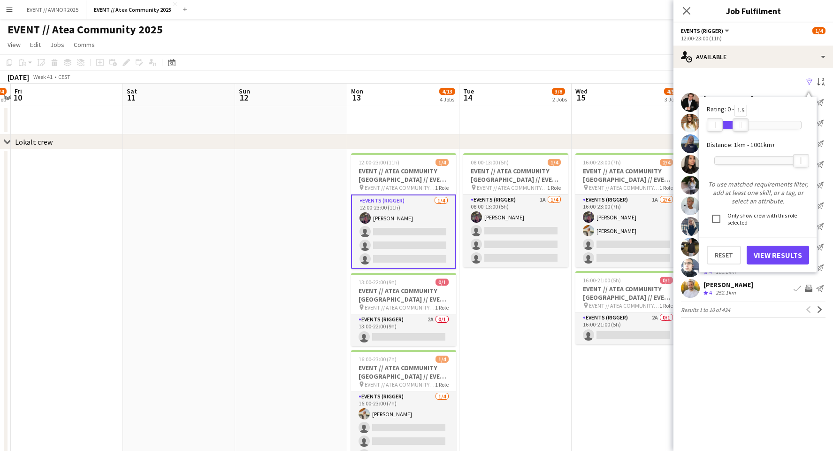
click at [743, 125] on div at bounding box center [741, 125] width 15 height 12
drag, startPoint x: 743, startPoint y: 125, endPoint x: 764, endPoint y: 125, distance: 20.2
click at [764, 125] on div at bounding box center [757, 125] width 15 height 12
drag, startPoint x: 756, startPoint y: 122, endPoint x: 839, endPoint y: 121, distance: 83.1
click at [833, 121] on html "Menu Boards Boards Boards All jobs Status Workforce Workforce My Workforce Recr…" at bounding box center [416, 344] width 833 height 688
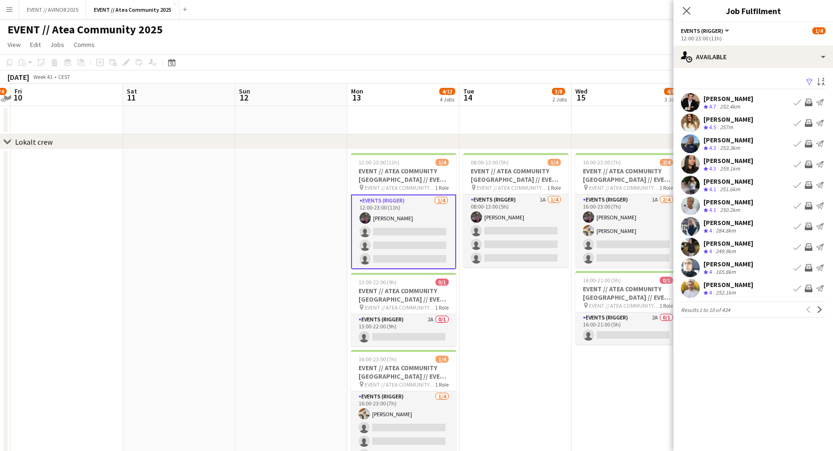
click at [804, 77] on button "Filter" at bounding box center [808, 82] width 11 height 11
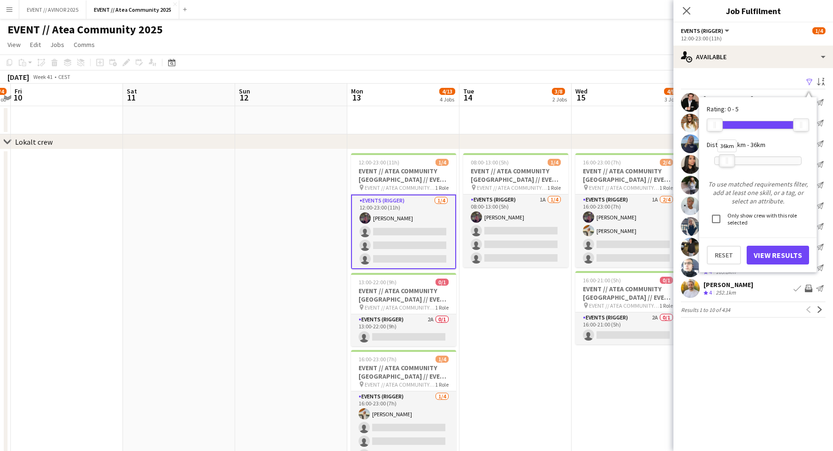
drag, startPoint x: 800, startPoint y: 161, endPoint x: 726, endPoint y: 162, distance: 74.2
click at [726, 162] on div "36km" at bounding box center [727, 160] width 16 height 13
click at [777, 251] on button "View Results" at bounding box center [778, 254] width 62 height 19
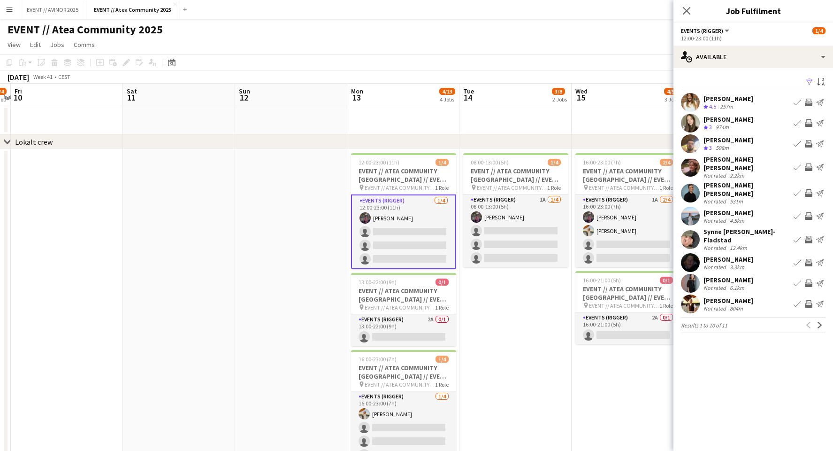
click at [723, 255] on div "Robin Kristiansen" at bounding box center [729, 259] width 50 height 8
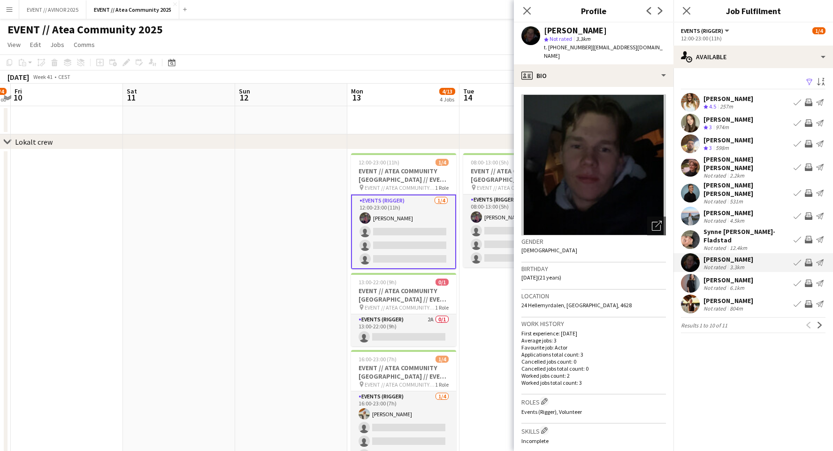
click at [720, 255] on div "Robin Kristiansen" at bounding box center [729, 259] width 50 height 8
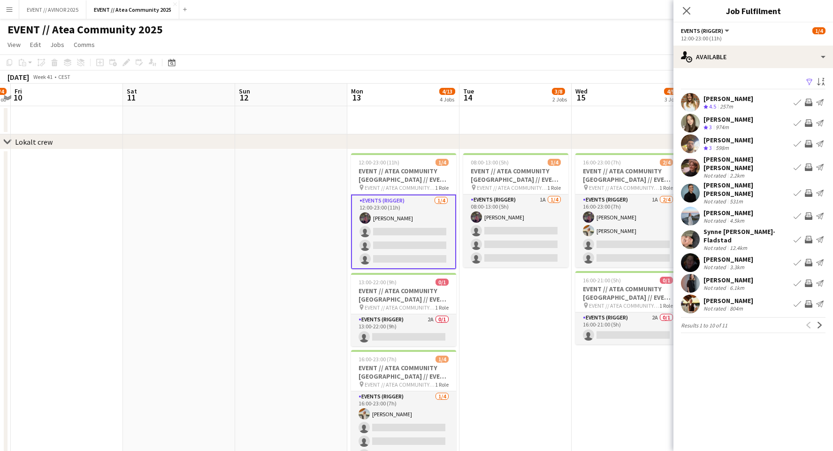
click at [390, 257] on app-card-role "Events (Rigger) 1/4 12:00-23:00 (11h) Thomas Stoltz single-neutral-actions sing…" at bounding box center [403, 231] width 105 height 75
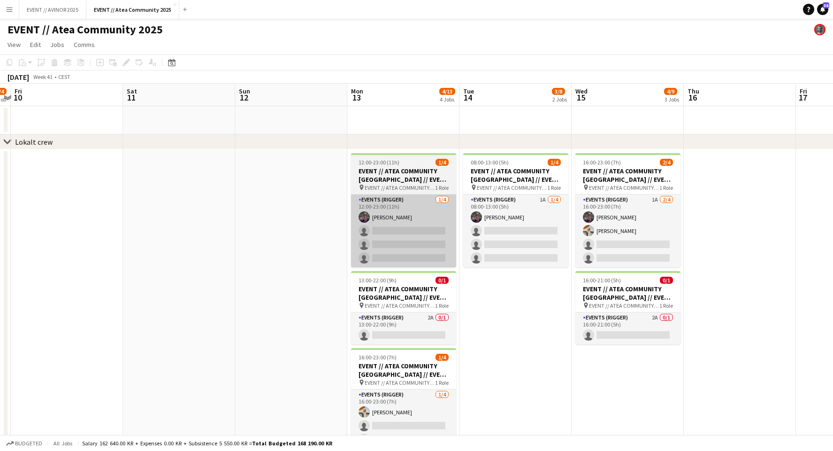
click at [438, 221] on app-card-role "Events (Rigger) 1/4 12:00-23:00 (11h) Thomas Stoltz single-neutral-actions sing…" at bounding box center [403, 230] width 105 height 73
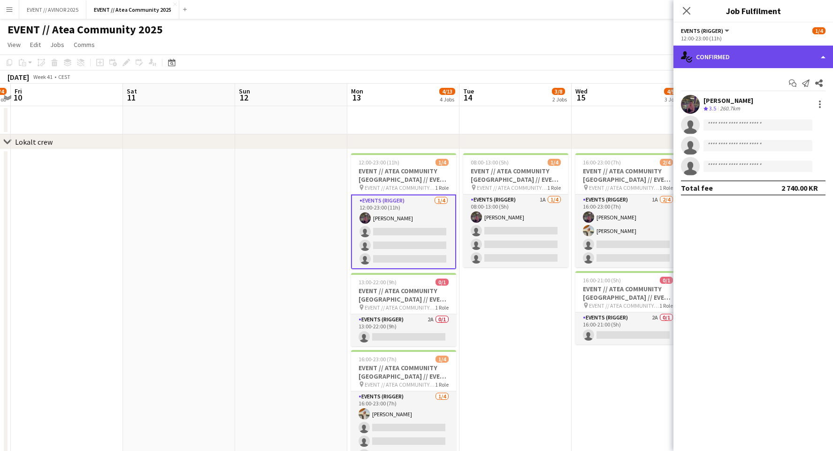
click at [727, 61] on div "single-neutral-actions-check-2 Confirmed" at bounding box center [754, 57] width 160 height 23
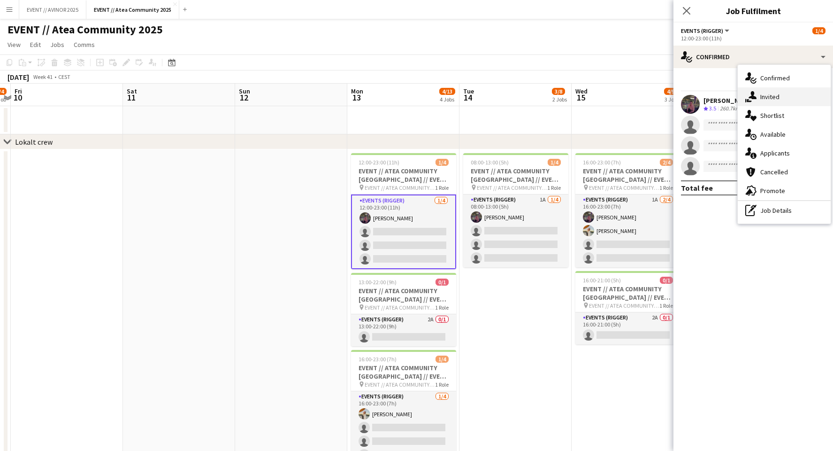
click at [766, 101] on div "single-neutral-actions-share-1 Invited" at bounding box center [784, 96] width 93 height 19
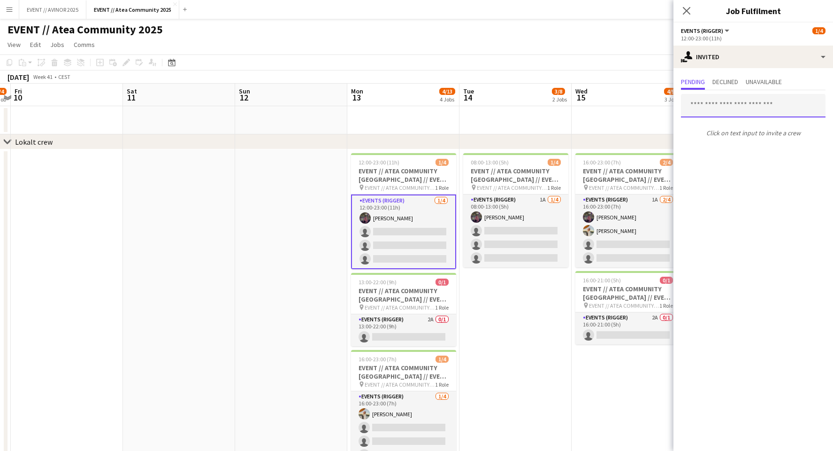
click at [705, 106] on input "text" at bounding box center [753, 105] width 145 height 23
type input "*****"
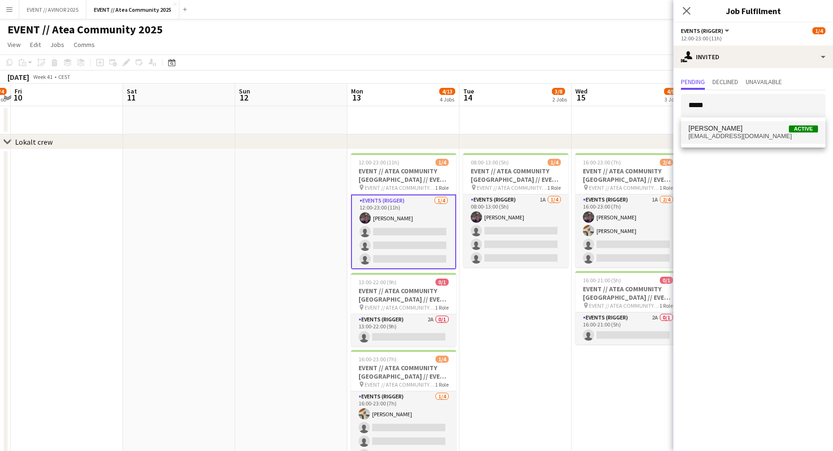
click at [714, 129] on span "Robin Kristiansen" at bounding box center [716, 128] width 54 height 8
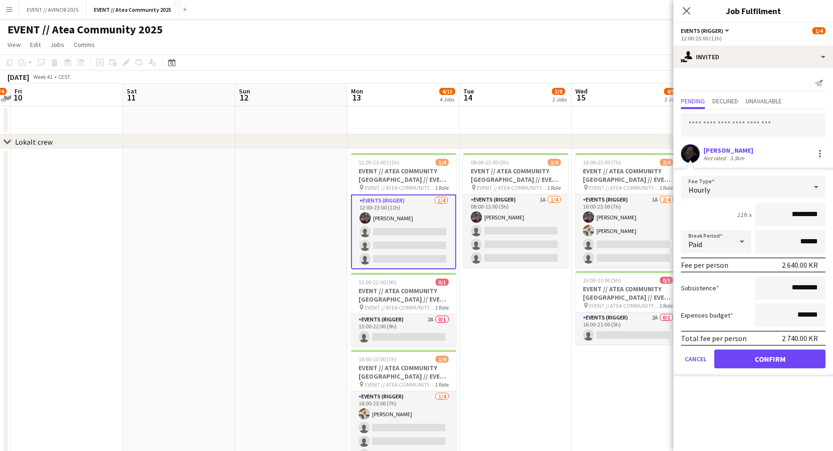
click at [714, 149] on div "Robin Kristiansen" at bounding box center [729, 150] width 50 height 8
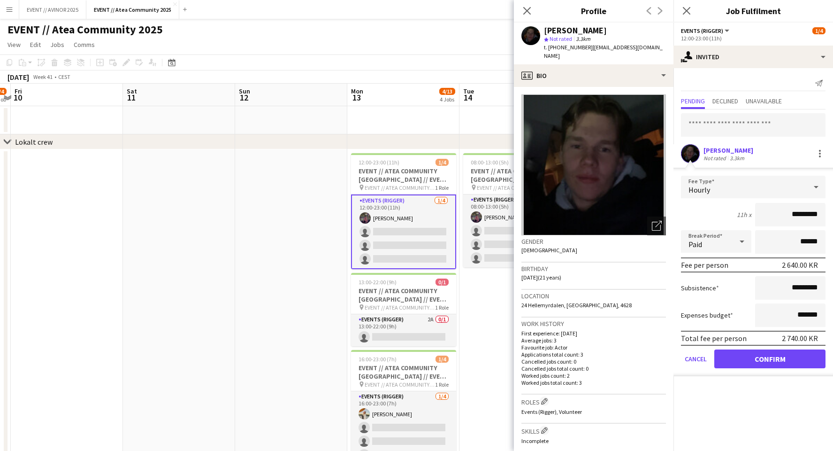
click at [714, 149] on div "Robin Kristiansen" at bounding box center [729, 150] width 50 height 8
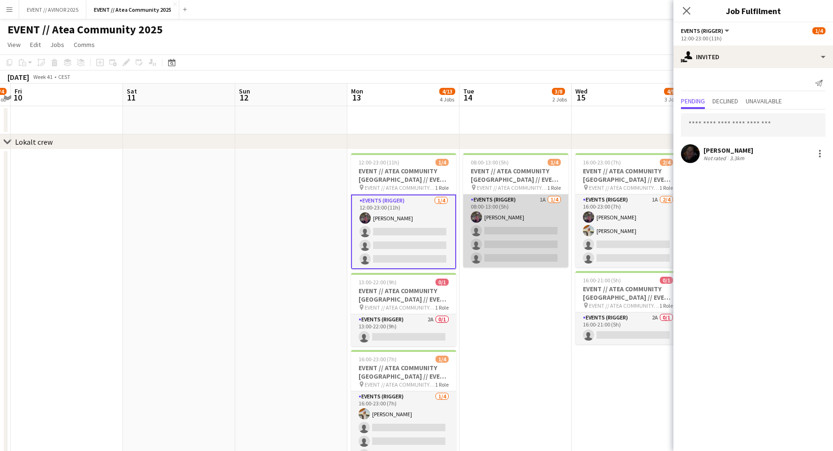
click at [516, 228] on app-card-role "Events (Rigger) 1A 1/4 08:00-13:00 (5h) Thomas Stoltz single-neutral-actions si…" at bounding box center [515, 230] width 105 height 73
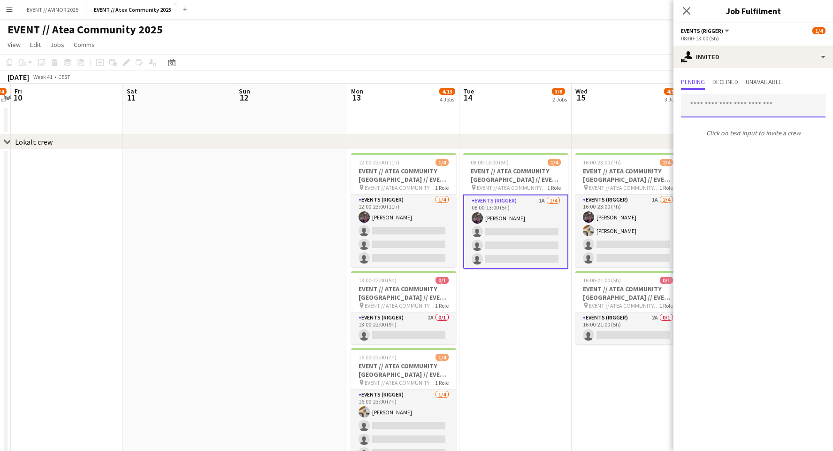
click at [736, 107] on input "text" at bounding box center [753, 105] width 145 height 23
type input "*****"
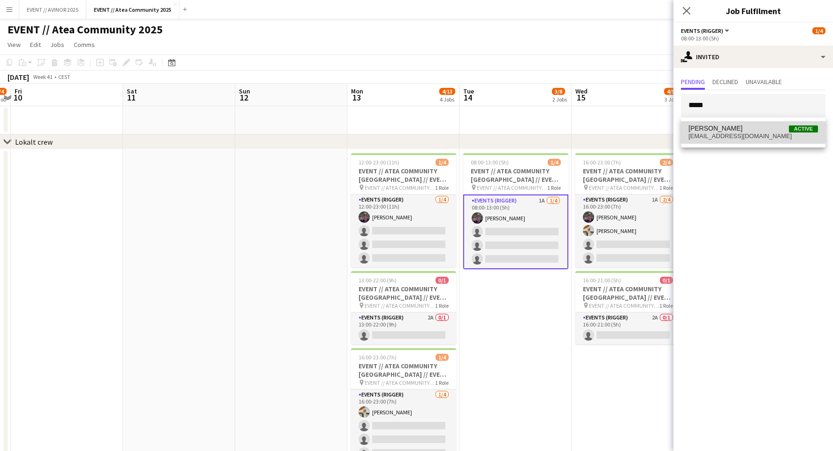
click at [726, 134] on span "robinkristiansen004@gmail.com" at bounding box center [754, 136] width 130 height 8
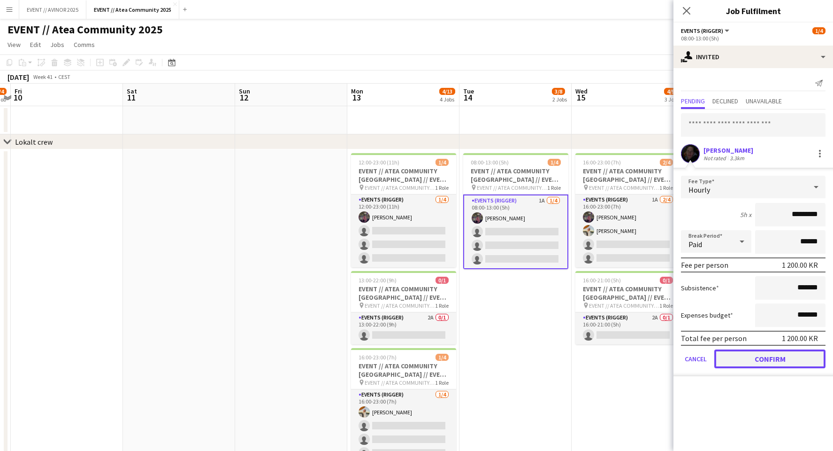
click at [771, 358] on button "Confirm" at bounding box center [769, 358] width 111 height 19
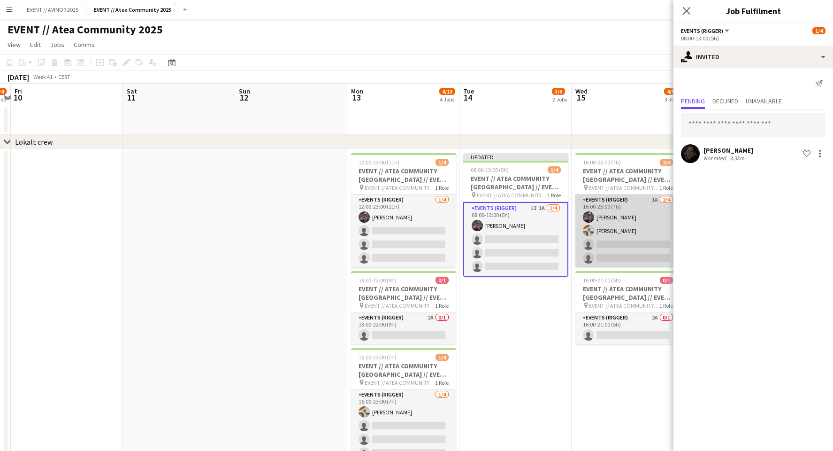
click at [605, 225] on app-card-role "Events (Rigger) 1A 2/4 16:00-23:00 (7h) Thomas Stoltz Caroline Hansen single-ne…" at bounding box center [627, 230] width 105 height 73
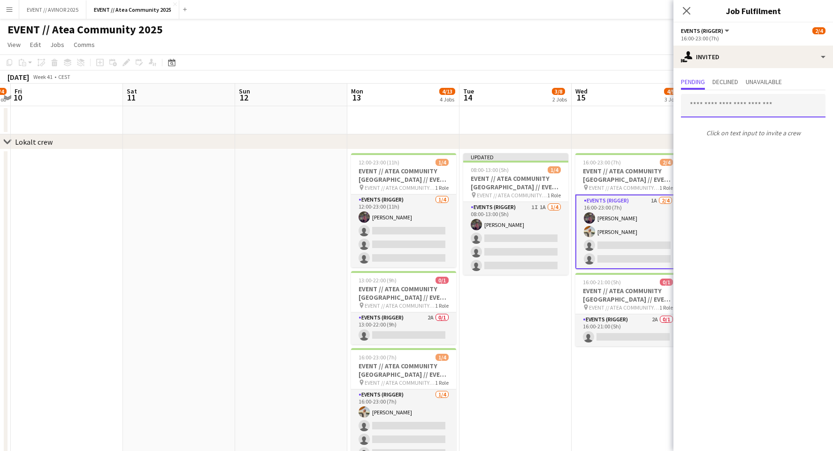
click at [746, 114] on input "text" at bounding box center [753, 105] width 145 height 23
type input "*****"
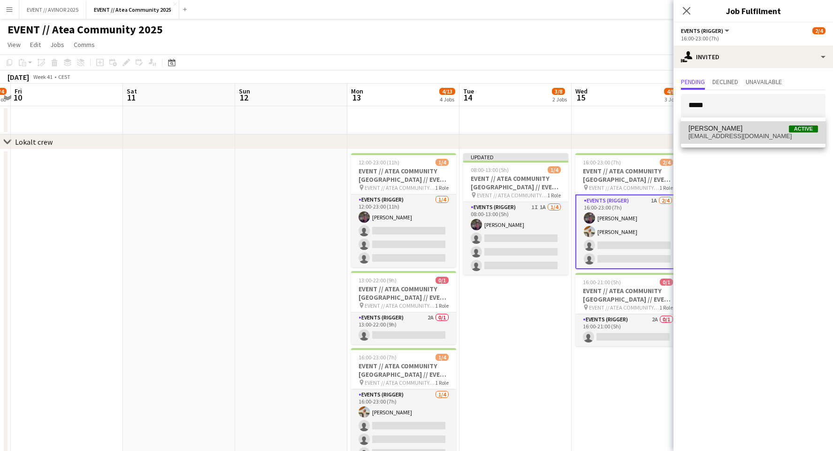
click at [742, 142] on mat-option "Robin Kristiansen Active robinkristiansen004@gmail.com" at bounding box center [753, 132] width 145 height 23
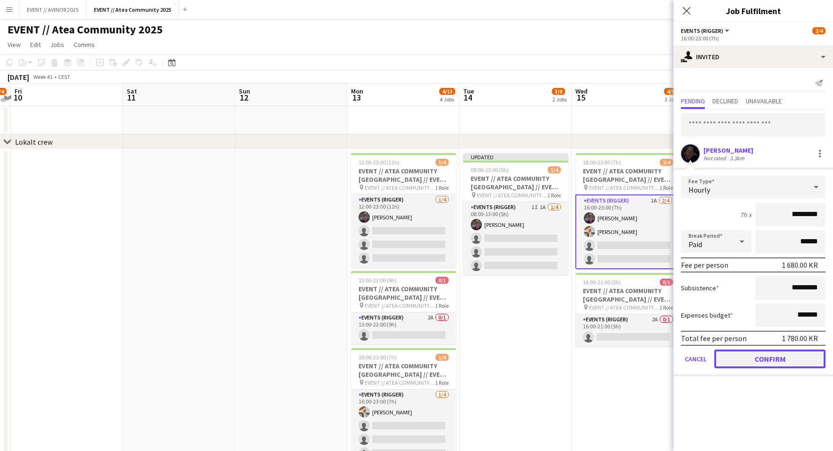
click at [784, 360] on button "Confirm" at bounding box center [769, 358] width 111 height 19
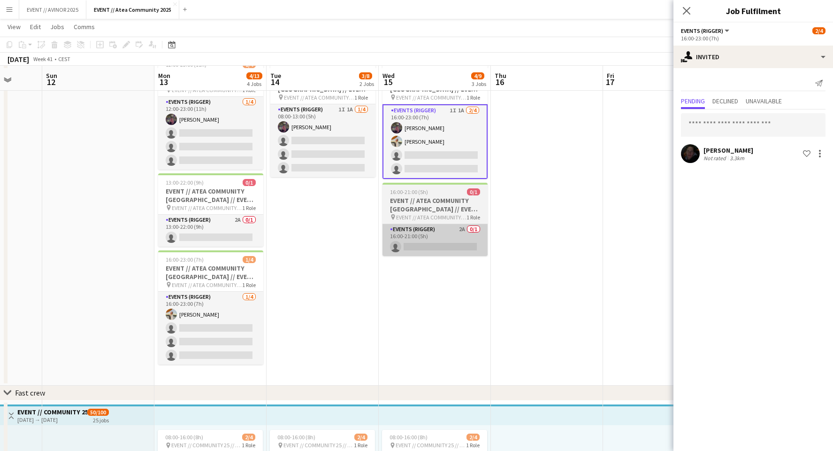
scroll to position [99, 0]
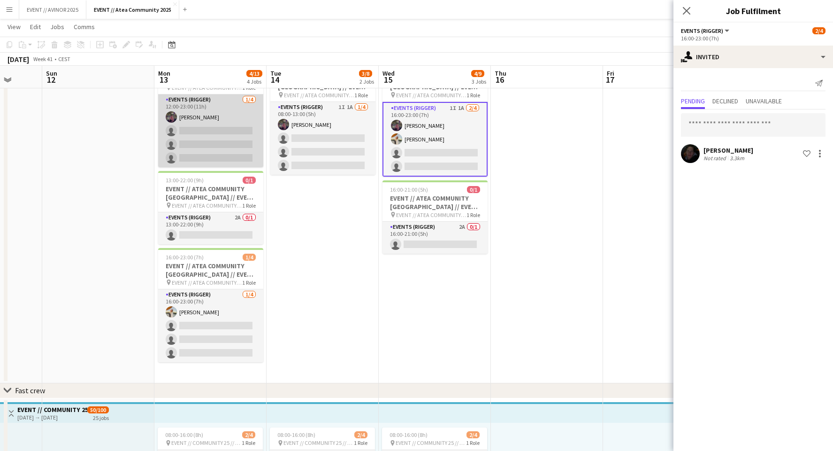
click at [227, 144] on app-card-role "Events (Rigger) 1/4 12:00-23:00 (11h) Thomas Stoltz single-neutral-actions sing…" at bounding box center [210, 130] width 105 height 73
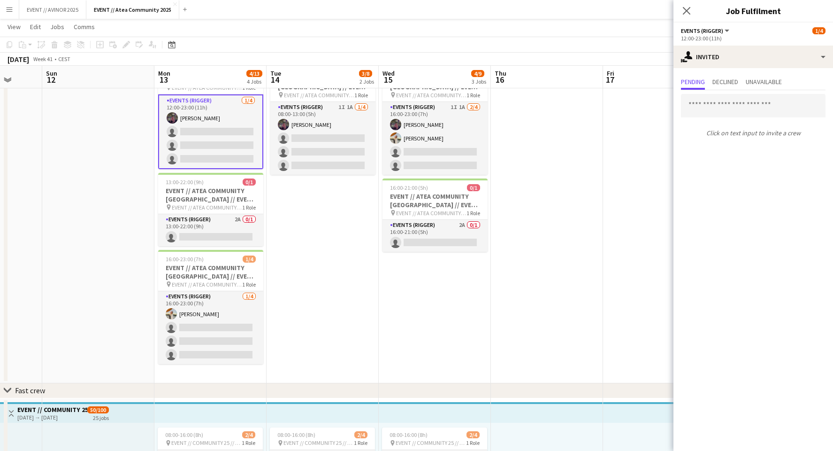
click at [746, 35] on div "12:00-23:00 (11h)" at bounding box center [753, 38] width 145 height 7
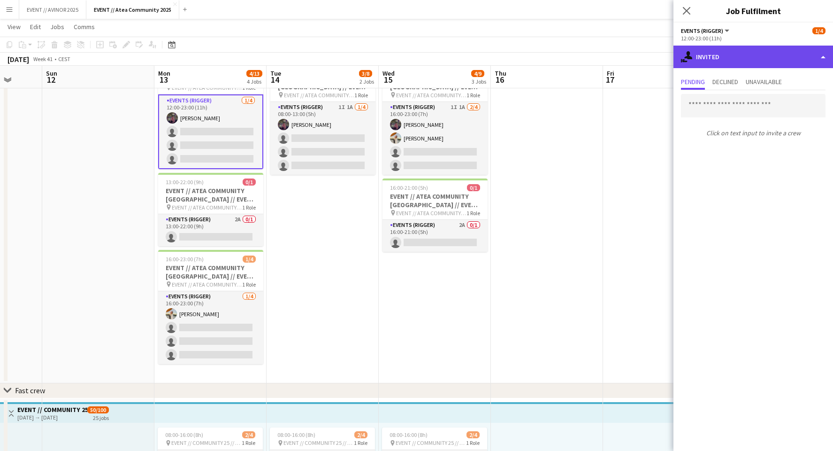
click at [747, 59] on div "single-neutral-actions-share-1 Invited" at bounding box center [754, 57] width 160 height 23
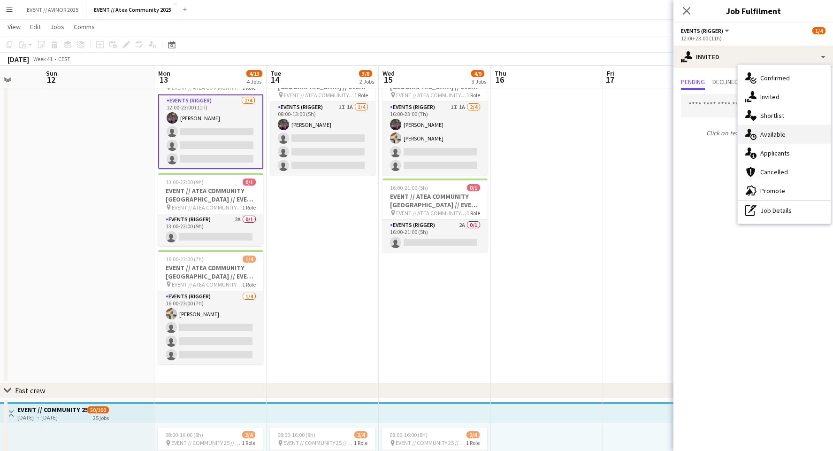
click at [778, 141] on div "single-neutral-actions-upload Available" at bounding box center [784, 134] width 93 height 19
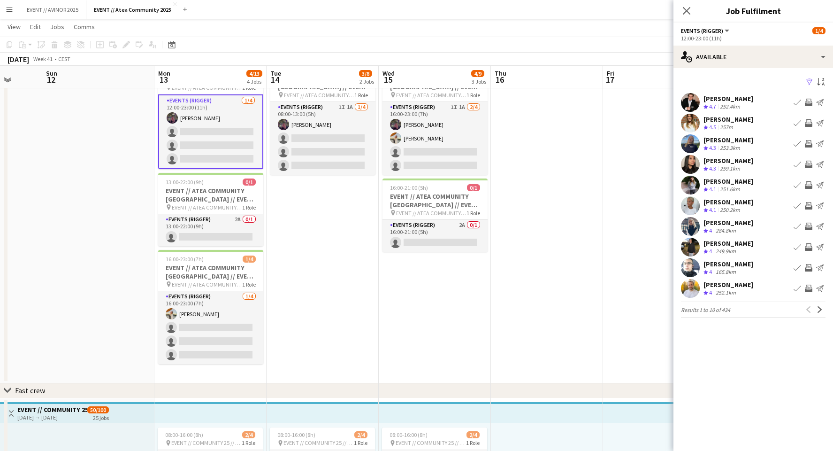
click at [805, 83] on button "Filter" at bounding box center [808, 82] width 11 height 11
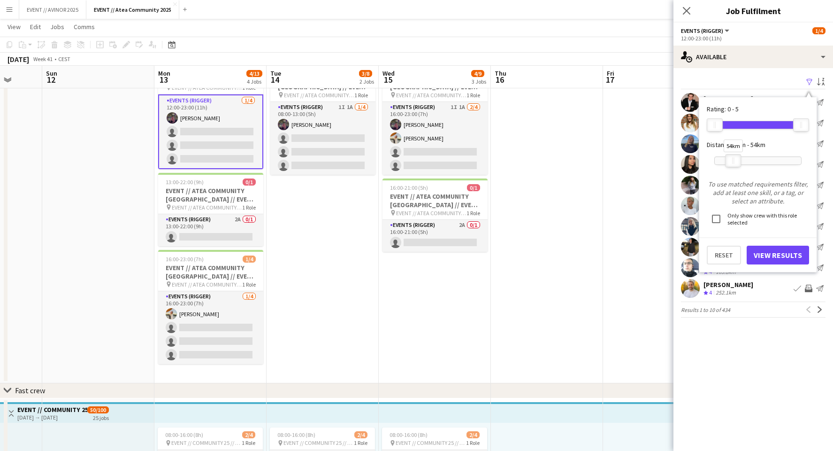
drag, startPoint x: 807, startPoint y: 164, endPoint x: 739, endPoint y: 166, distance: 68.1
click at [739, 166] on div "54km" at bounding box center [734, 160] width 16 height 13
click at [778, 248] on button "View Results" at bounding box center [778, 254] width 62 height 19
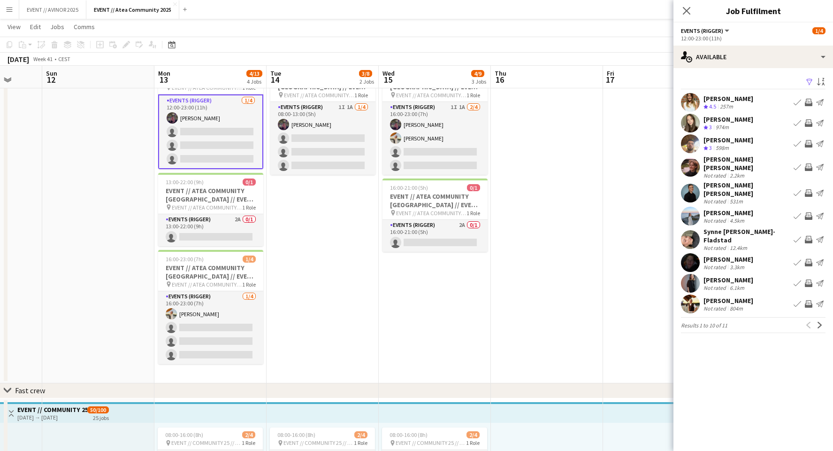
click at [727, 163] on div "Elias Fosser Minge" at bounding box center [747, 163] width 86 height 17
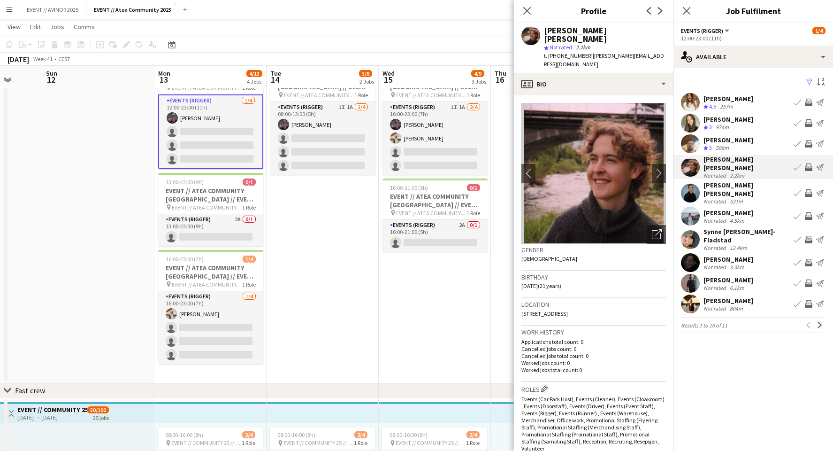
click at [727, 163] on div "Elias Fosser Minge" at bounding box center [747, 163] width 86 height 17
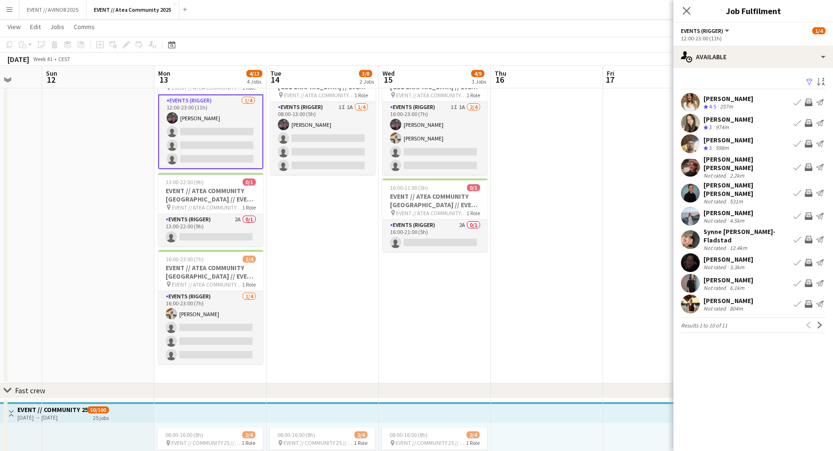
click at [724, 255] on div "Robin Kristiansen" at bounding box center [729, 259] width 50 height 8
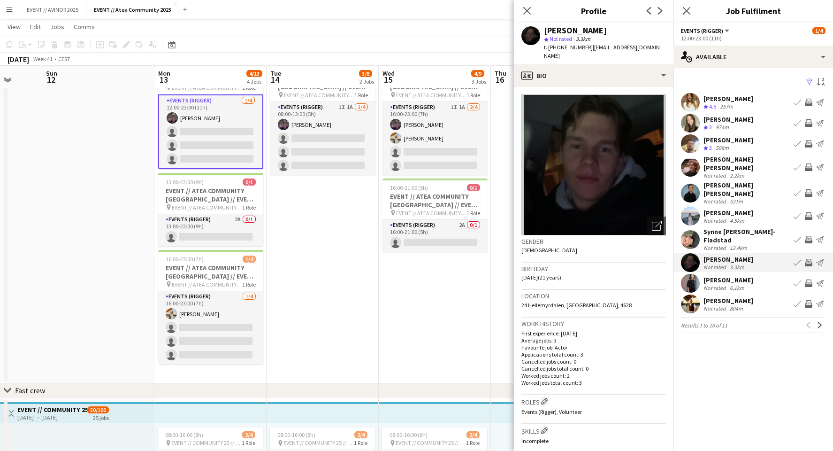
click at [735, 216] on app-available-tab "Filter Sort asc Line Olsen Crew rating 4.5 257m Book crew Invite crew Send noti…" at bounding box center [754, 204] width 160 height 257
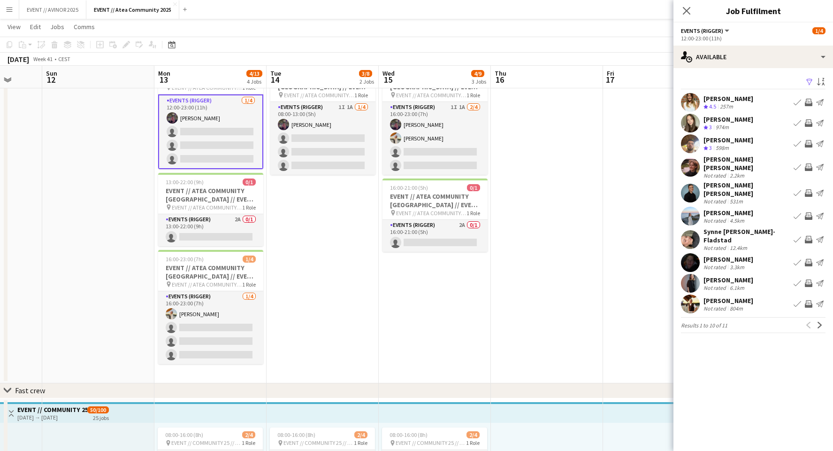
click at [734, 227] on div "Synne Strøm-Fladstad" at bounding box center [747, 235] width 86 height 17
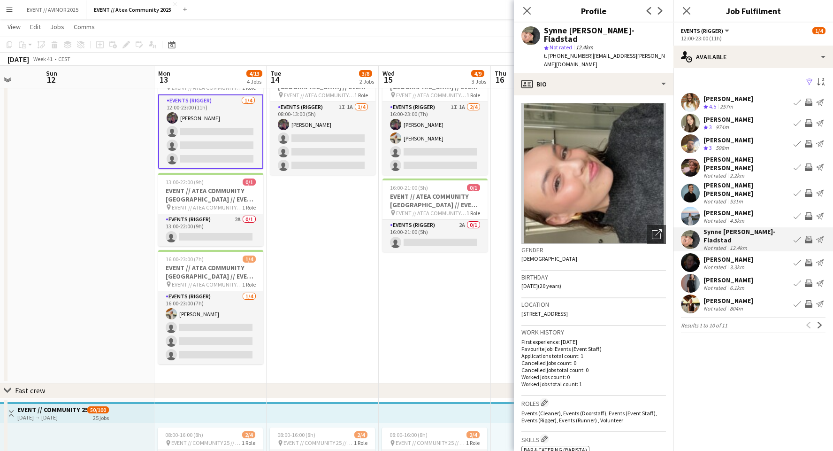
click at [731, 208] on div "Lea Rike Nahiry" at bounding box center [729, 212] width 50 height 8
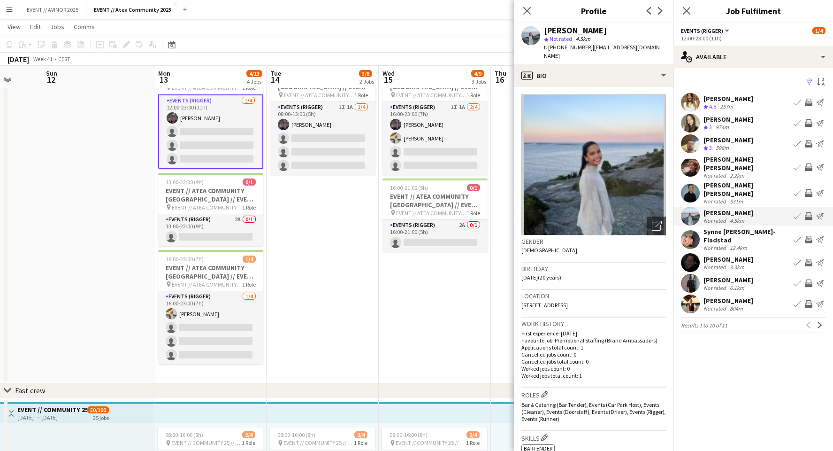
click at [732, 182] on div "Mathilde Kjærvik Løland" at bounding box center [747, 189] width 86 height 17
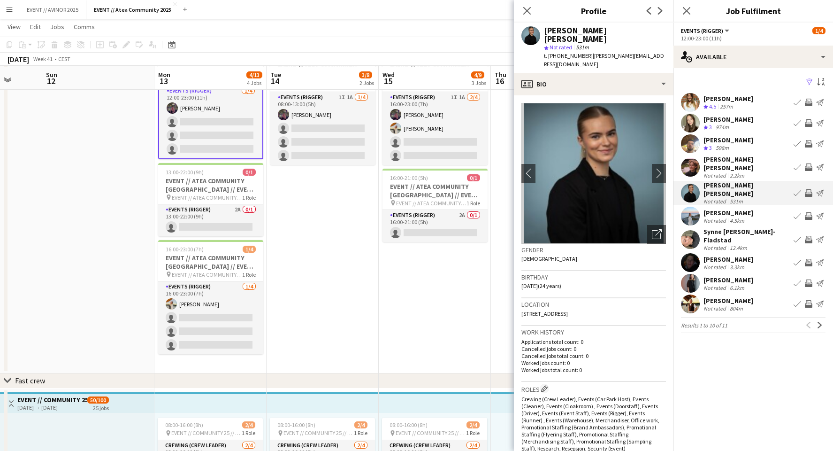
scroll to position [111, 0]
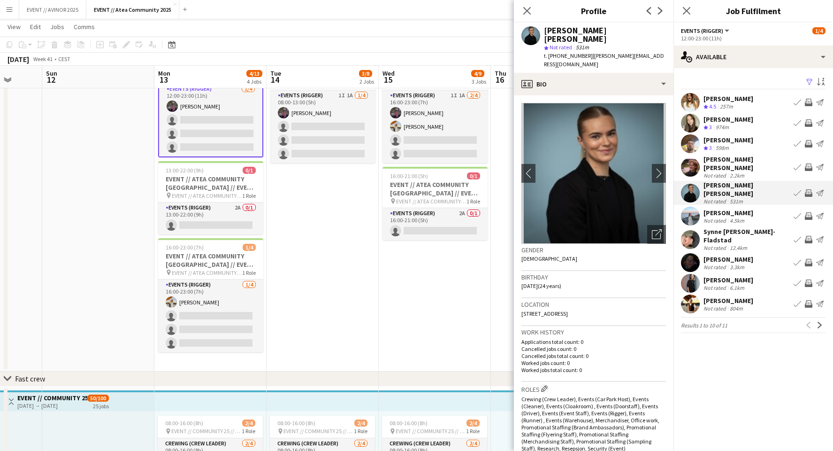
click at [735, 296] on div "Malene Rypestøl" at bounding box center [729, 300] width 50 height 8
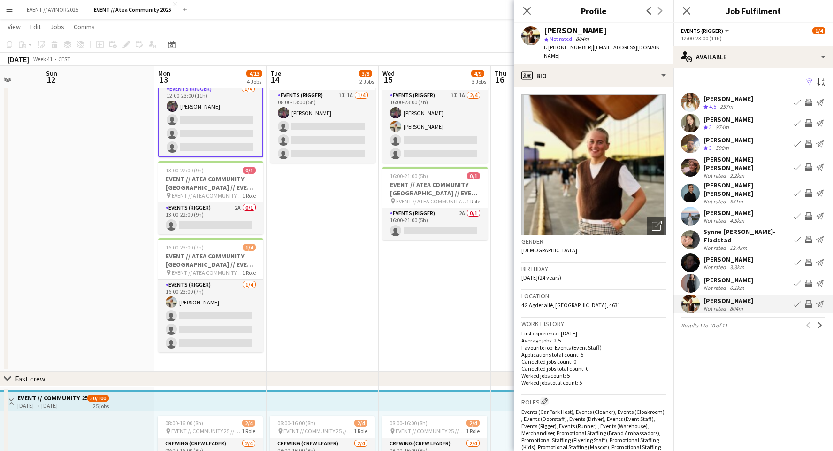
click at [726, 276] on div "Trine Iversen" at bounding box center [729, 280] width 50 height 8
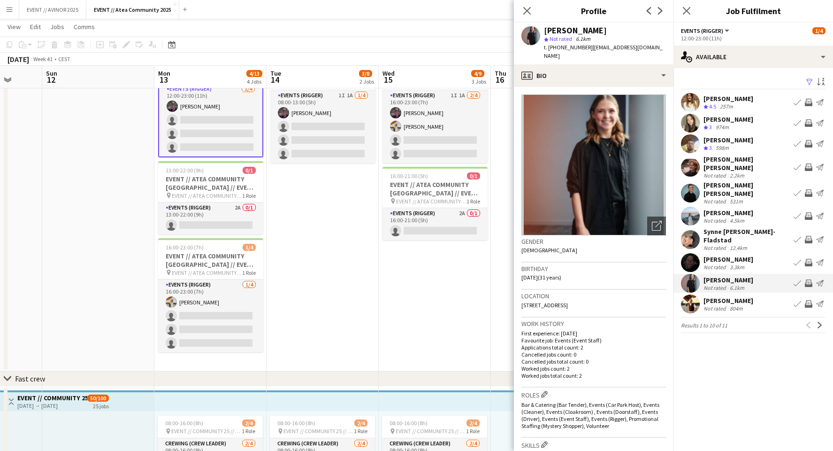
click at [722, 296] on div "Malene Rypestøl" at bounding box center [729, 300] width 50 height 8
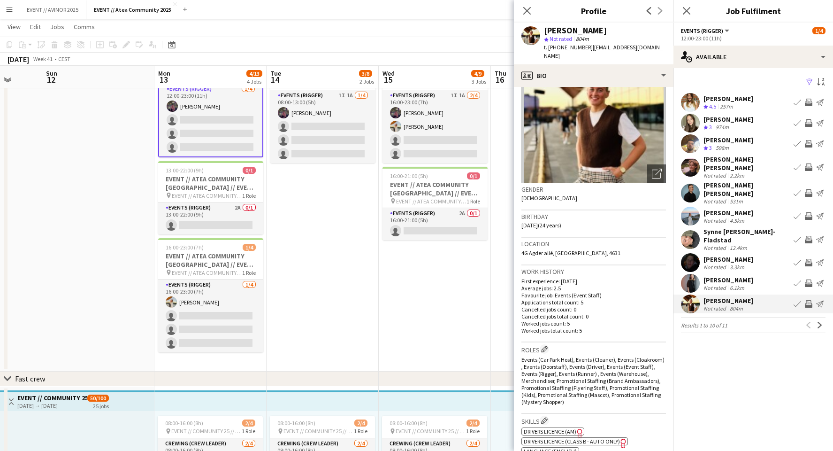
scroll to position [61, 0]
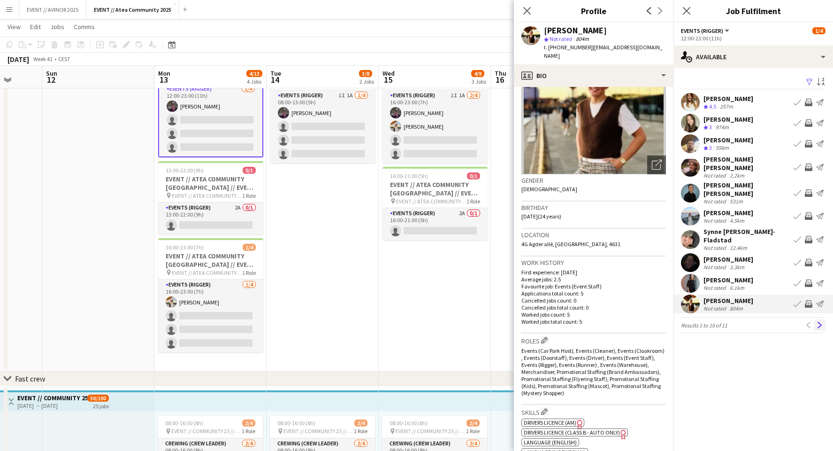
click at [817, 319] on button "Next" at bounding box center [819, 324] width 11 height 11
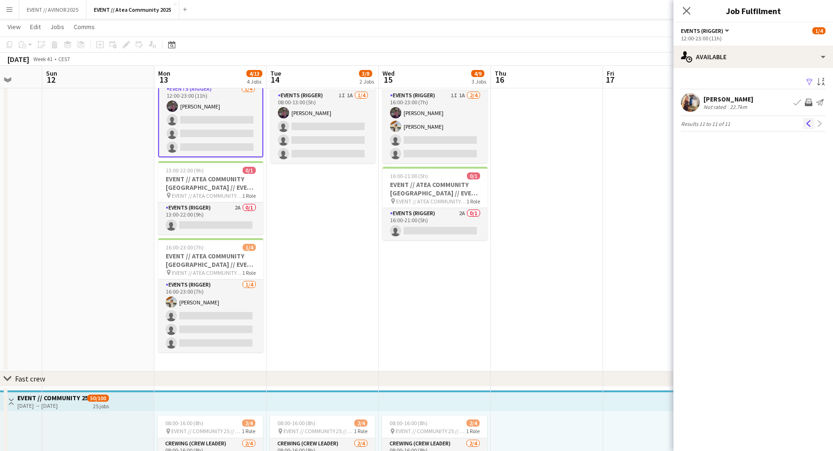
click at [811, 123] on app-icon "Previous" at bounding box center [808, 123] width 7 height 7
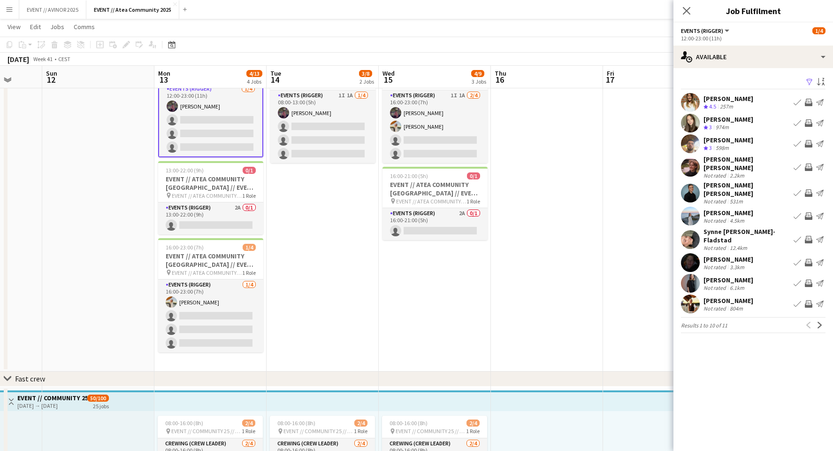
click at [722, 296] on div "Malene Rypestøl" at bounding box center [729, 300] width 50 height 8
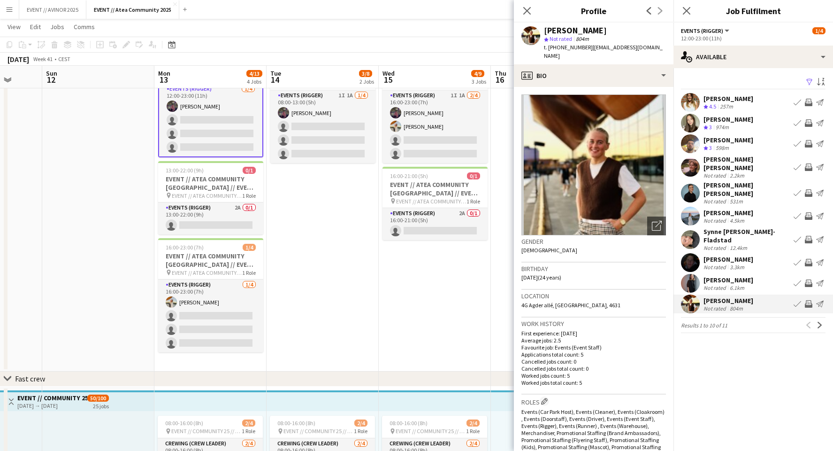
scroll to position [318, 0]
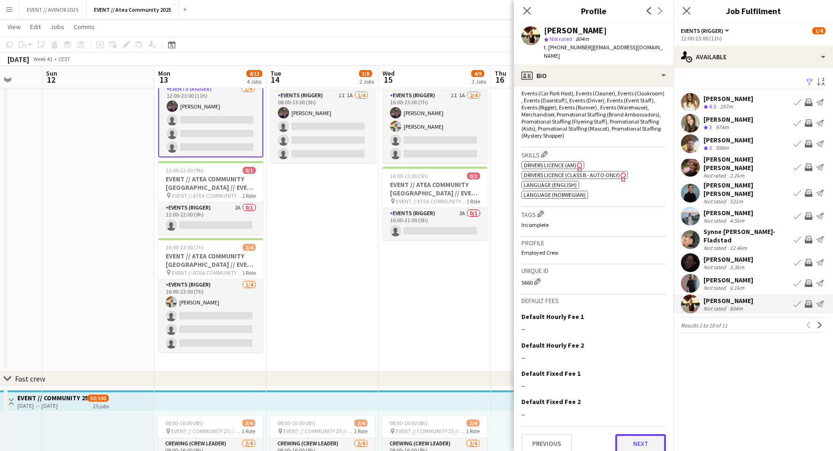
click at [648, 440] on button "Next" at bounding box center [640, 443] width 51 height 19
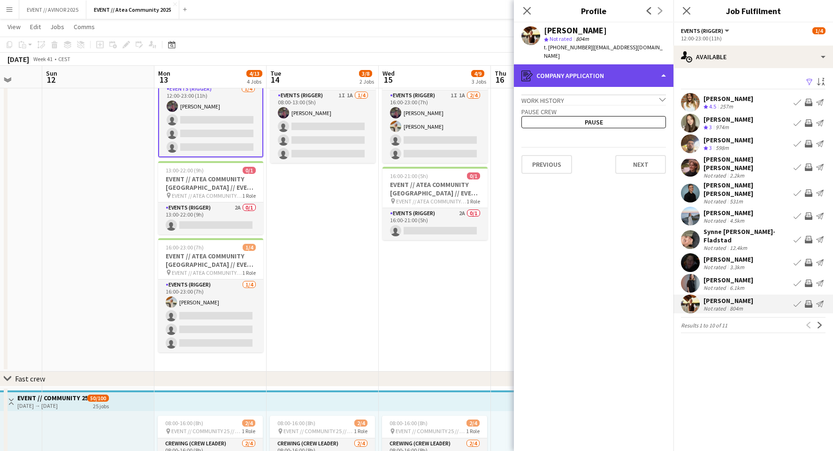
click at [596, 65] on div "register Company application" at bounding box center [594, 75] width 160 height 23
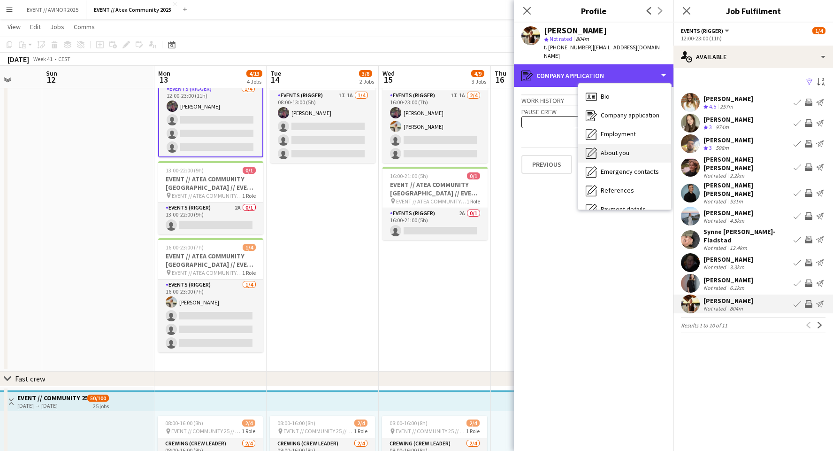
scroll to position [88, 0]
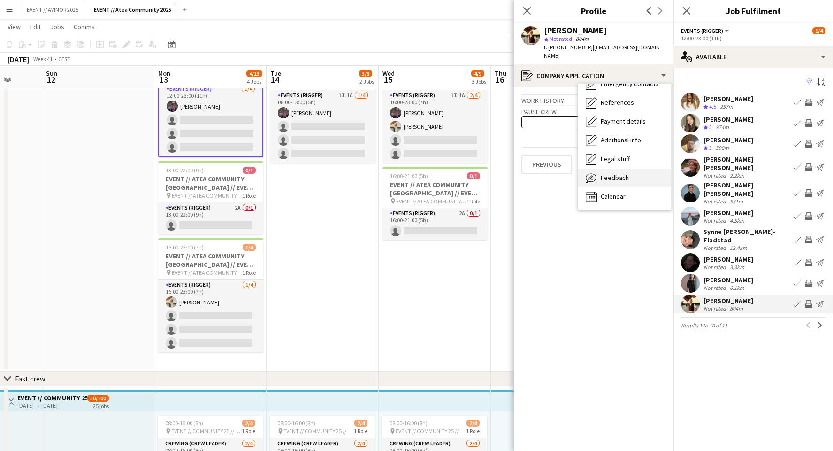
click at [623, 176] on div "Feedback Feedback" at bounding box center [624, 177] width 93 height 19
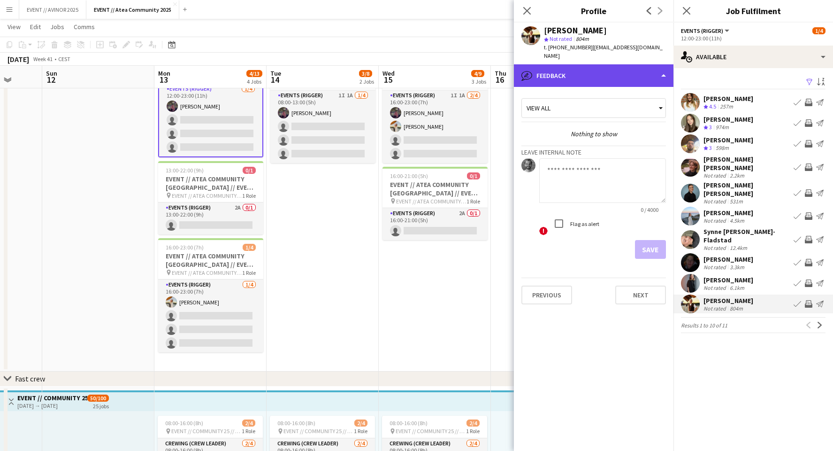
click at [628, 64] on div "bubble-pencil Feedback" at bounding box center [594, 75] width 160 height 23
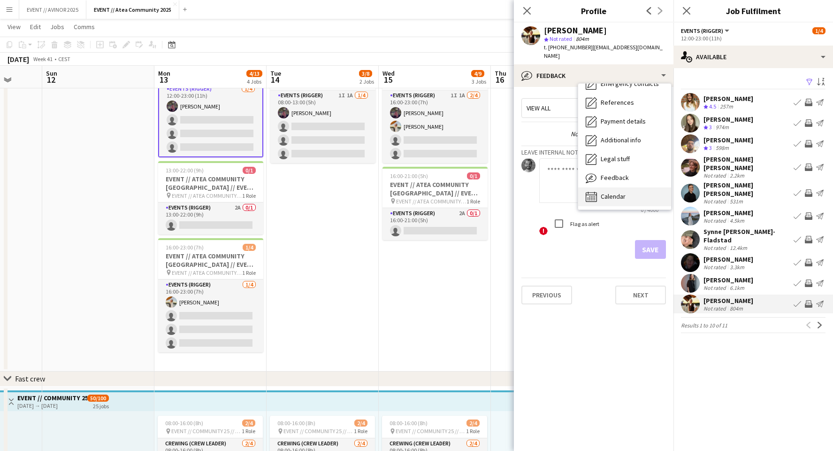
click at [621, 192] on span "Calendar" at bounding box center [613, 196] width 25 height 8
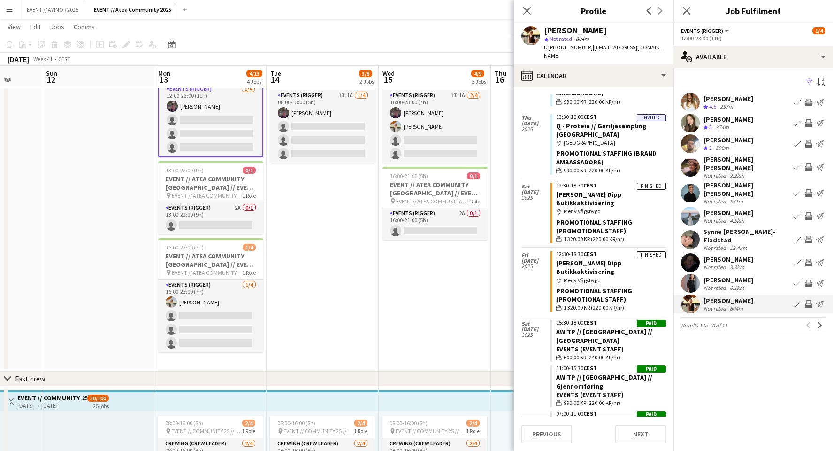
scroll to position [92, 0]
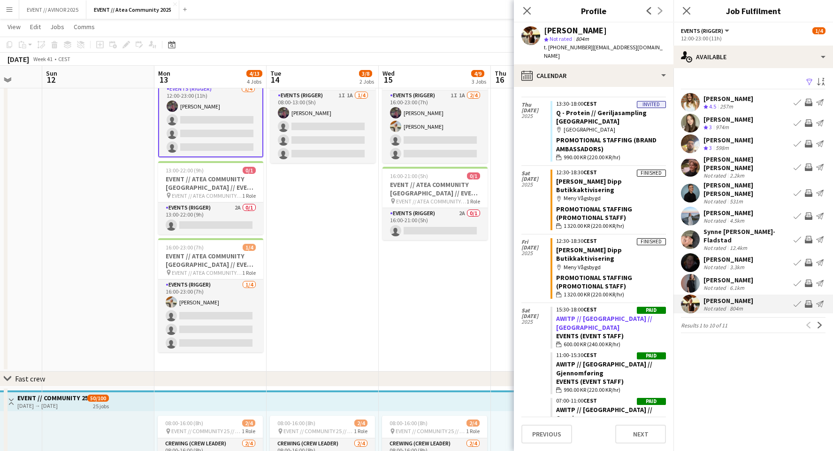
click at [610, 314] on link "AWITP // Kristiansand // Nedrigg" at bounding box center [604, 322] width 96 height 17
click at [528, 11] on icon "Close pop-in" at bounding box center [526, 10] width 9 height 9
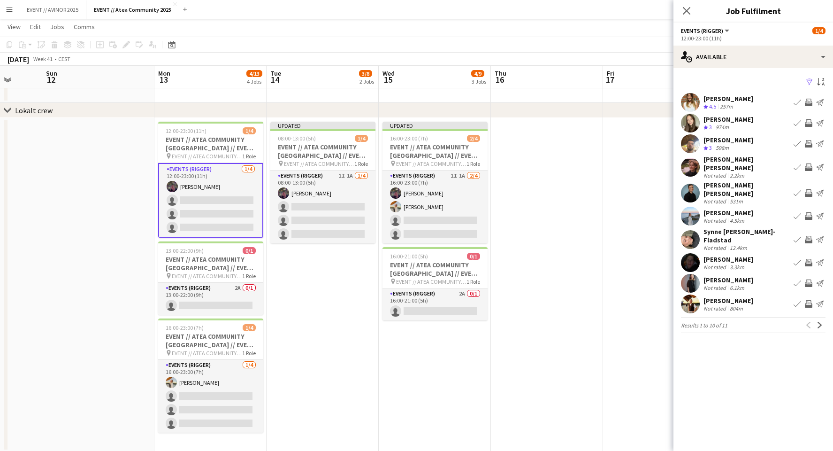
scroll to position [33, 0]
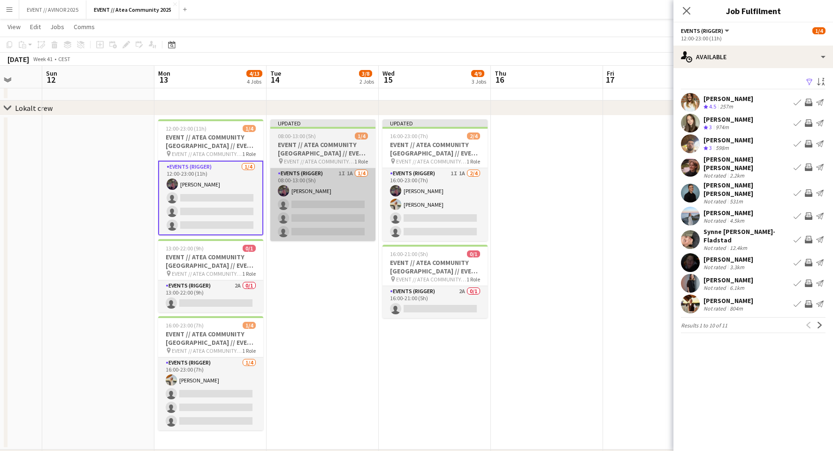
click at [346, 229] on app-card-role "Events (Rigger) 1I 1A 1/4 08:00-13:00 (5h) Thomas Stoltz single-neutral-actions…" at bounding box center [322, 204] width 105 height 73
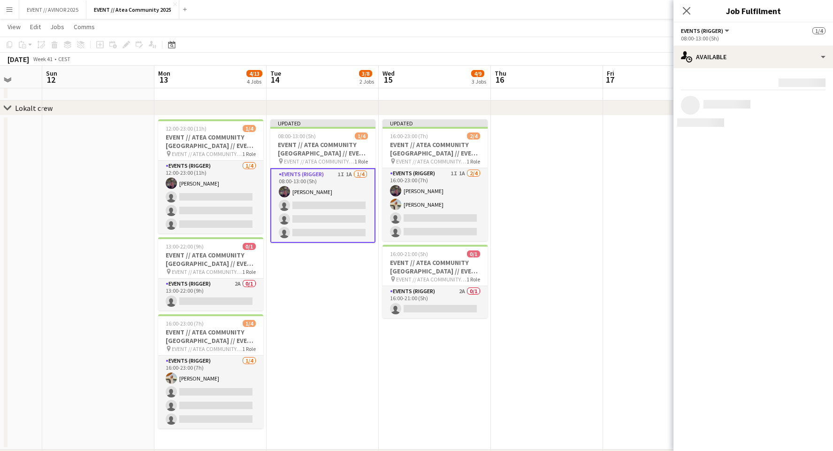
click at [741, 68] on div "Rating: 0 - 5 0 5 Distance: 1km - 1001km+ 1001km+ To use matched requirements f…" at bounding box center [754, 102] width 160 height 68
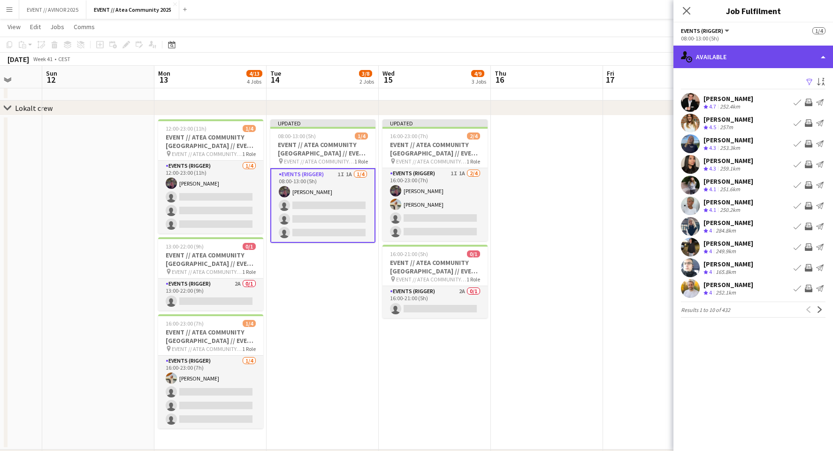
click at [745, 61] on div "single-neutral-actions-upload Available" at bounding box center [754, 57] width 160 height 23
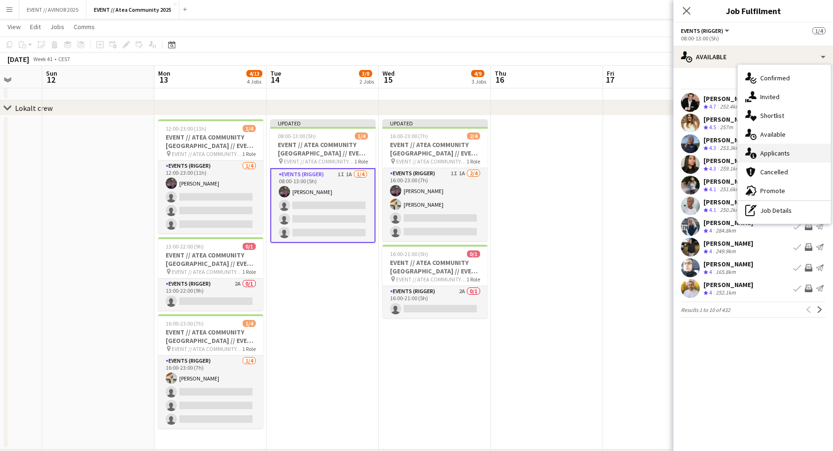
click at [785, 153] on span "Applicants" at bounding box center [775, 153] width 30 height 8
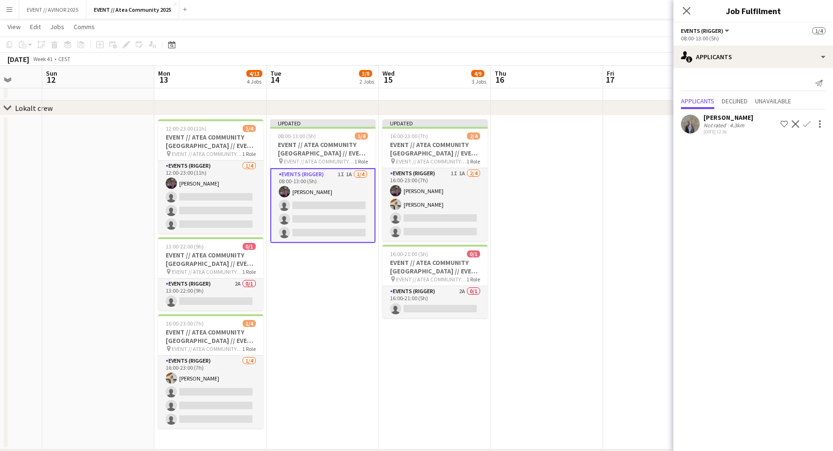
click at [734, 118] on div "Andrea Horve Elle" at bounding box center [729, 117] width 50 height 8
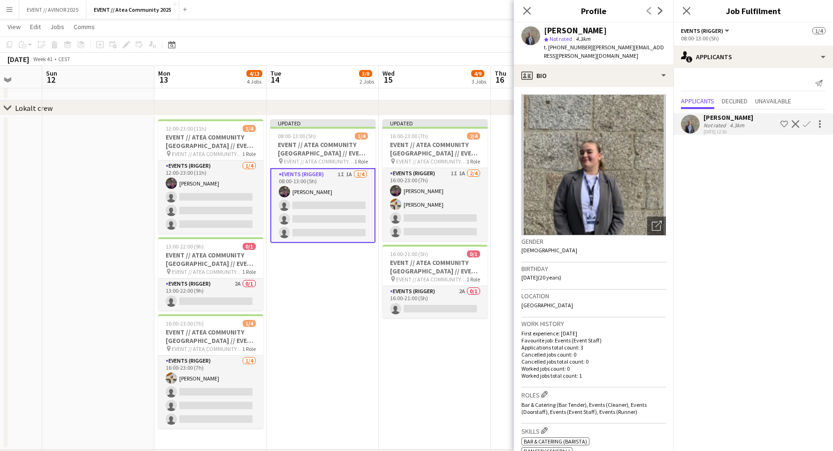
click at [734, 118] on div "Andrea Horve Elle" at bounding box center [729, 117] width 50 height 8
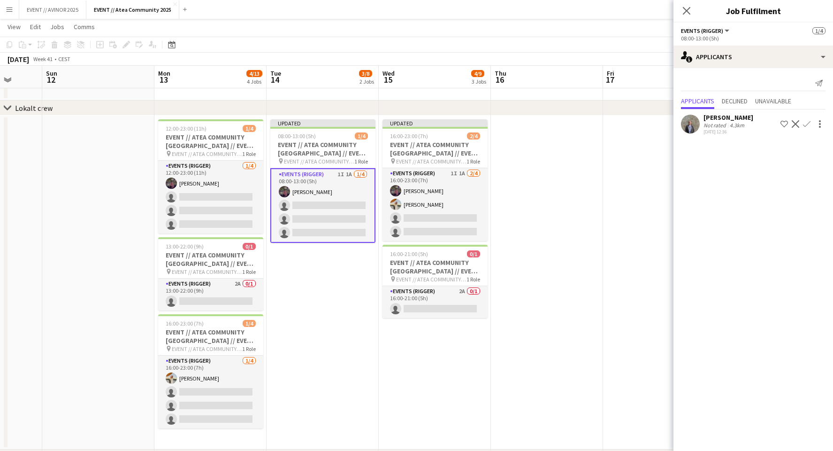
click at [734, 118] on div "Andrea Horve Elle" at bounding box center [729, 117] width 50 height 8
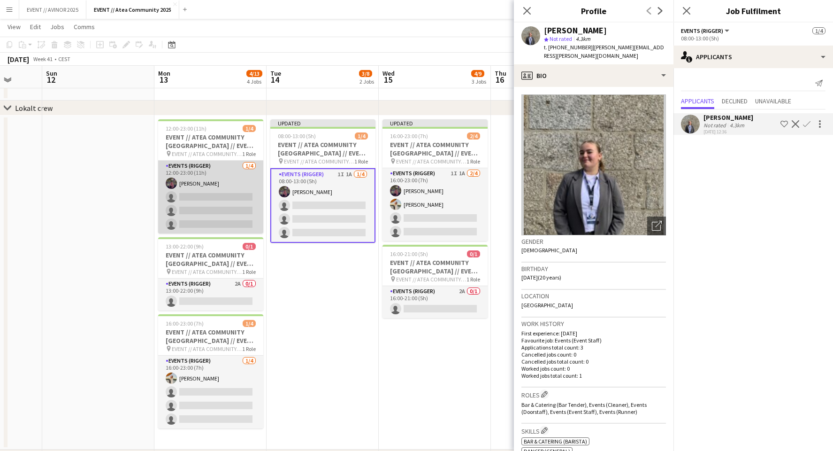
click at [214, 208] on app-card-role "Events (Rigger) 1/4 12:00-23:00 (11h) Thomas Stoltz single-neutral-actions sing…" at bounding box center [210, 197] width 105 height 73
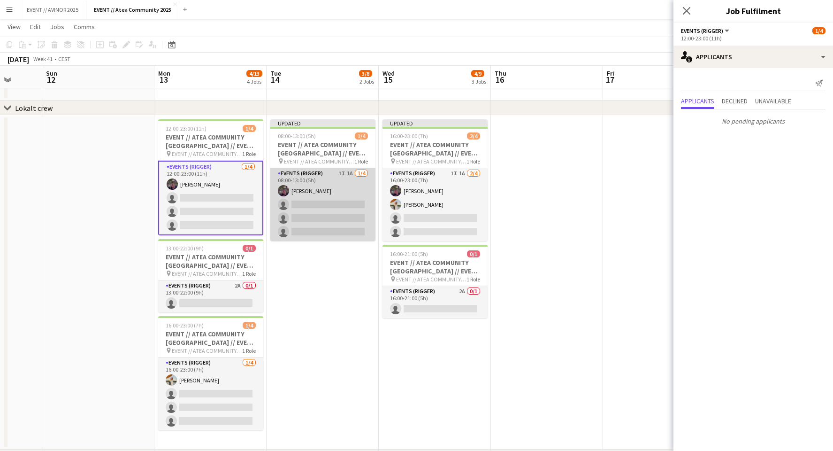
click at [336, 217] on app-card-role "Events (Rigger) 1I 1A 1/4 08:00-13:00 (5h) Thomas Stoltz single-neutral-actions…" at bounding box center [322, 204] width 105 height 73
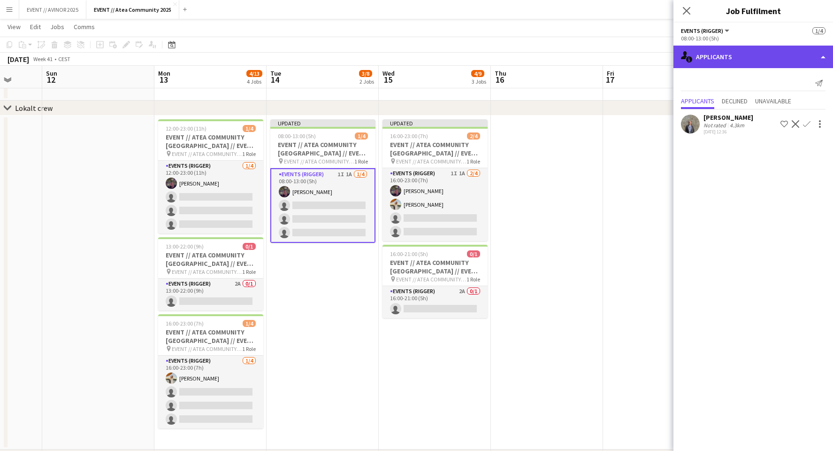
click at [747, 59] on div "single-neutral-actions-information Applicants" at bounding box center [754, 57] width 160 height 23
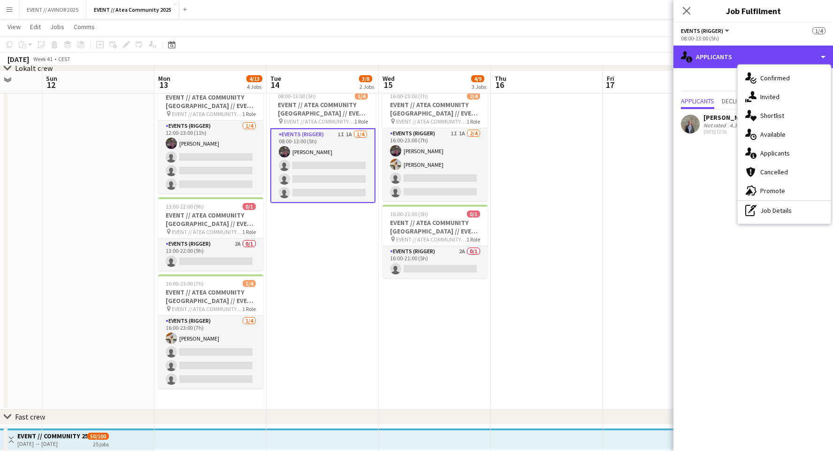
scroll to position [71, 0]
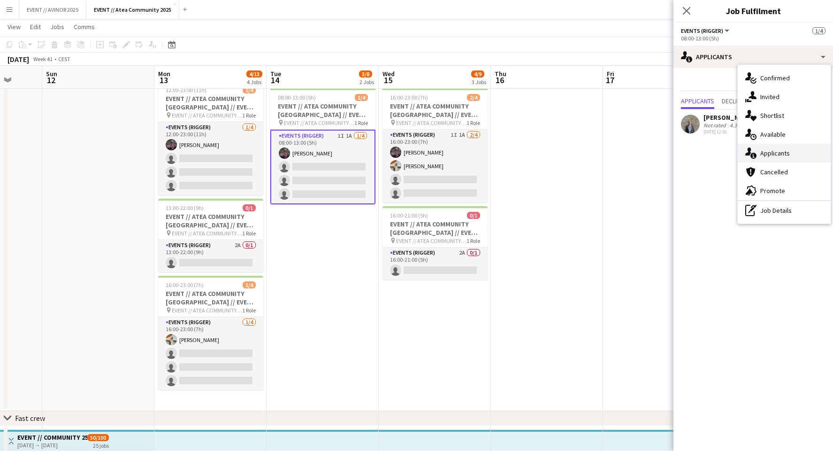
click at [783, 151] on span "Applicants" at bounding box center [775, 153] width 30 height 8
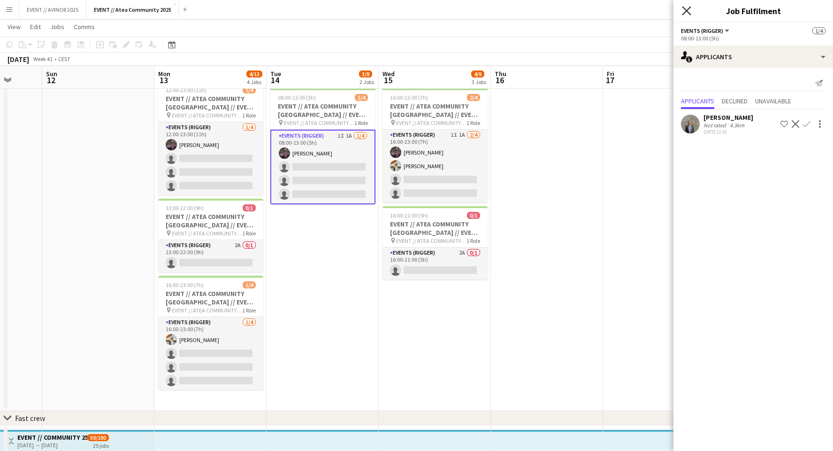
click at [689, 11] on icon "Close pop-in" at bounding box center [686, 10] width 9 height 9
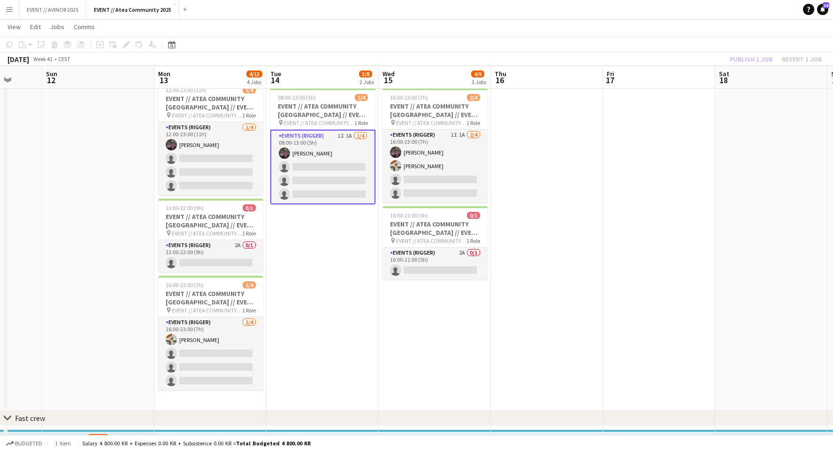
click at [689, 26] on app-page-menu "View Day view expanded Day view collapsed Month view Date picker Jump to [DATE]…" at bounding box center [416, 28] width 833 height 18
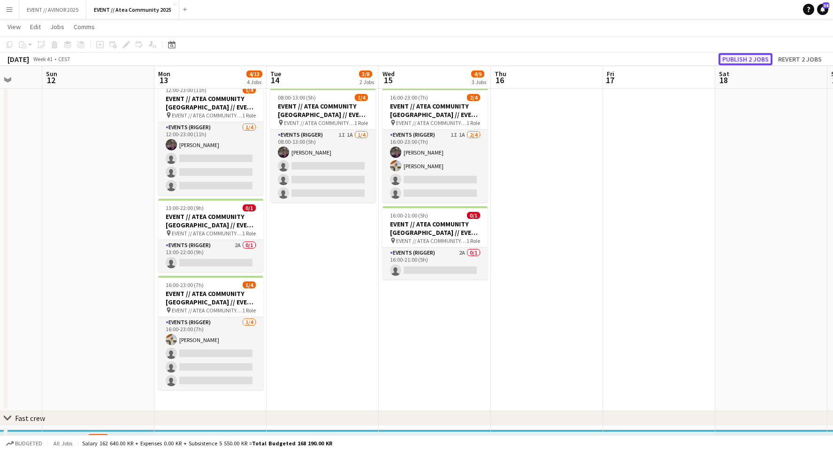
click at [727, 54] on button "Publish 2 jobs" at bounding box center [746, 59] width 54 height 12
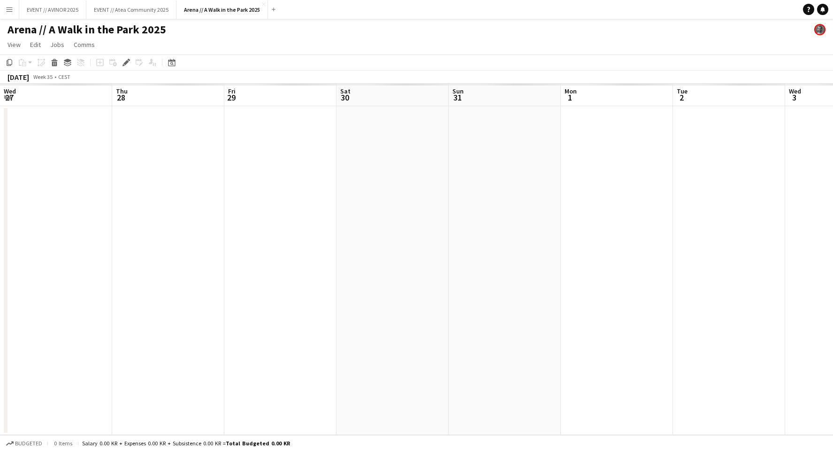
scroll to position [0, 322]
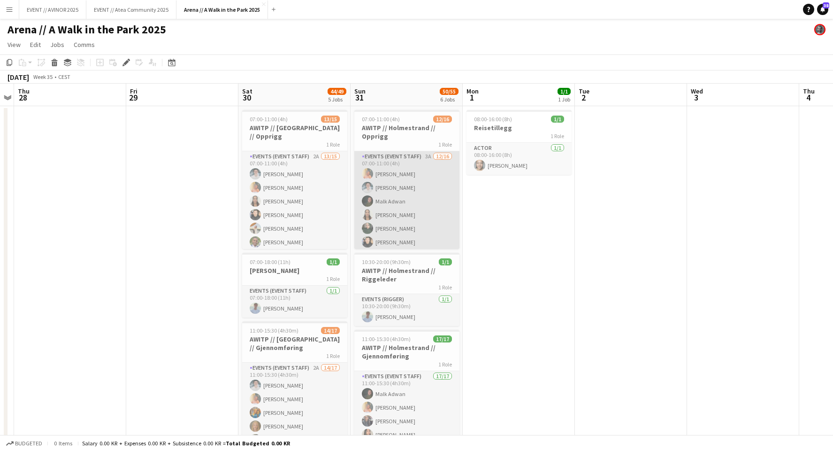
click at [425, 222] on app-card-role "Events (Event Staff) 3A 12/16 07:00-11:00 (4h) Hannah Ludivia Rotbæk Meling Luk…" at bounding box center [406, 269] width 105 height 236
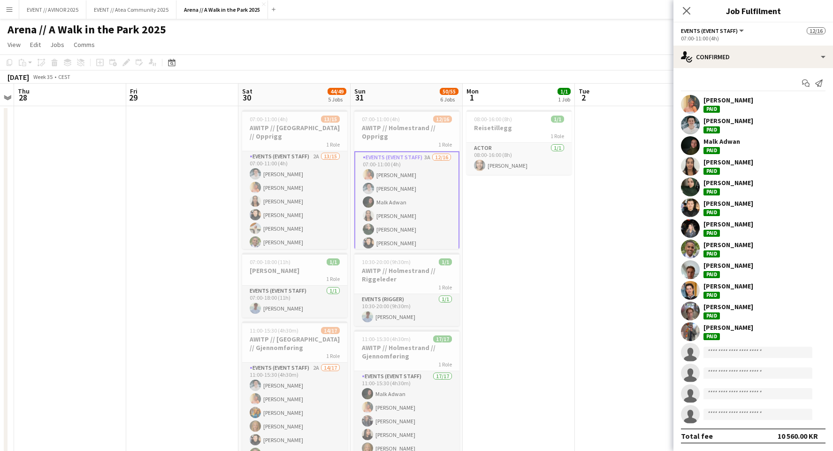
click at [425, 222] on app-card-role "Events (Event Staff) 3A 12/16 07:00-11:00 (4h) Hannah Ludivia Rotbæk Meling Luk…" at bounding box center [406, 270] width 105 height 238
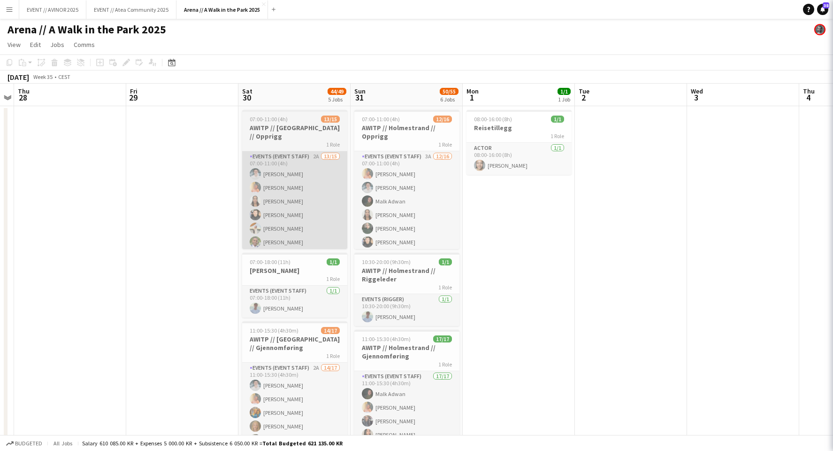
click at [329, 207] on app-card-role "Events (Event Staff) 2A 13/15 07:00-11:00 (4h) Lukas Lindberg Hannah Ludivia Ro…" at bounding box center [294, 262] width 105 height 222
